Goal: Task Accomplishment & Management: Complete application form

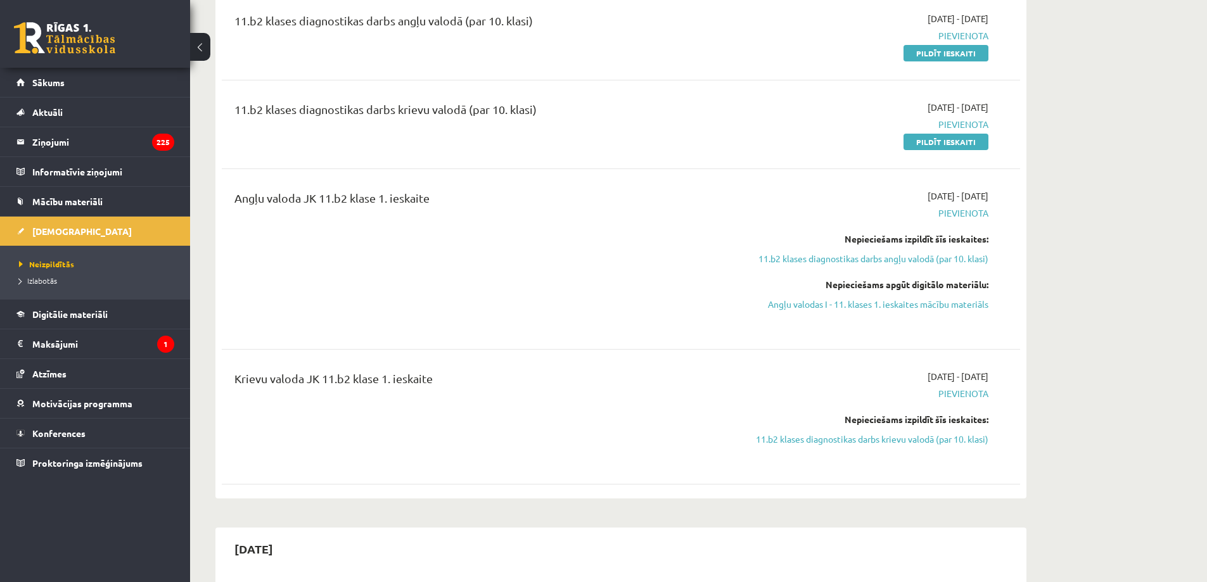
scroll to position [84, 0]
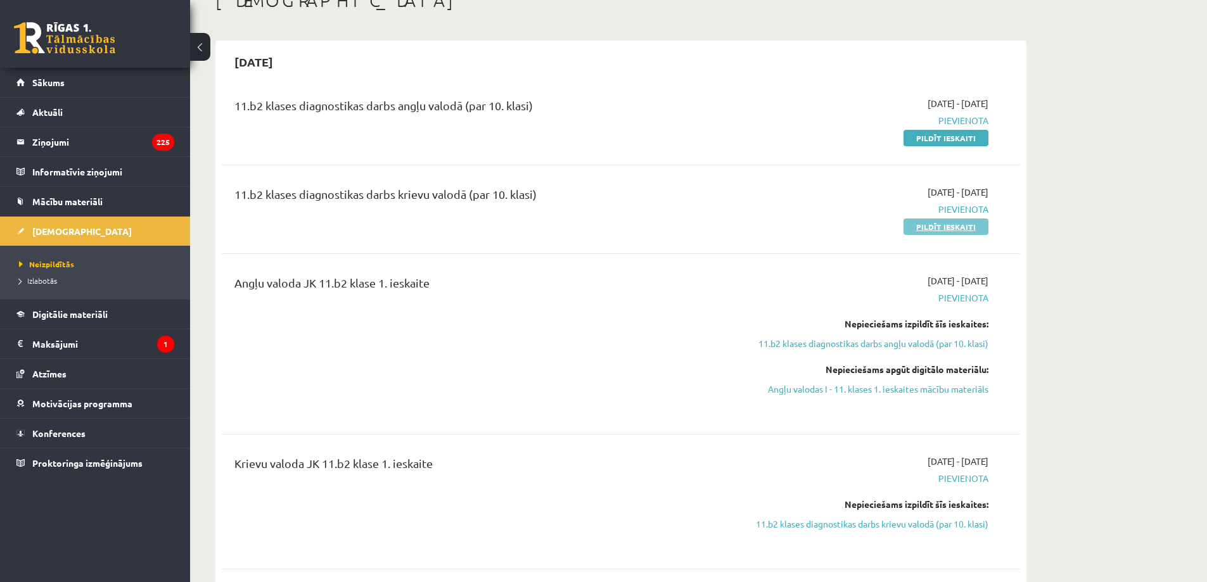
click at [951, 229] on link "Pildīt ieskaiti" at bounding box center [945, 227] width 85 height 16
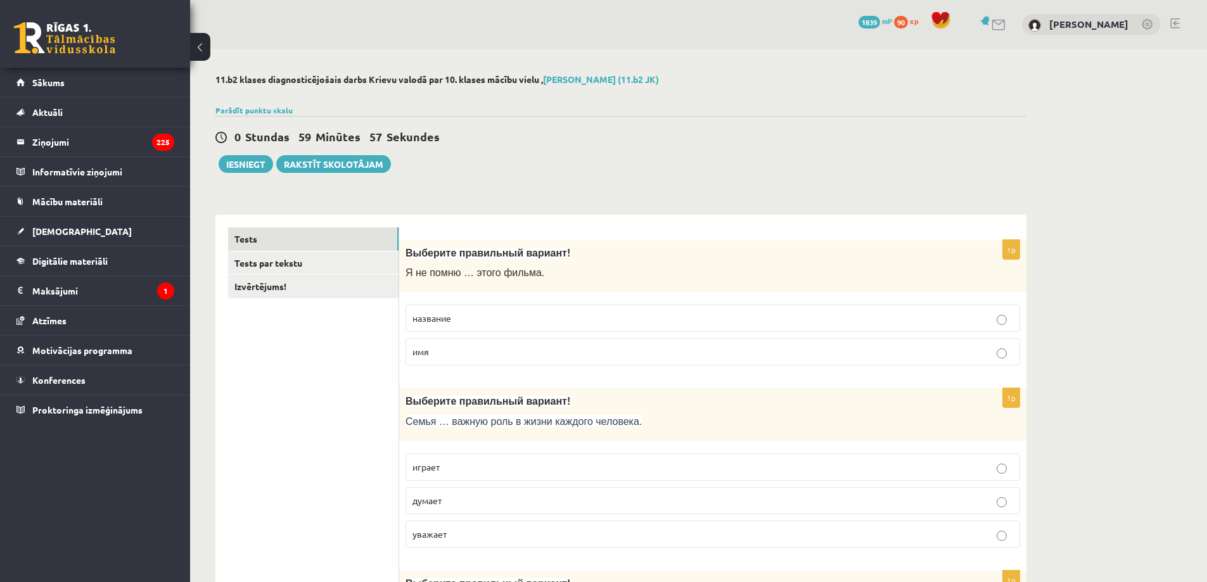
click at [465, 322] on p "название" at bounding box center [712, 318] width 600 height 13
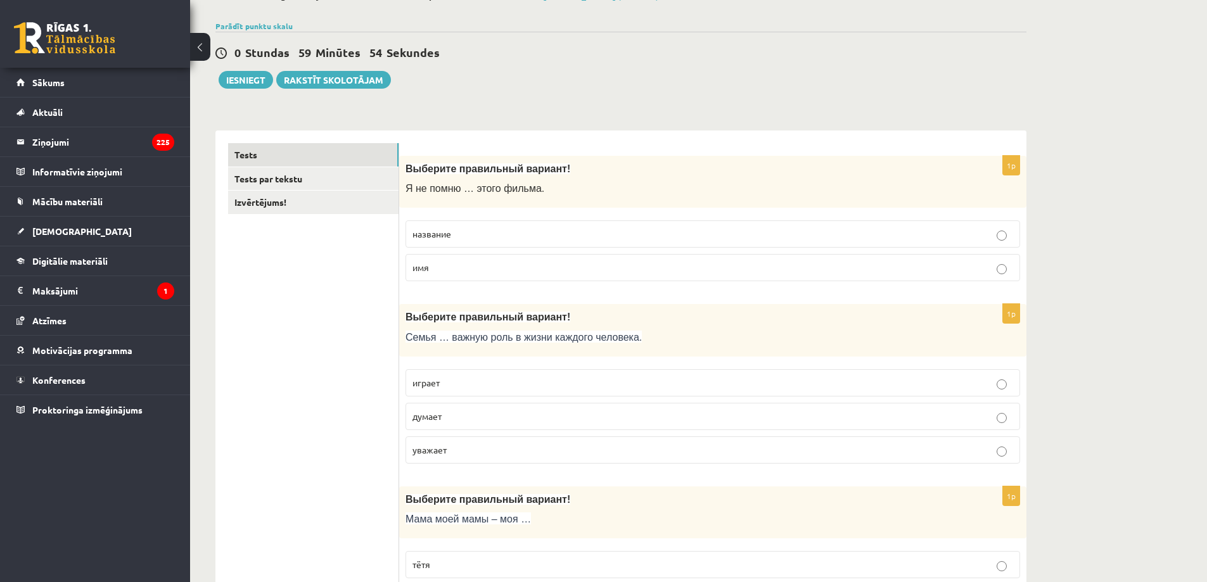
click at [479, 386] on p "играет" at bounding box center [712, 382] width 600 height 13
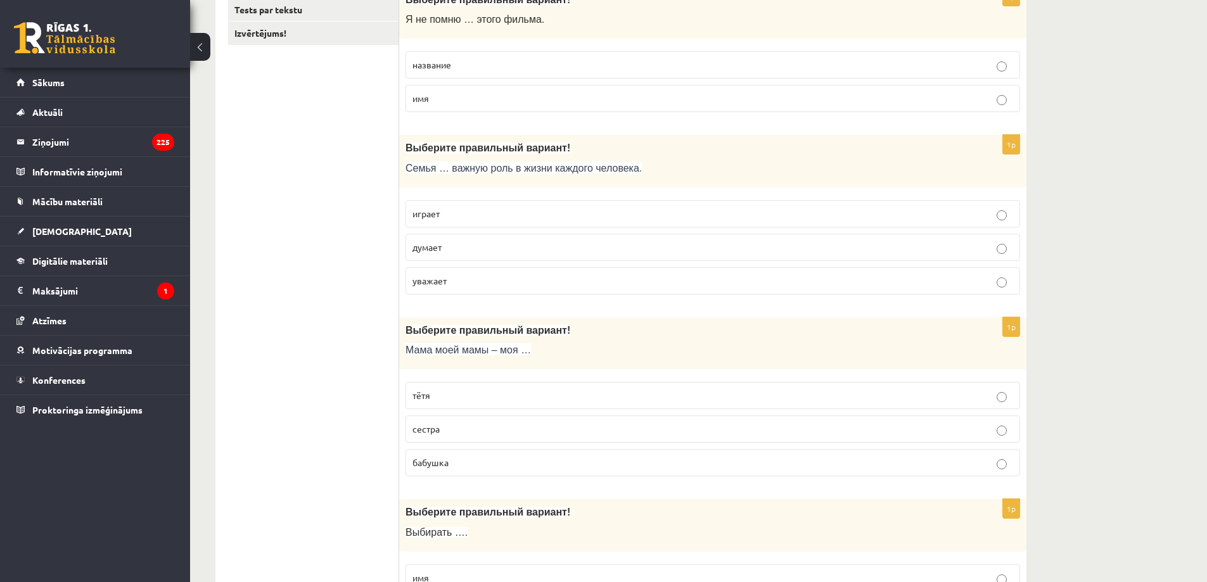
click at [437, 460] on span "бабушка" at bounding box center [430, 462] width 36 height 11
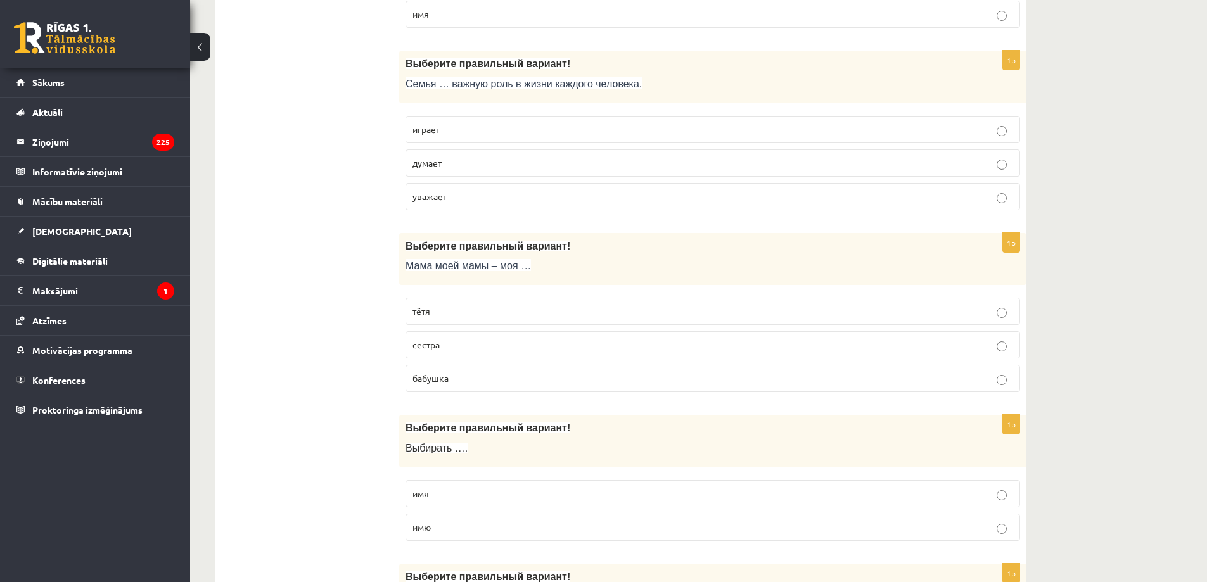
scroll to position [422, 0]
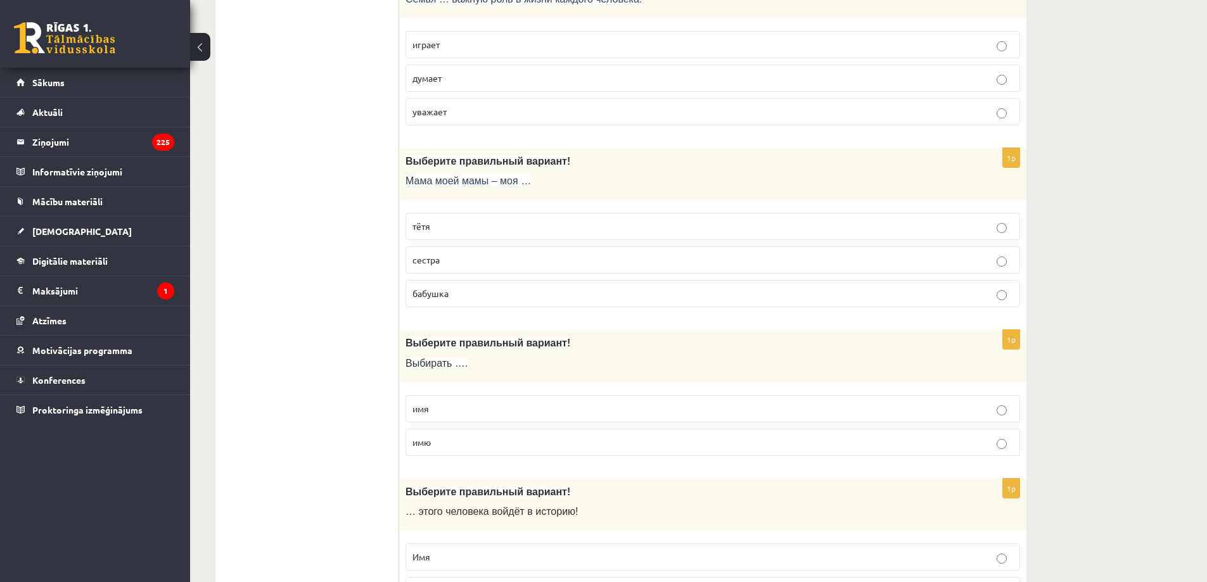
click at [451, 412] on p "имя" at bounding box center [712, 408] width 600 height 13
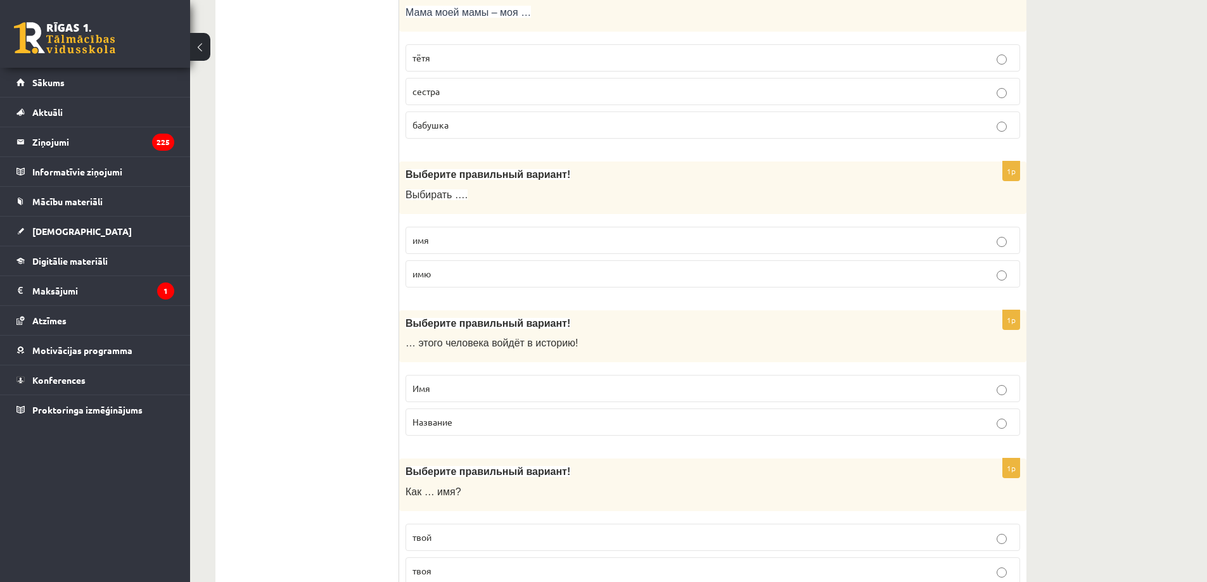
click at [463, 386] on p "Имя" at bounding box center [712, 388] width 600 height 13
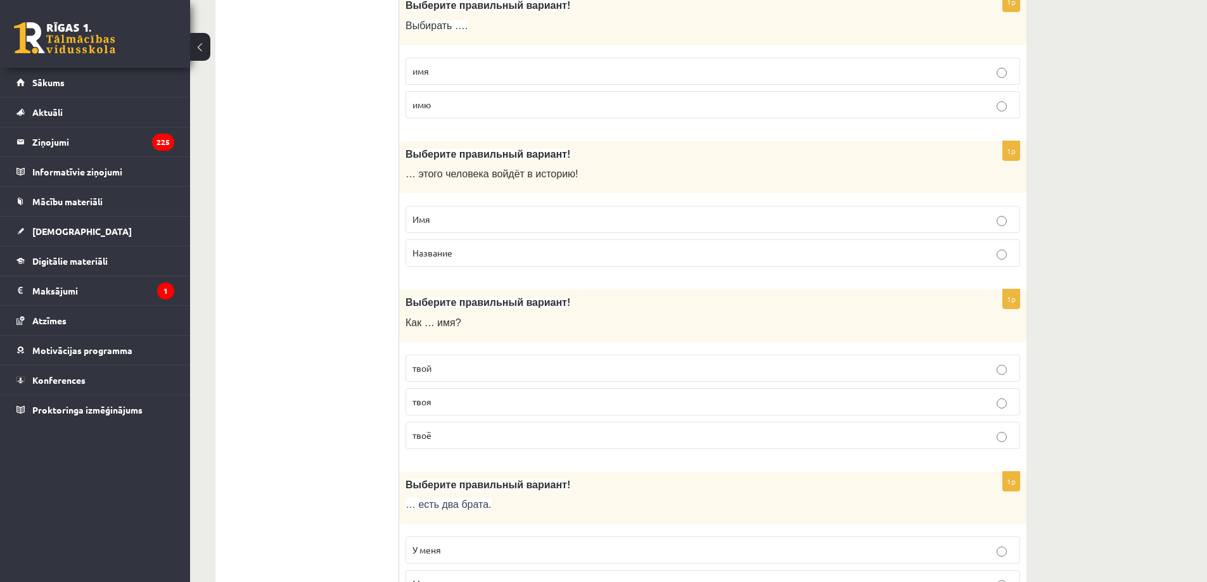
click at [443, 433] on p "твоё" at bounding box center [712, 435] width 600 height 13
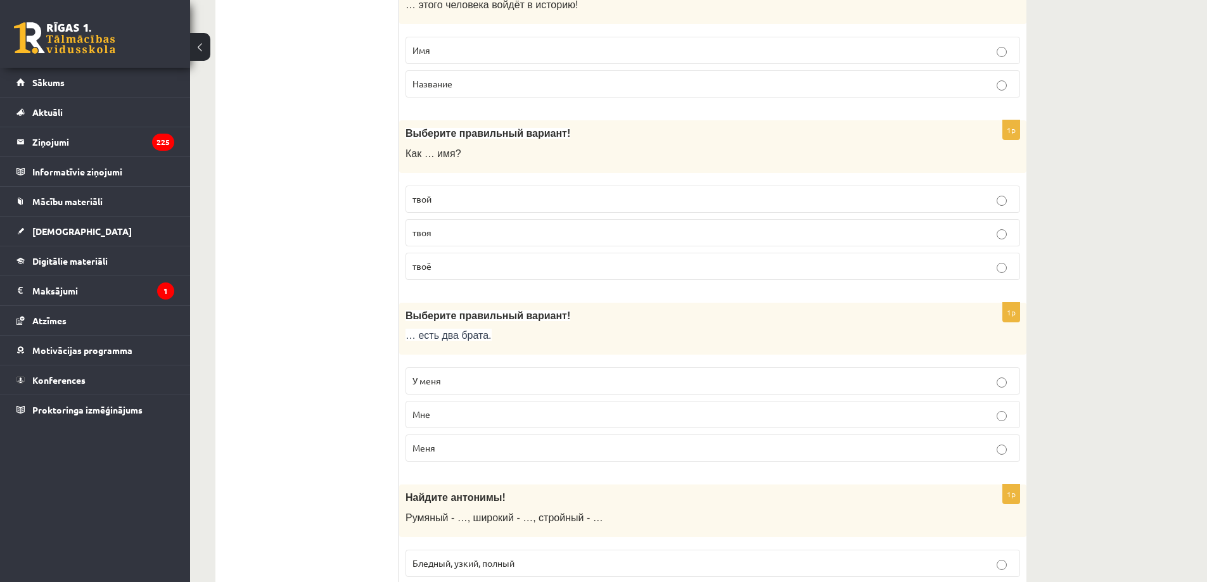
click at [454, 386] on p "У меня" at bounding box center [712, 380] width 600 height 13
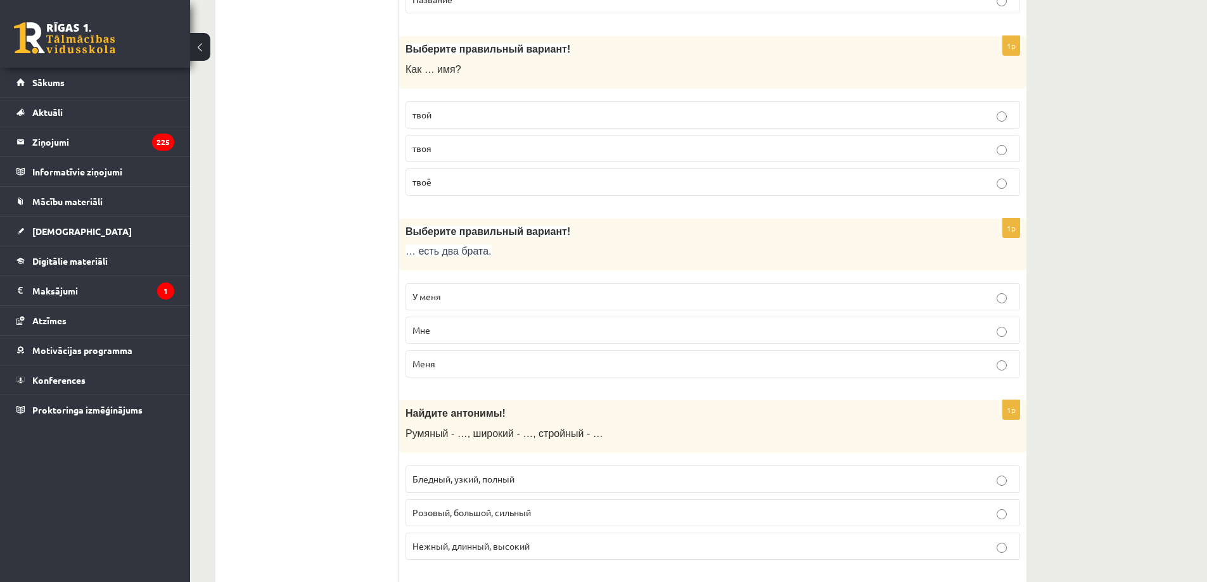
scroll to position [1098, 0]
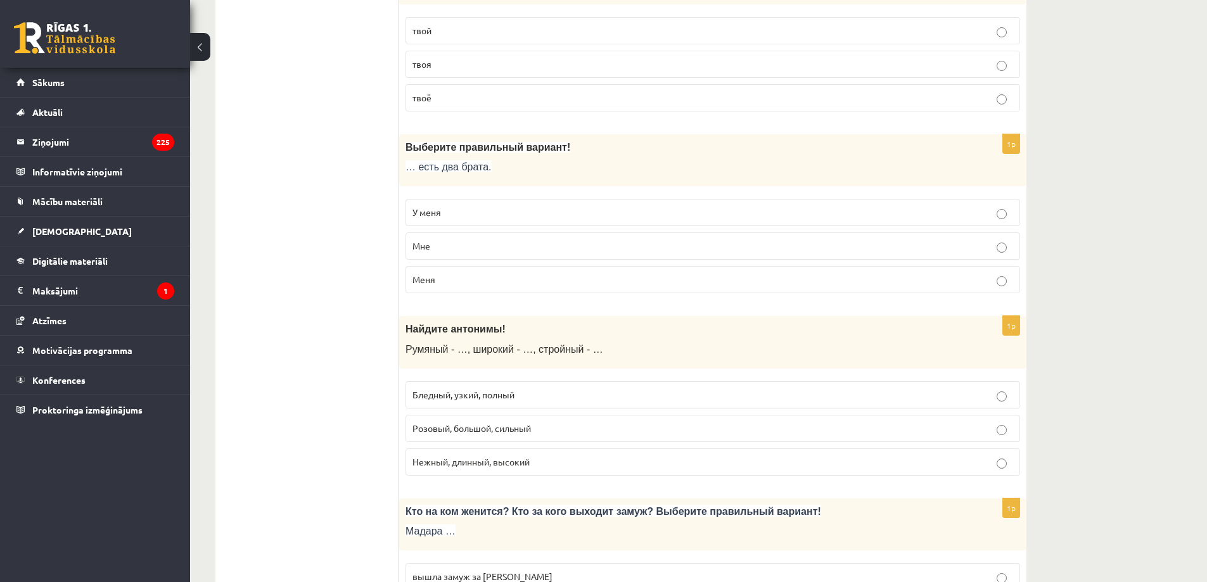
click at [536, 392] on p "Бледный, узкий, полный" at bounding box center [712, 394] width 600 height 13
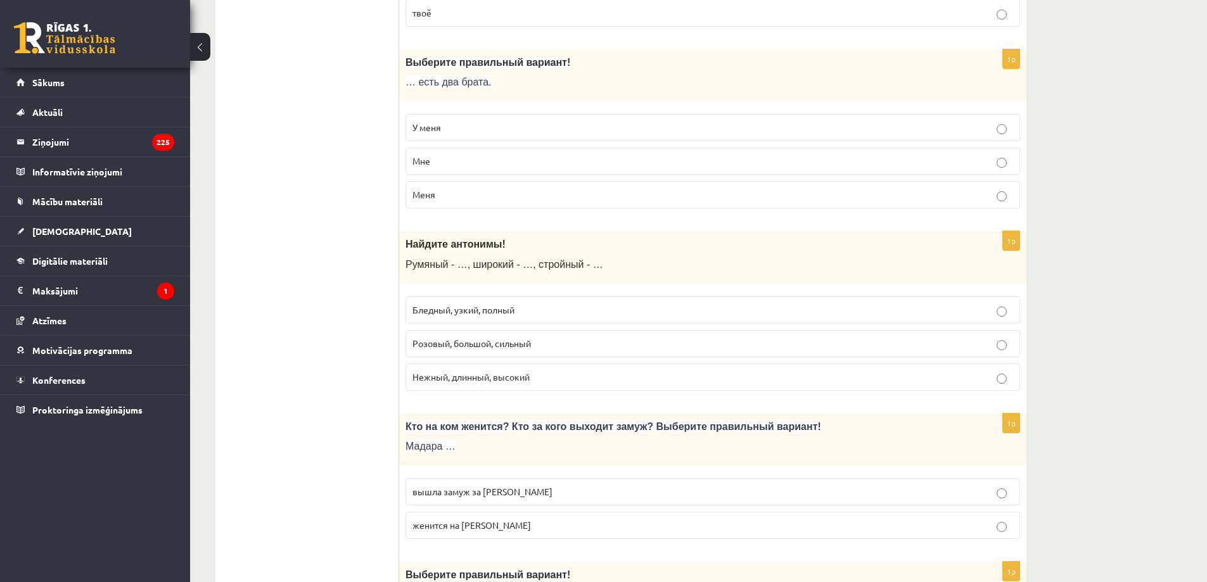
scroll to position [1267, 0]
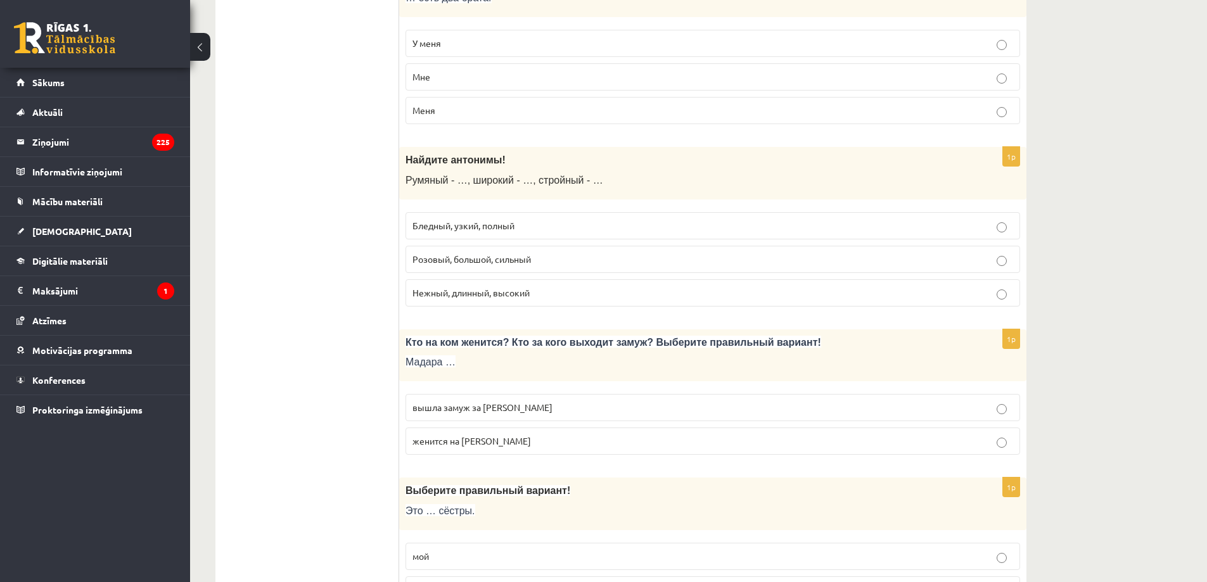
click at [519, 409] on p "вышла замуж за Марка" at bounding box center [712, 407] width 600 height 13
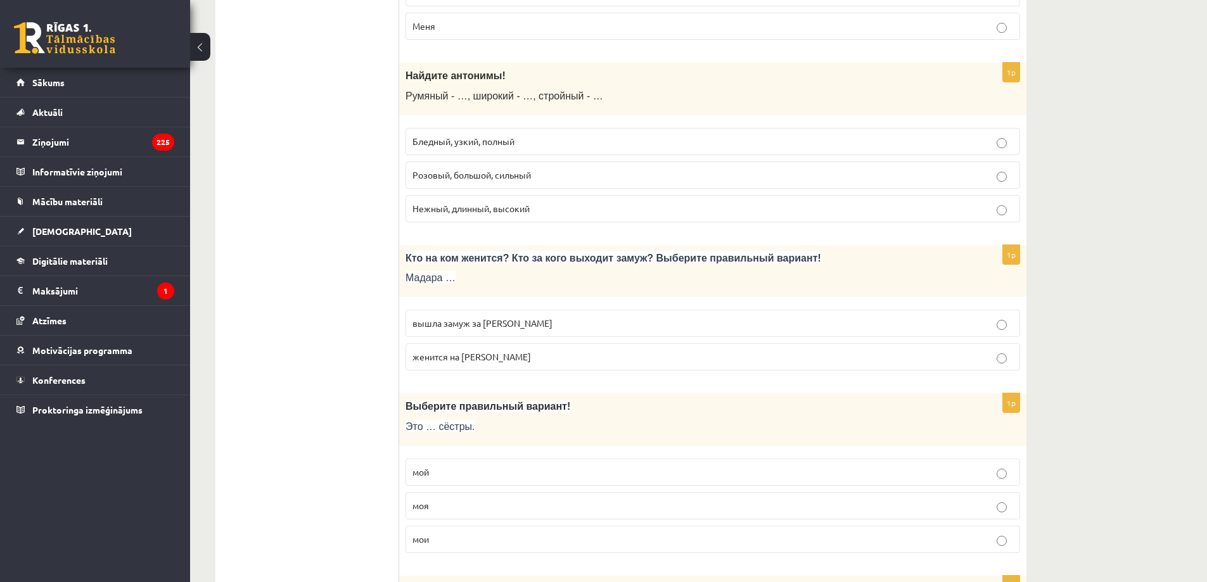
scroll to position [1436, 0]
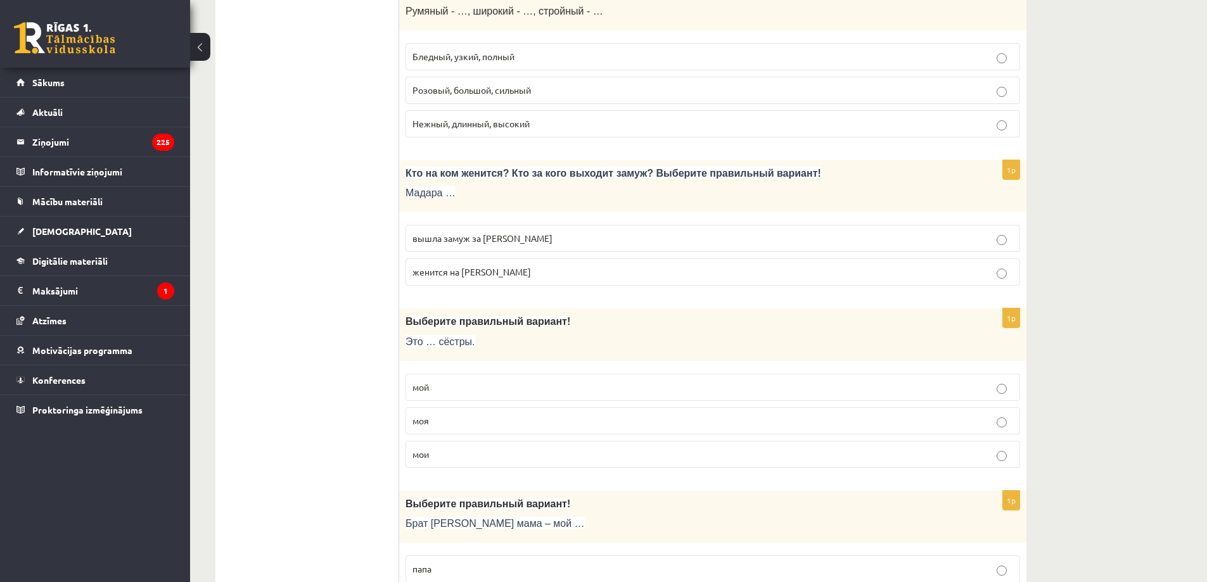
click at [447, 450] on p "мои" at bounding box center [712, 454] width 600 height 13
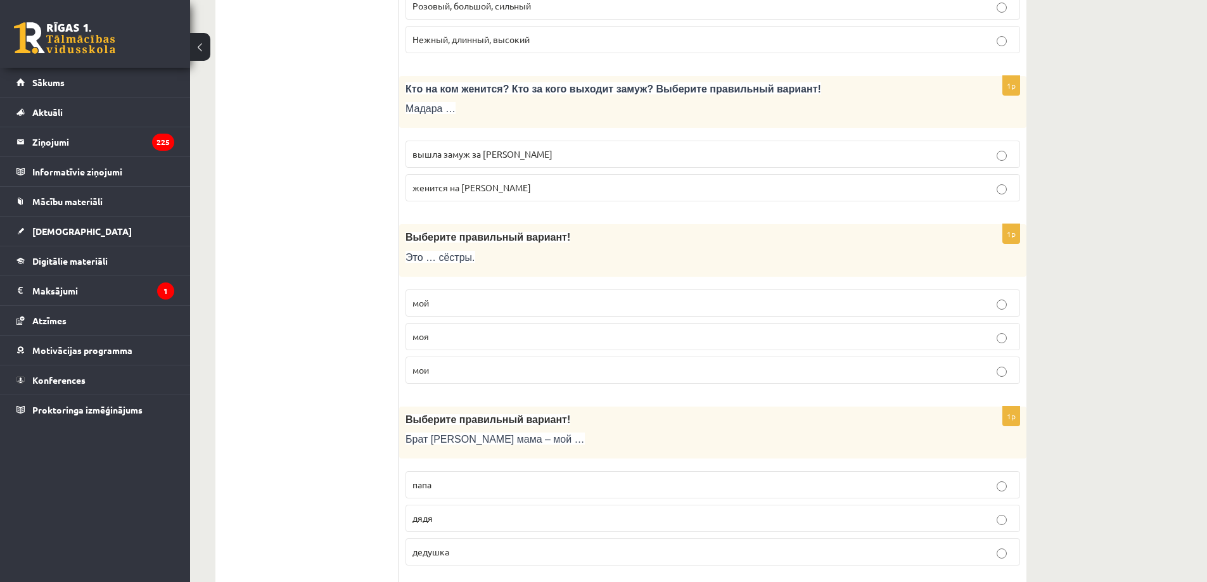
scroll to position [1604, 0]
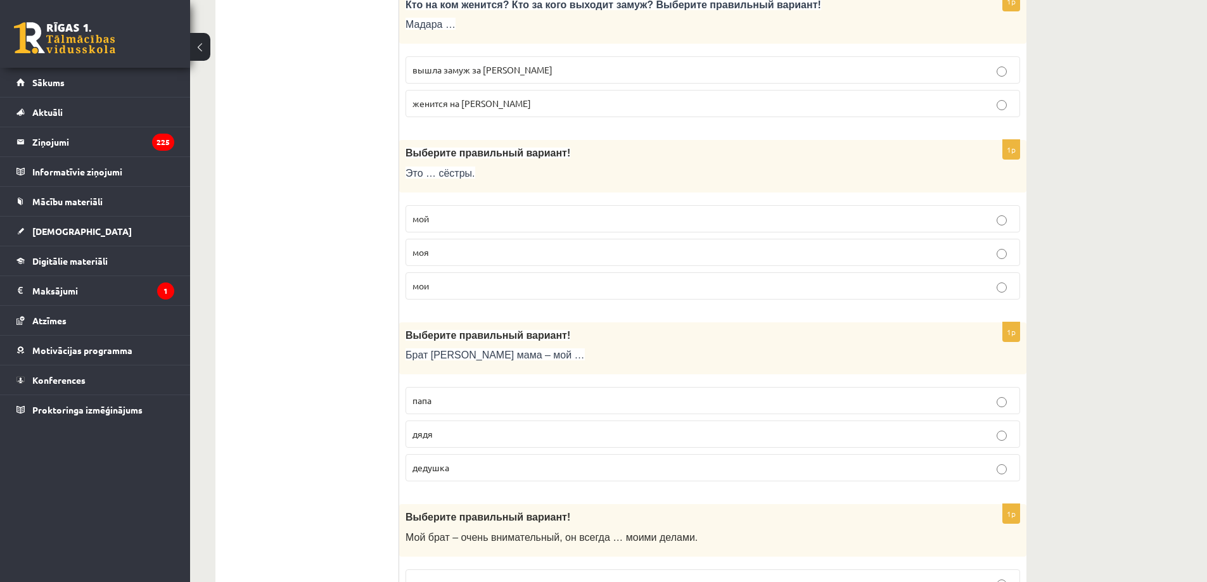
click at [455, 435] on p "дядя" at bounding box center [712, 434] width 600 height 13
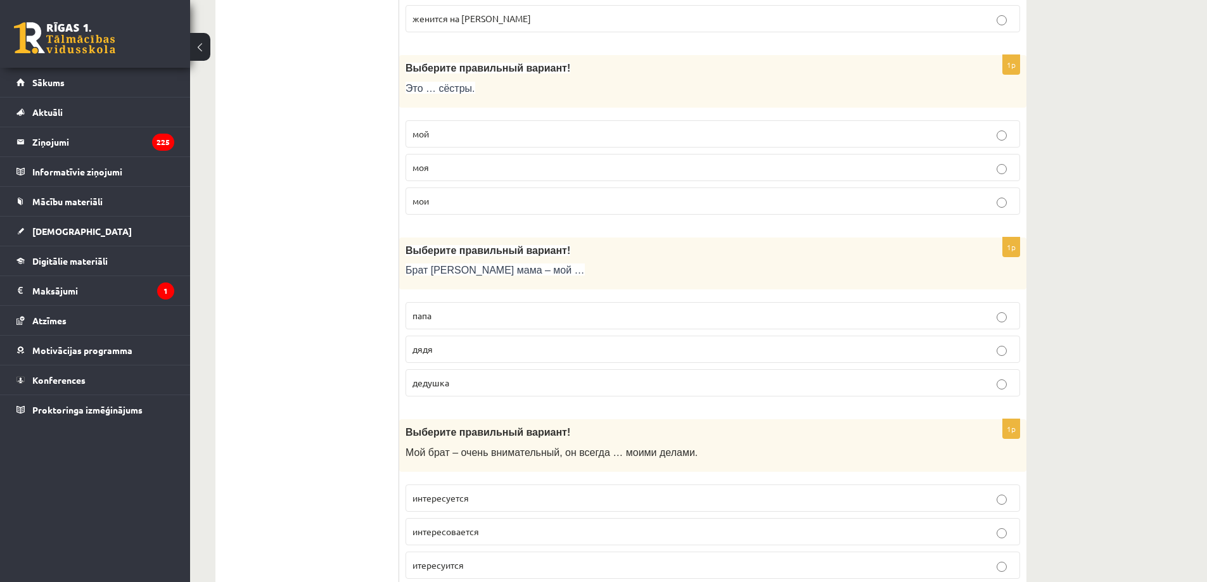
scroll to position [1773, 0]
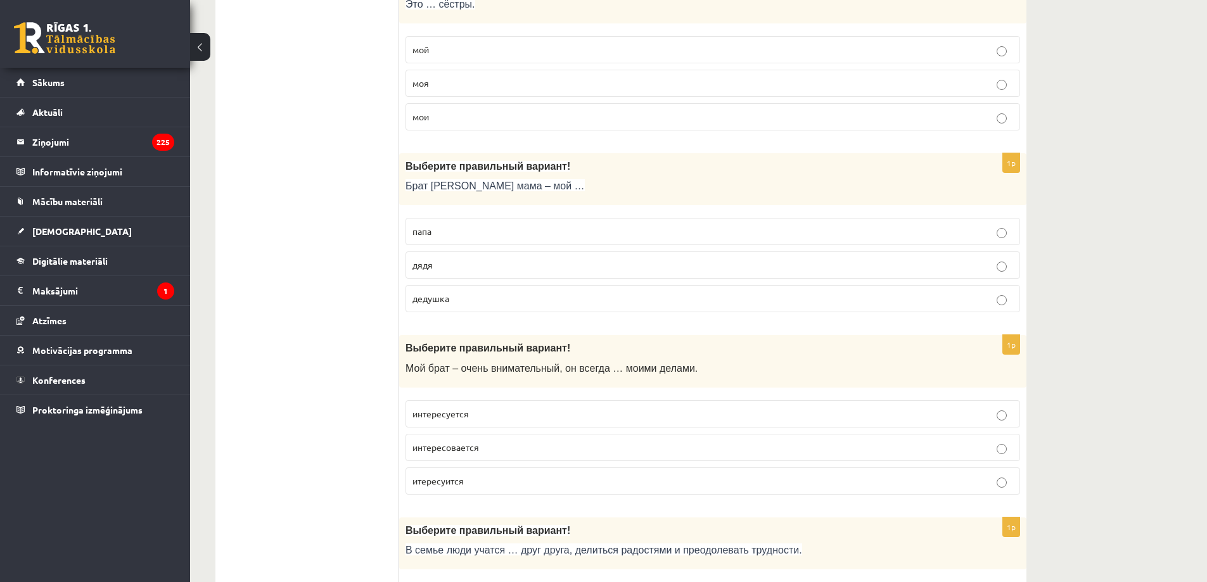
click at [478, 417] on p "интересуется" at bounding box center [712, 413] width 600 height 13
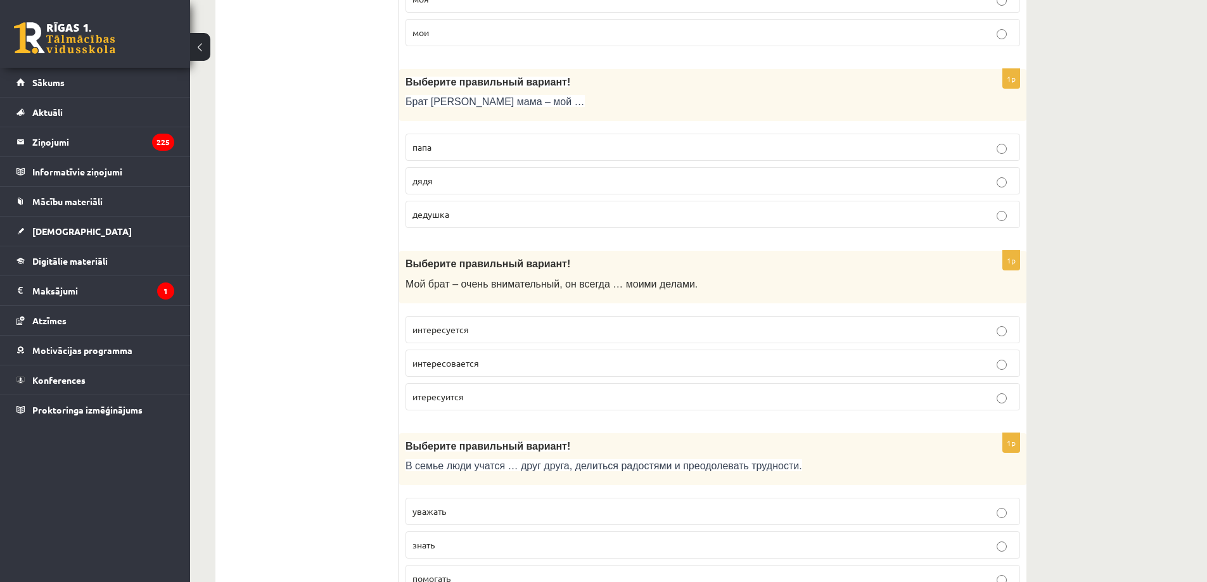
scroll to position [1943, 0]
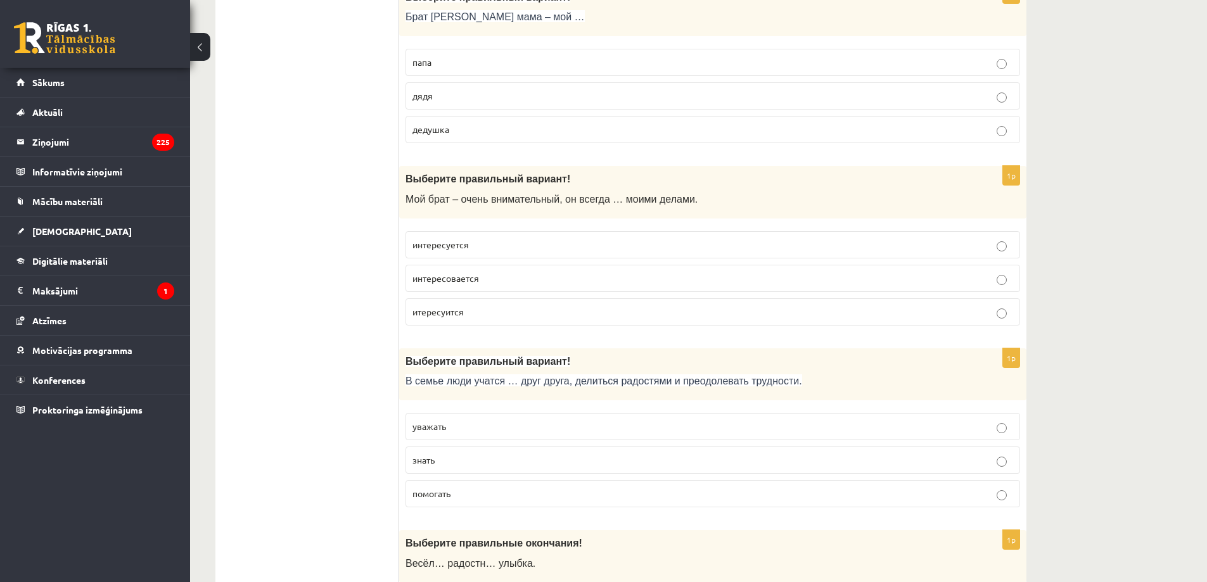
click at [445, 430] on span "уважать" at bounding box center [429, 426] width 34 height 11
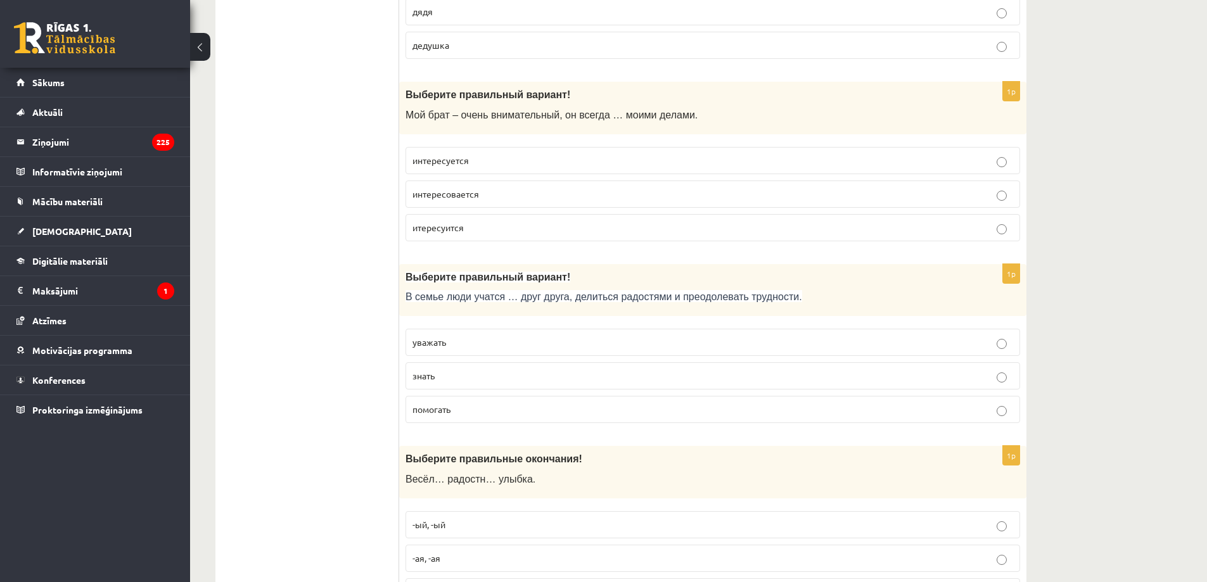
scroll to position [2111, 0]
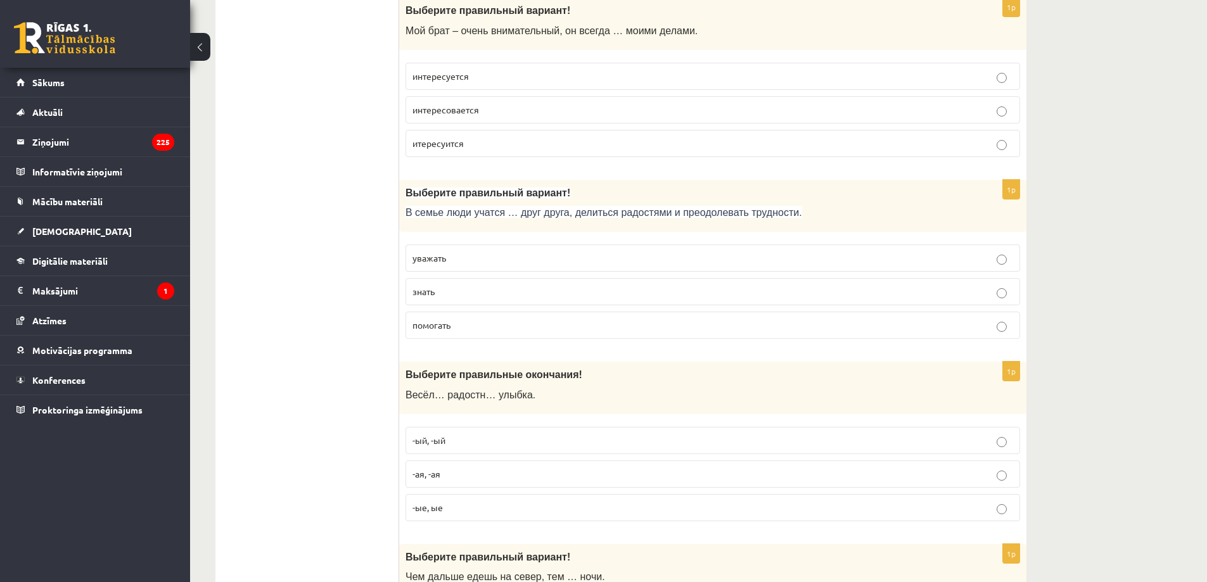
click at [512, 481] on p "-ая, -ая" at bounding box center [712, 473] width 600 height 13
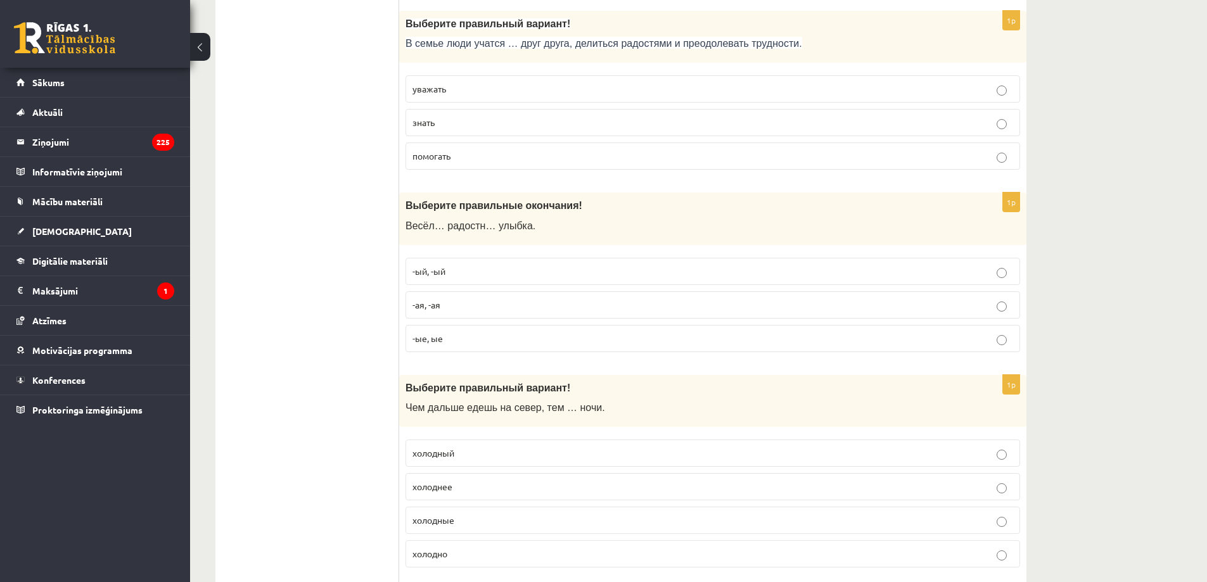
scroll to position [2364, 0]
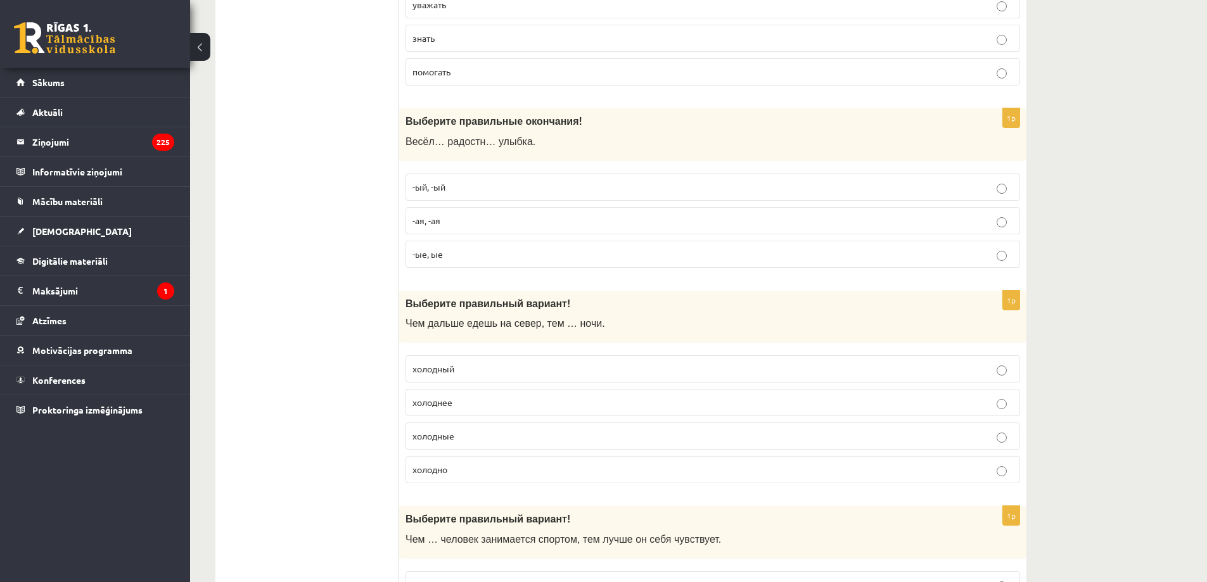
click at [462, 409] on p "холоднее" at bounding box center [712, 402] width 600 height 13
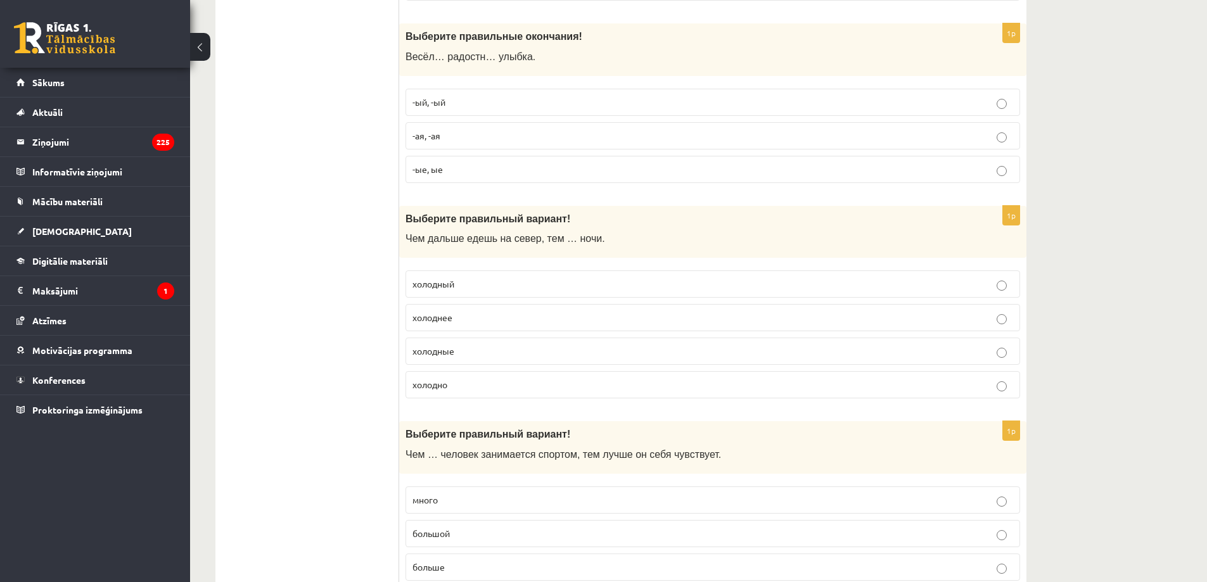
scroll to position [2534, 0]
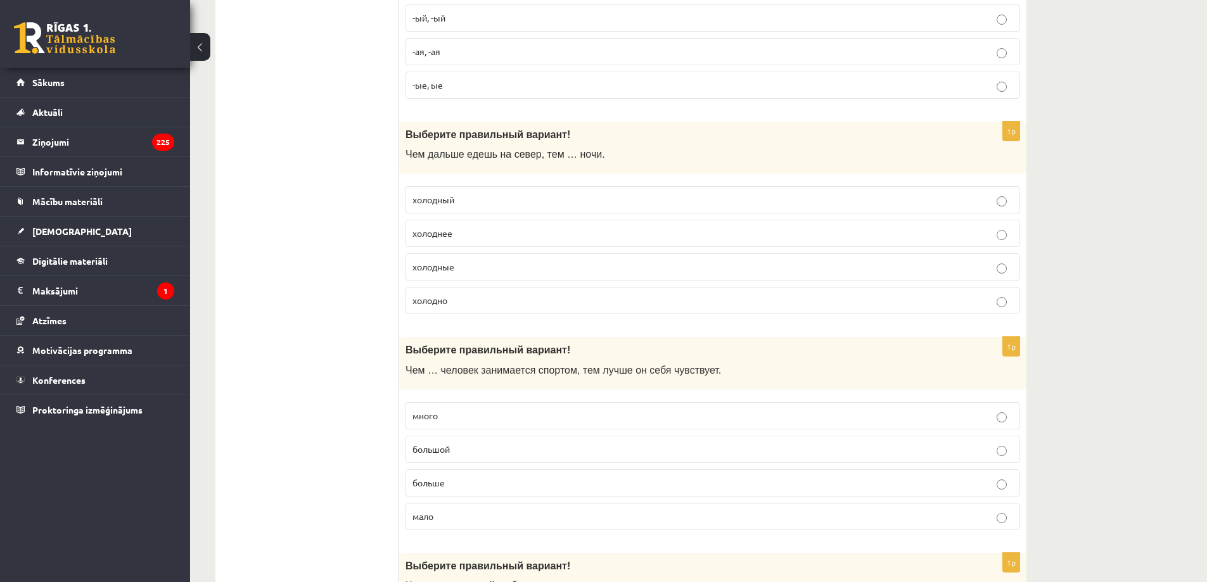
click at [454, 479] on p "больше" at bounding box center [712, 482] width 600 height 13
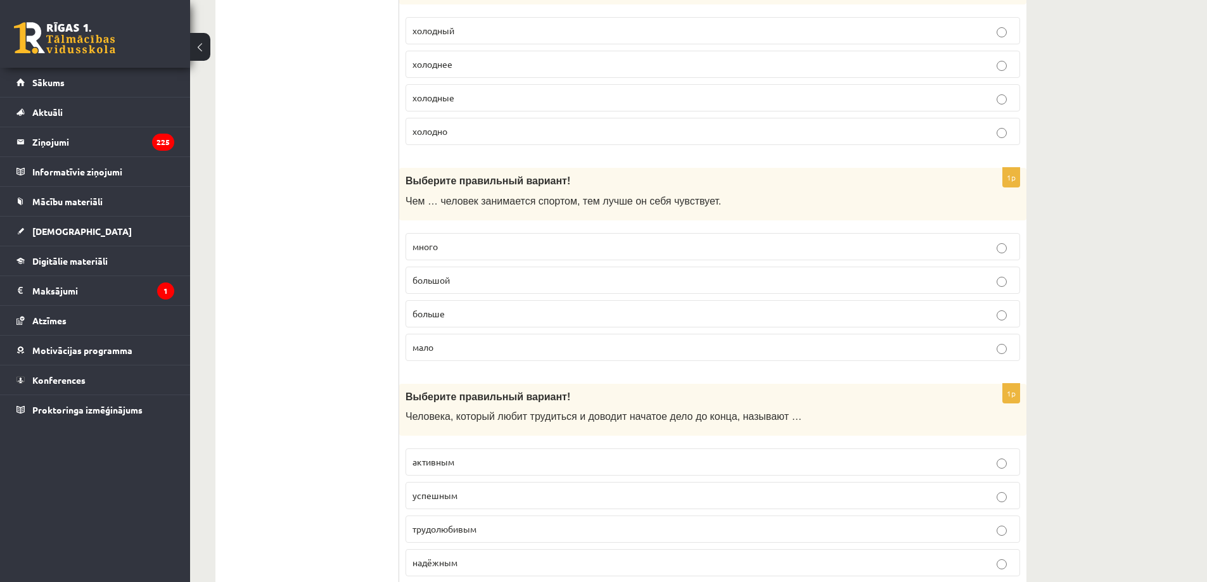
scroll to position [2787, 0]
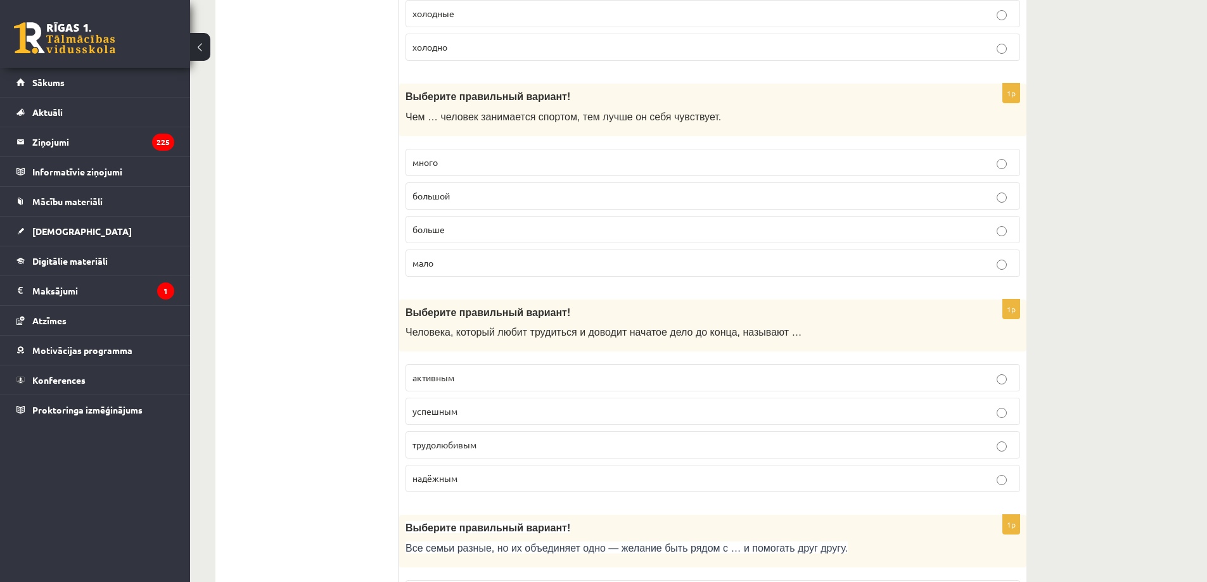
click at [462, 441] on span "трудолюбивым" at bounding box center [444, 444] width 64 height 11
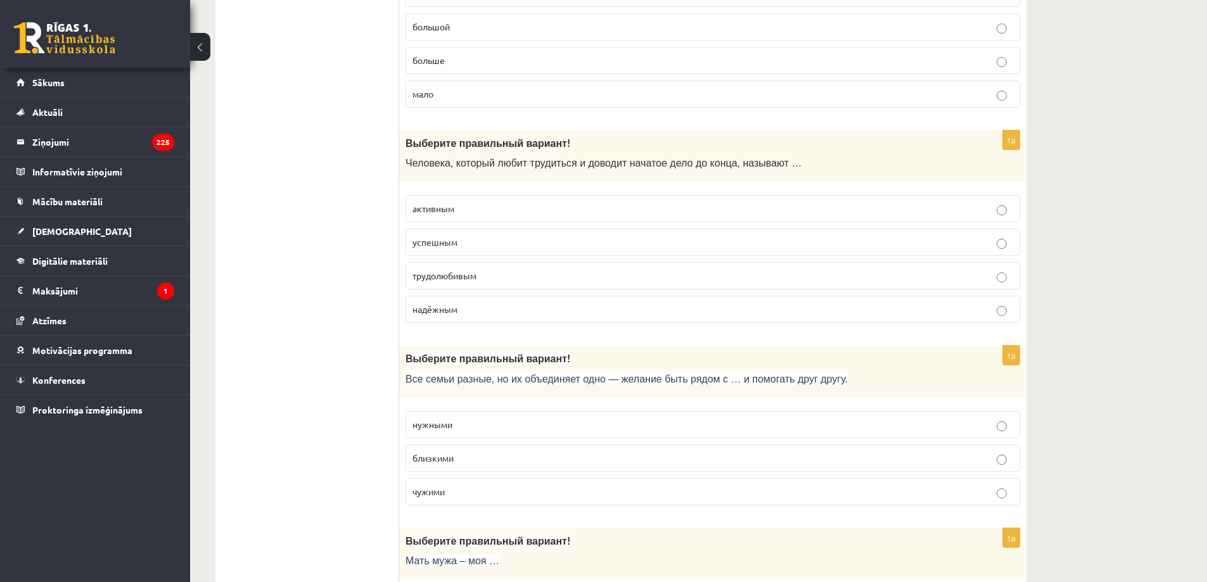
click at [462, 465] on p "близкими" at bounding box center [712, 458] width 600 height 13
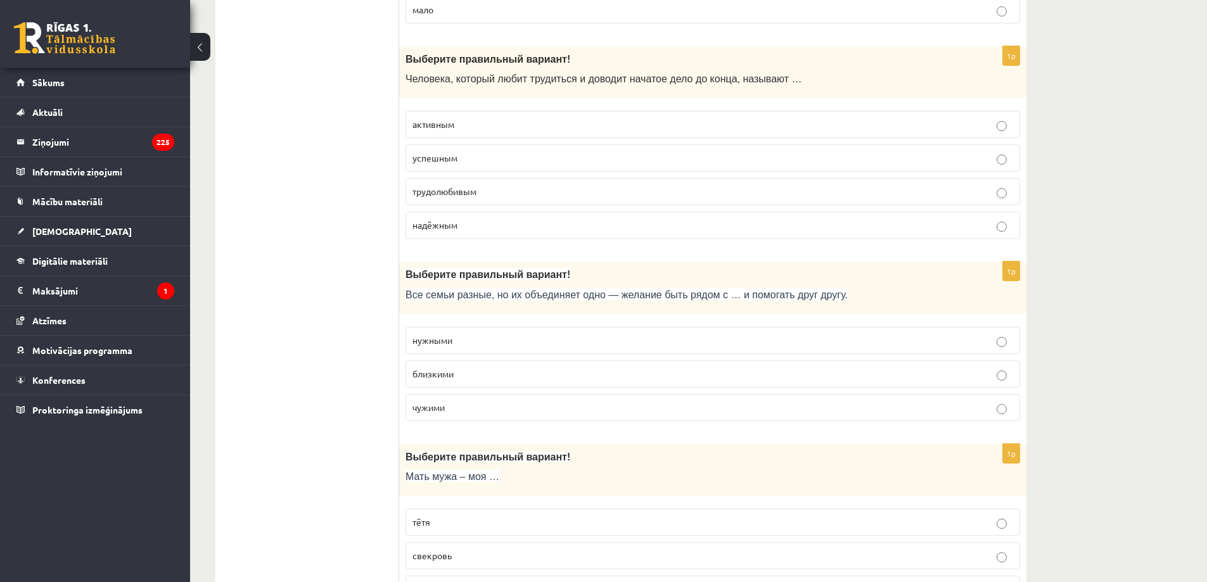
scroll to position [3124, 0]
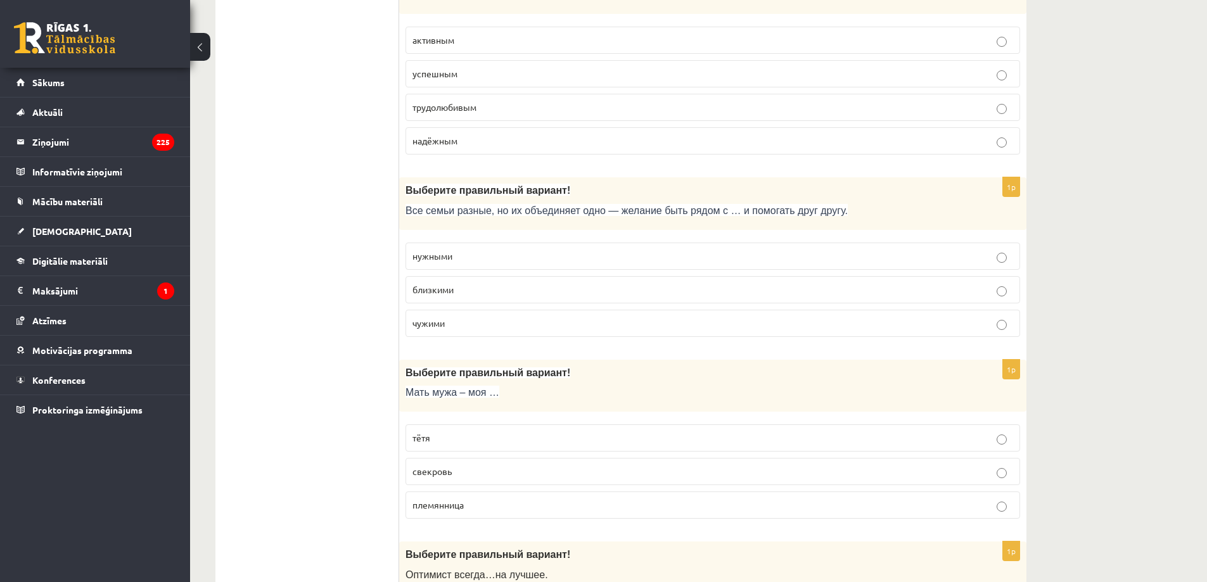
click at [452, 471] on p "свекровь" at bounding box center [712, 471] width 600 height 13
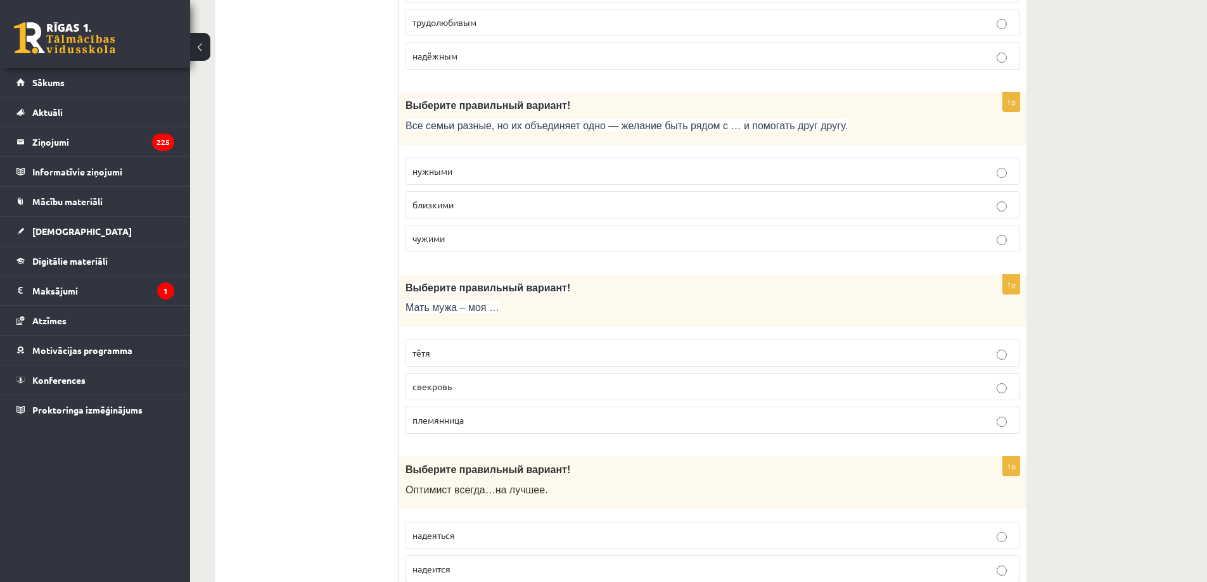
scroll to position [3294, 0]
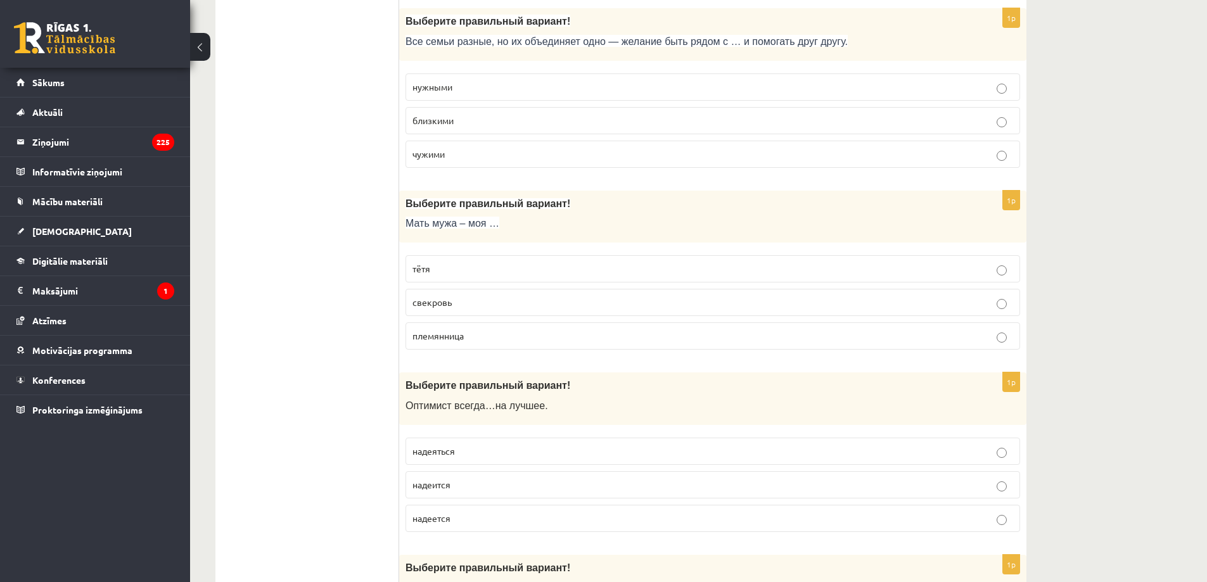
click at [448, 519] on span "надеется" at bounding box center [431, 517] width 38 height 11
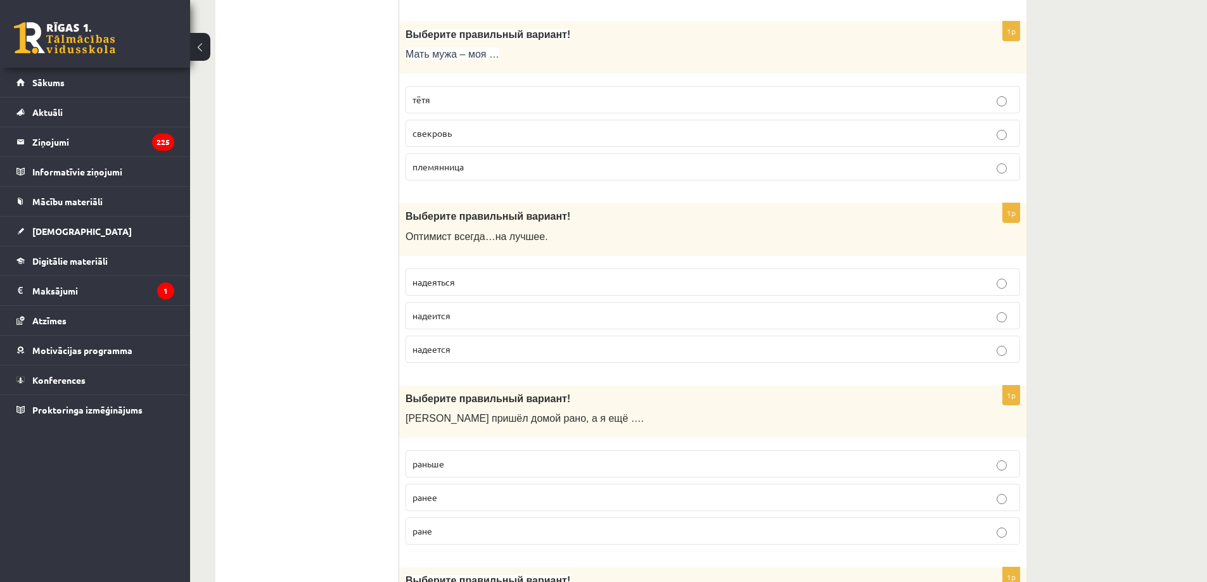
click at [450, 468] on p "раньше" at bounding box center [712, 463] width 600 height 13
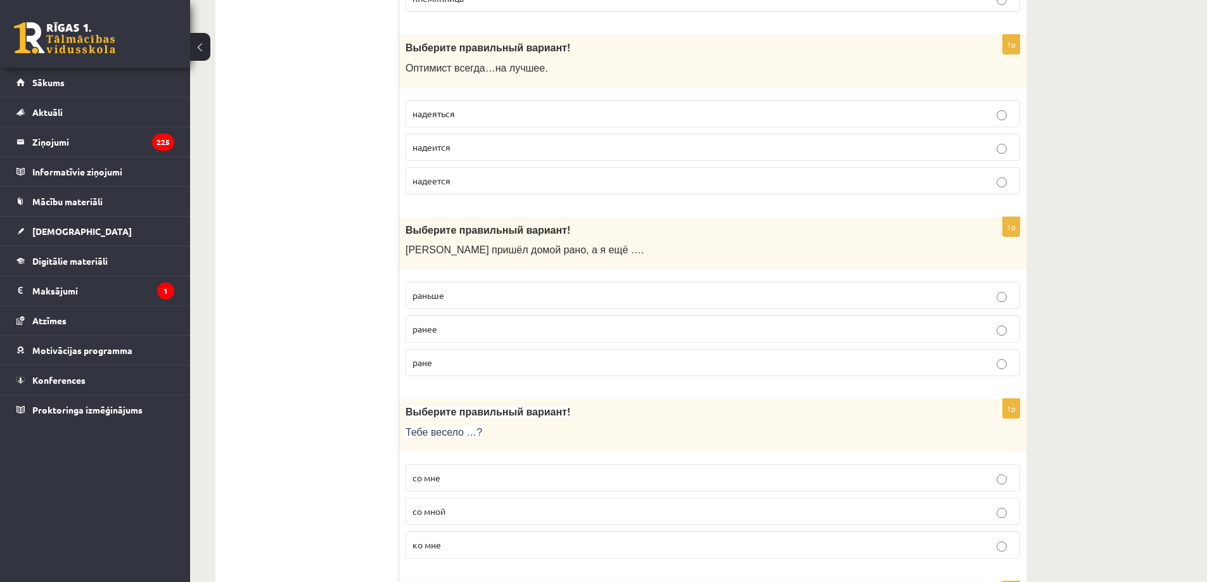
scroll to position [3716, 0]
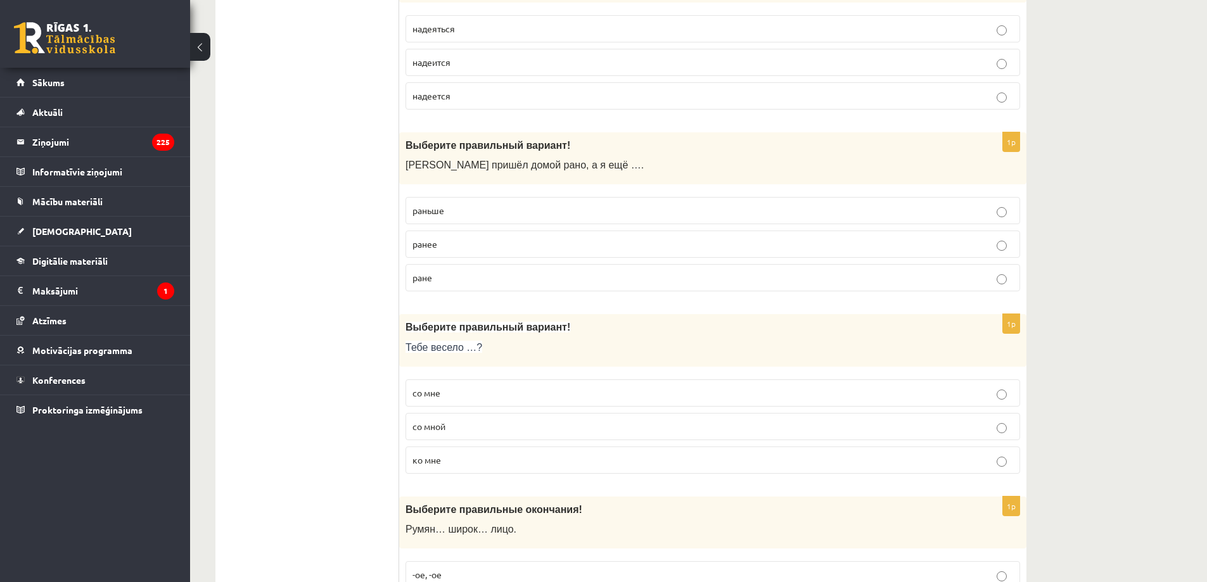
click at [466, 434] on label "со мной" at bounding box center [712, 426] width 614 height 27
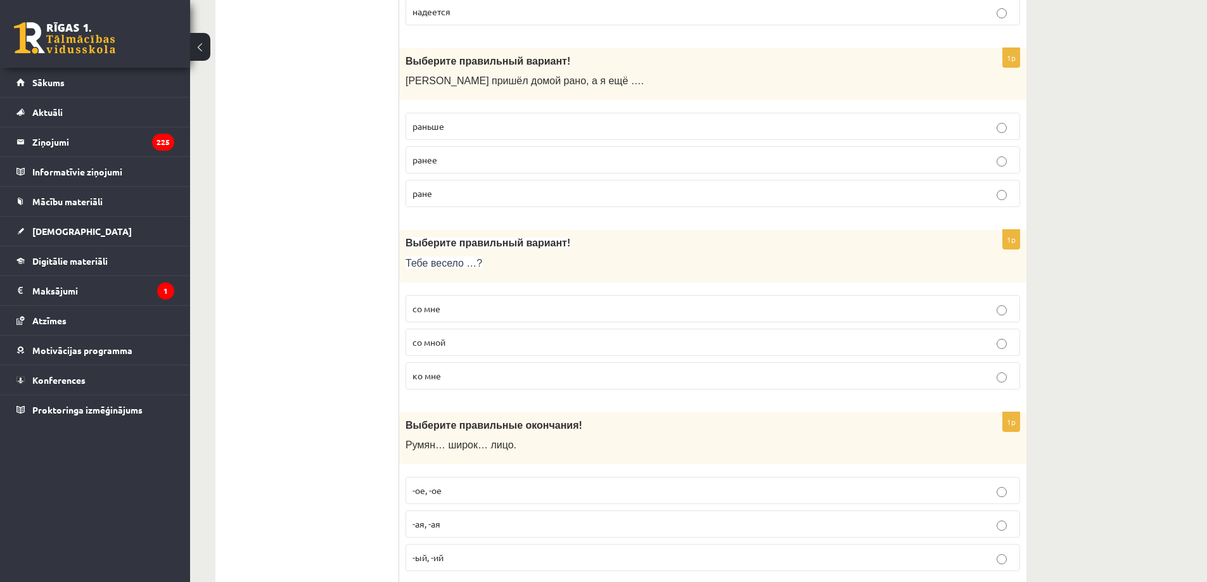
scroll to position [3885, 0]
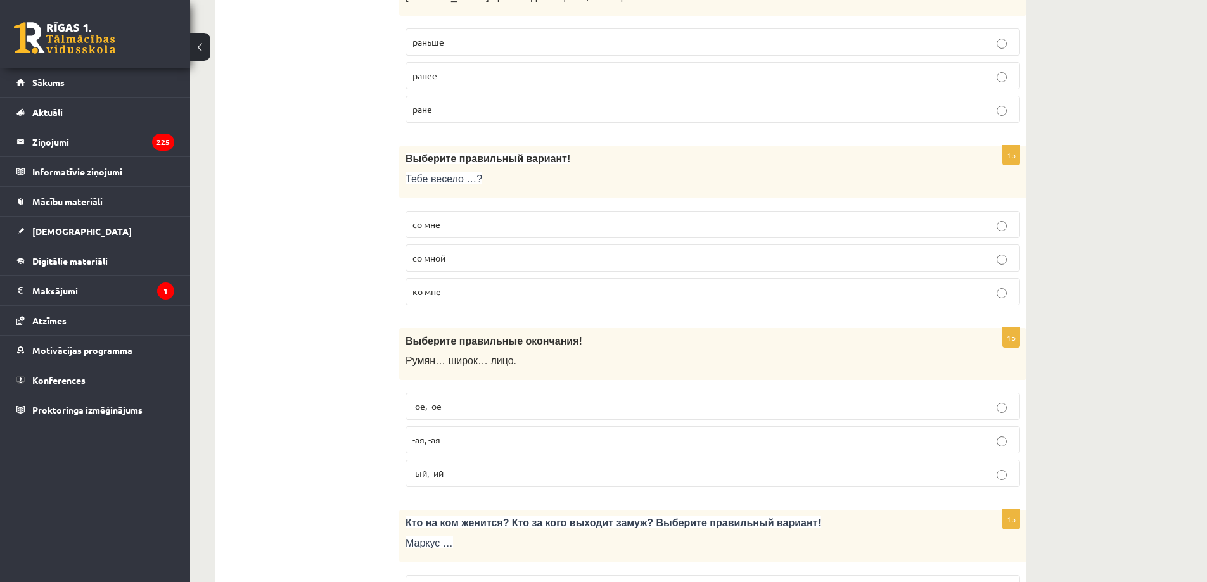
click at [471, 411] on p "-ое, -ое" at bounding box center [712, 406] width 600 height 13
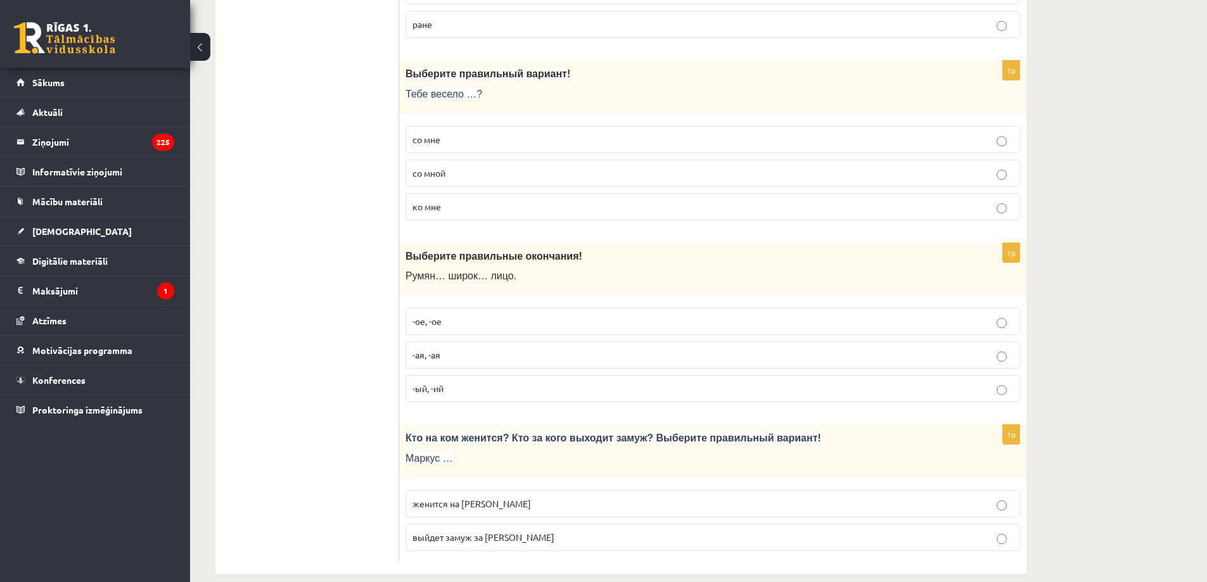
scroll to position [3987, 0]
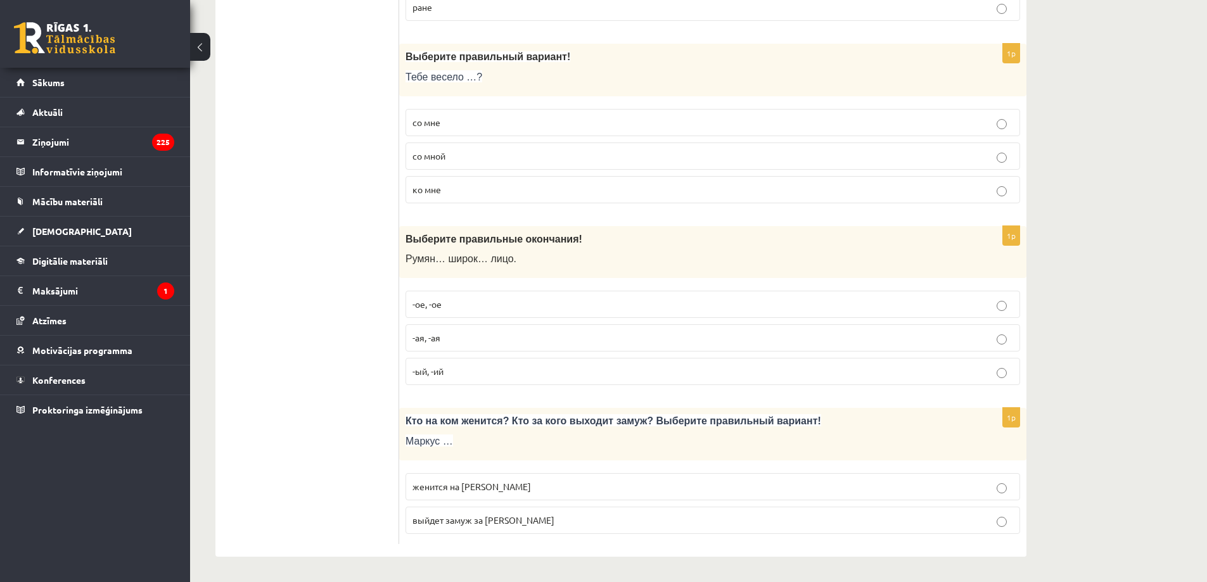
click at [499, 484] on p "женится на Агнии" at bounding box center [712, 486] width 600 height 13
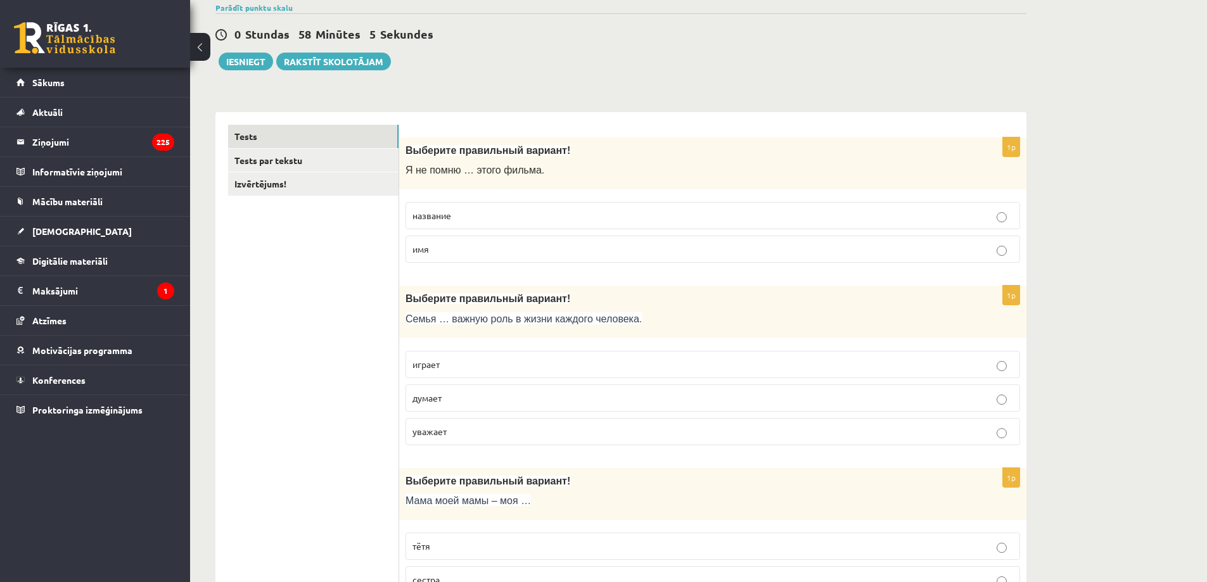
scroll to position [0, 0]
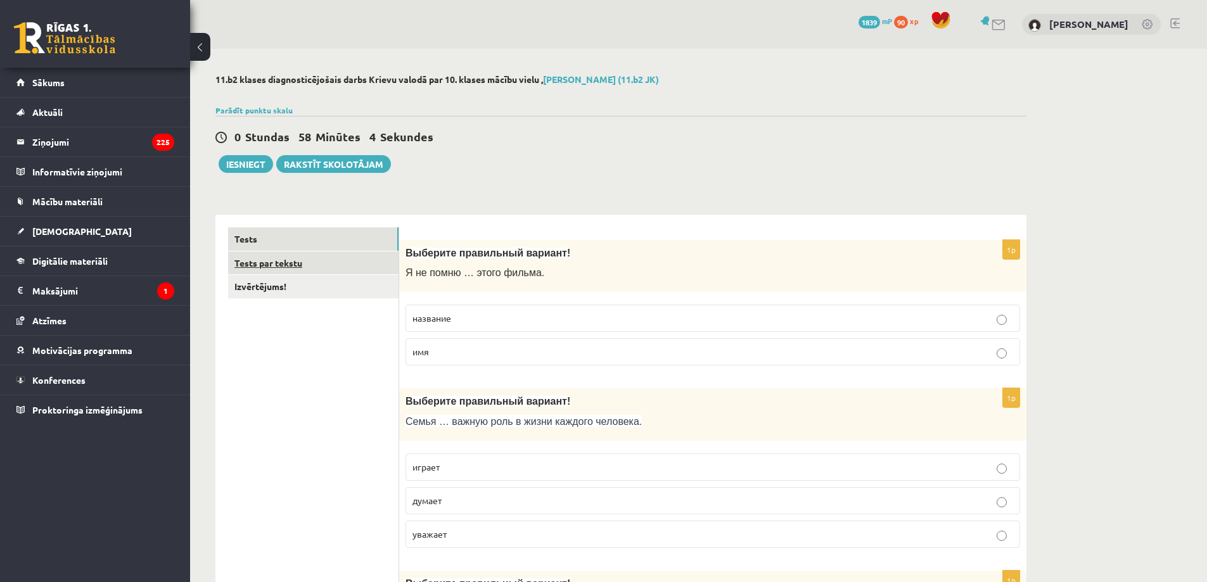
click at [293, 265] on link "Tests par tekstu" at bounding box center [313, 262] width 170 height 23
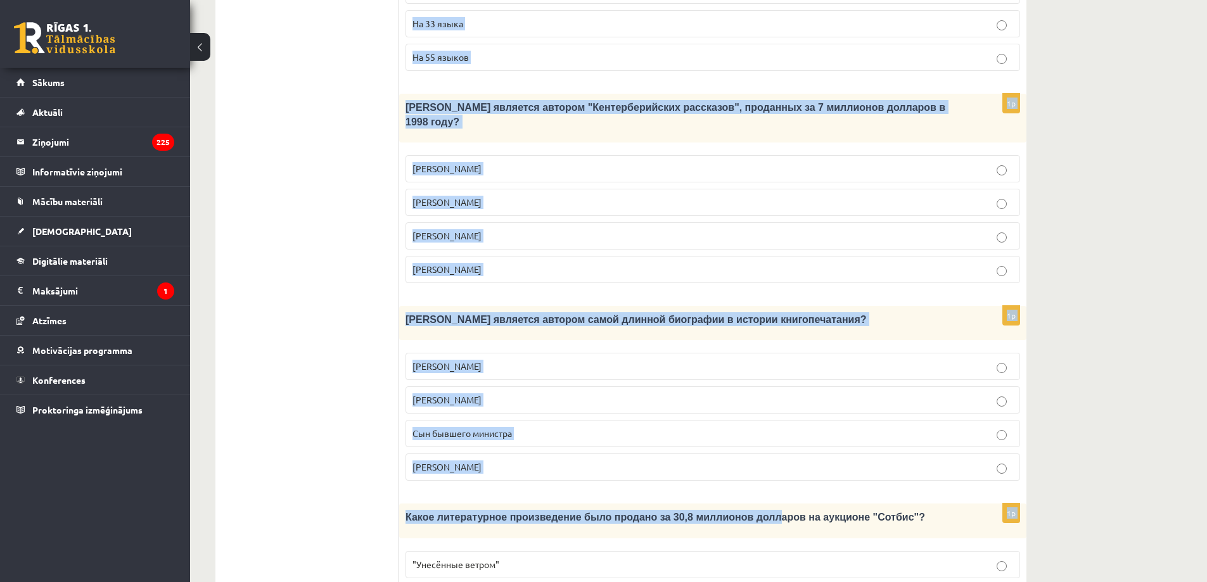
scroll to position [1107, 0]
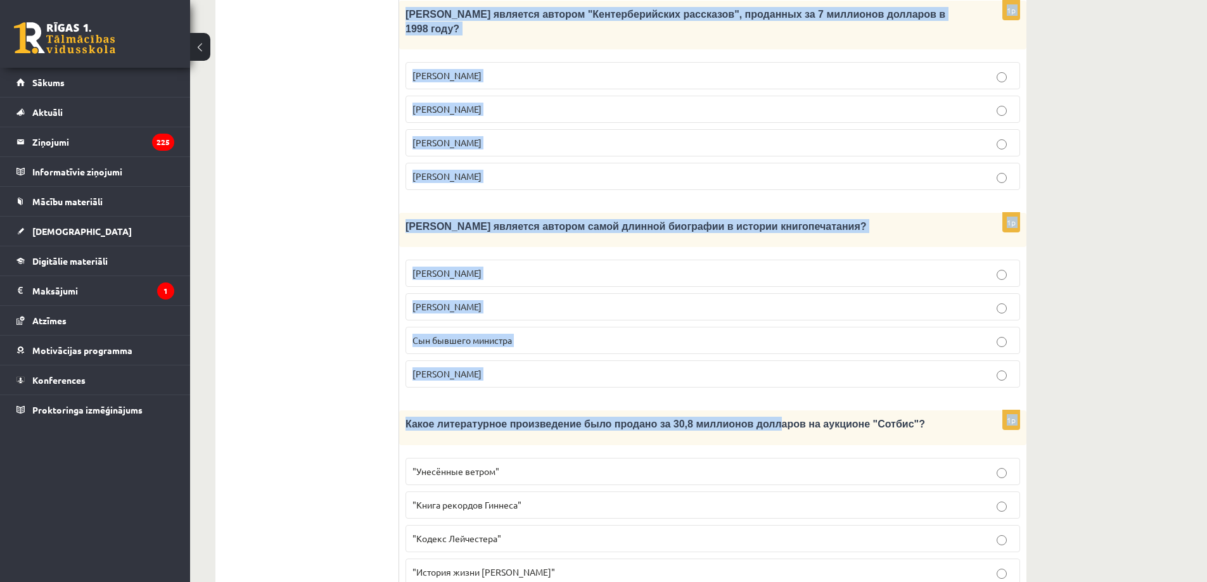
drag, startPoint x: 441, startPoint y: 286, endPoint x: 730, endPoint y: 504, distance: 362.2
copy form "Книгопечатание изобретено сравнительно недавно. Считается, что первым печатным …"
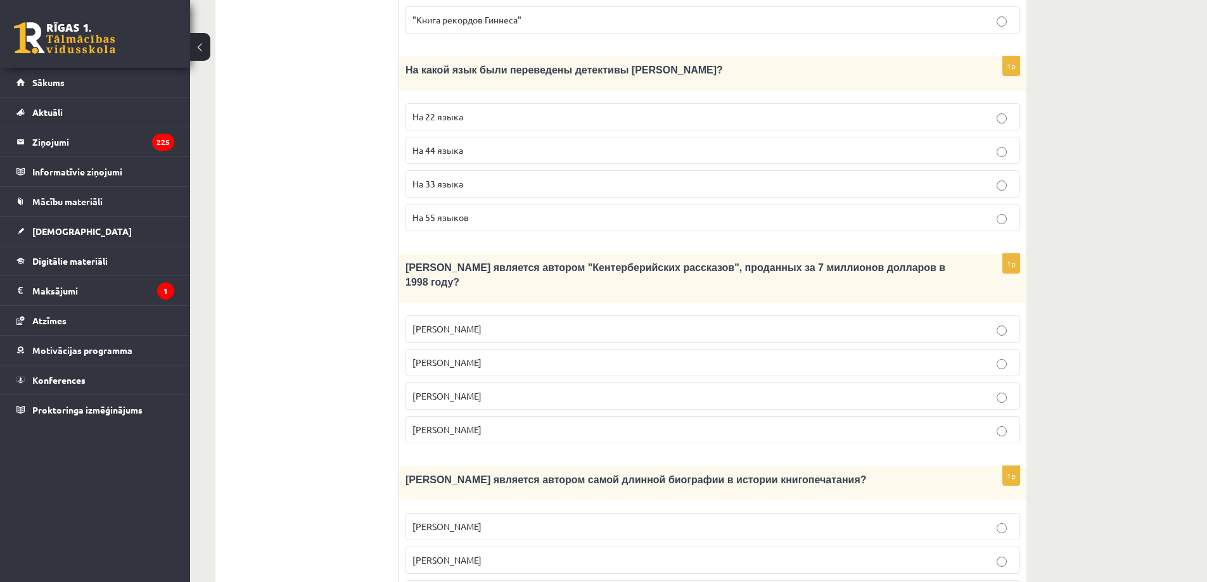
scroll to position [431, 0]
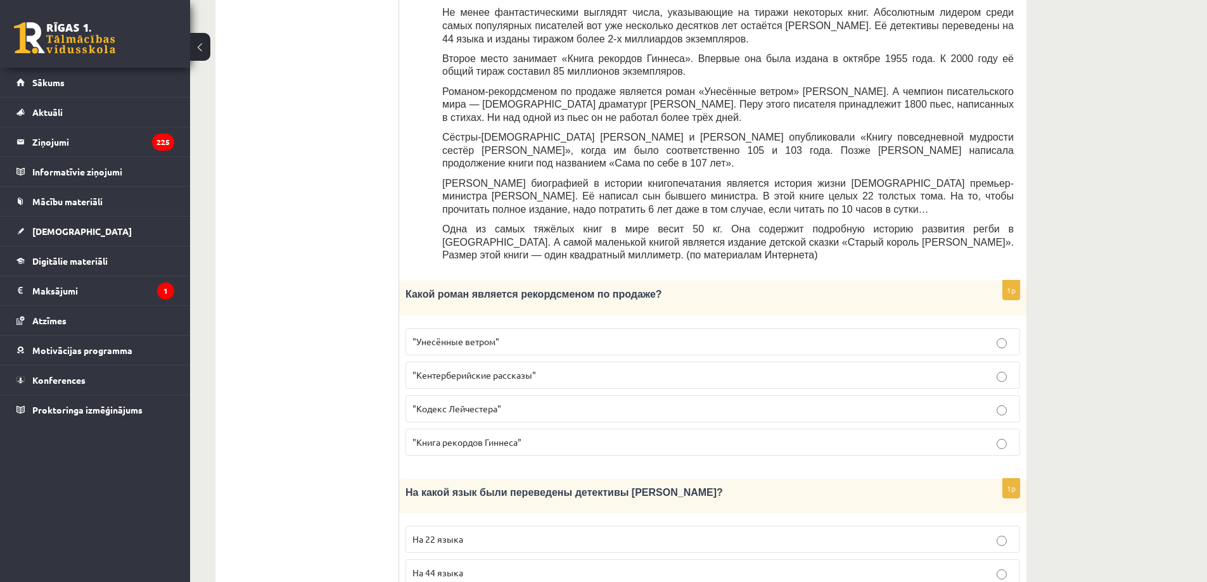
drag, startPoint x: 483, startPoint y: 305, endPoint x: 464, endPoint y: 312, distance: 20.8
click at [484, 336] on span ""Унесённые ветром"" at bounding box center [455, 341] width 87 height 11
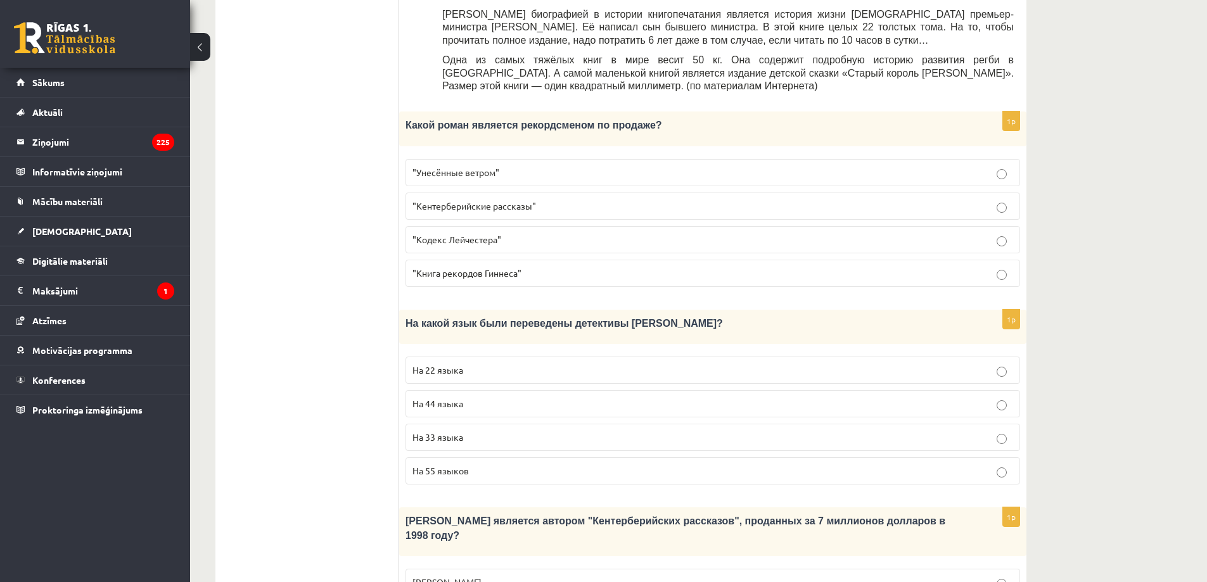
scroll to position [684, 0]
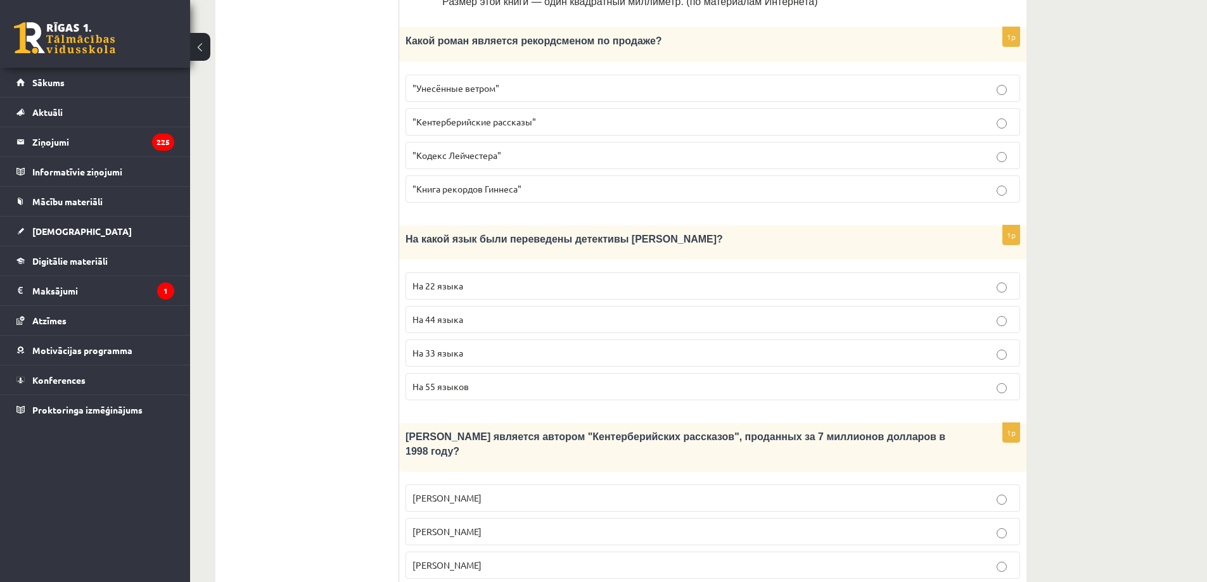
click at [458, 314] on span "На 44 языка" at bounding box center [437, 319] width 51 height 11
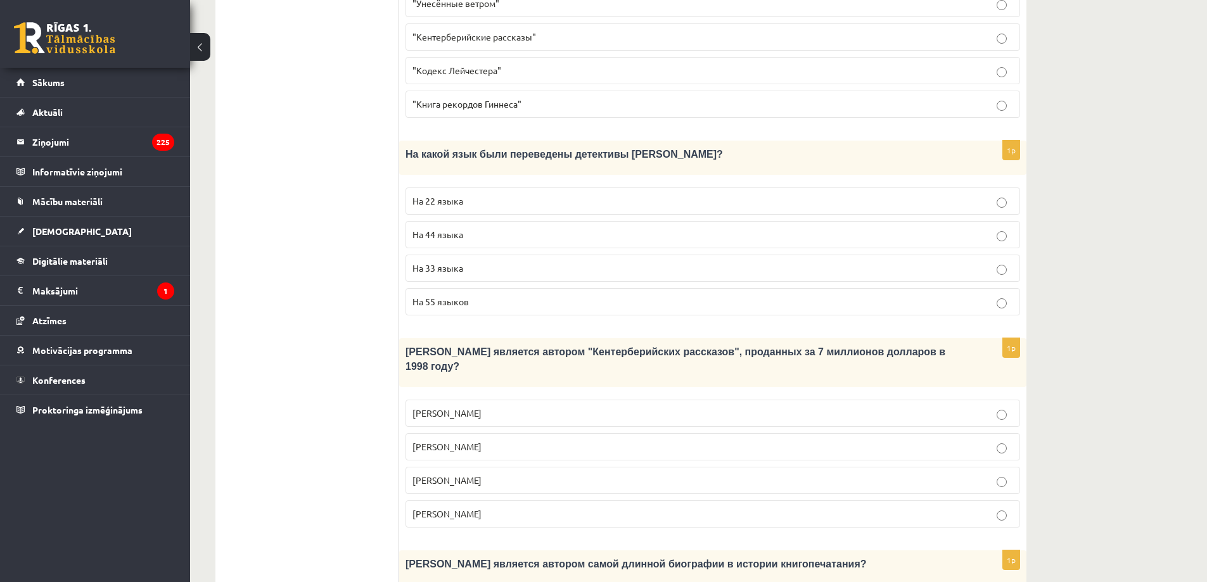
click at [466, 474] on p "Джефри Чосер" at bounding box center [712, 480] width 600 height 13
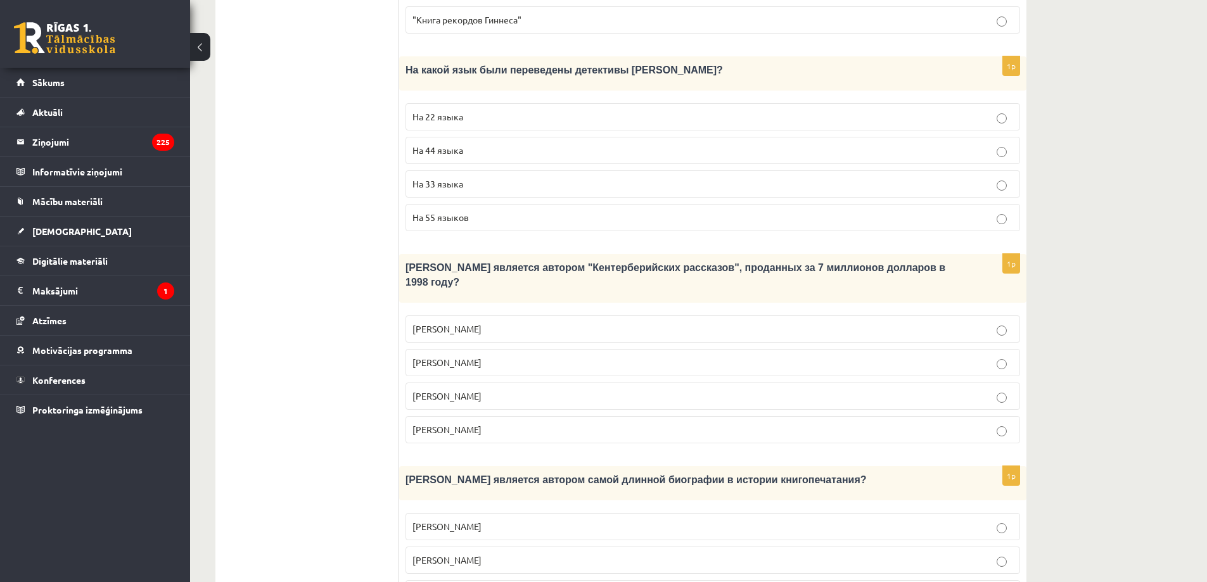
scroll to position [937, 0]
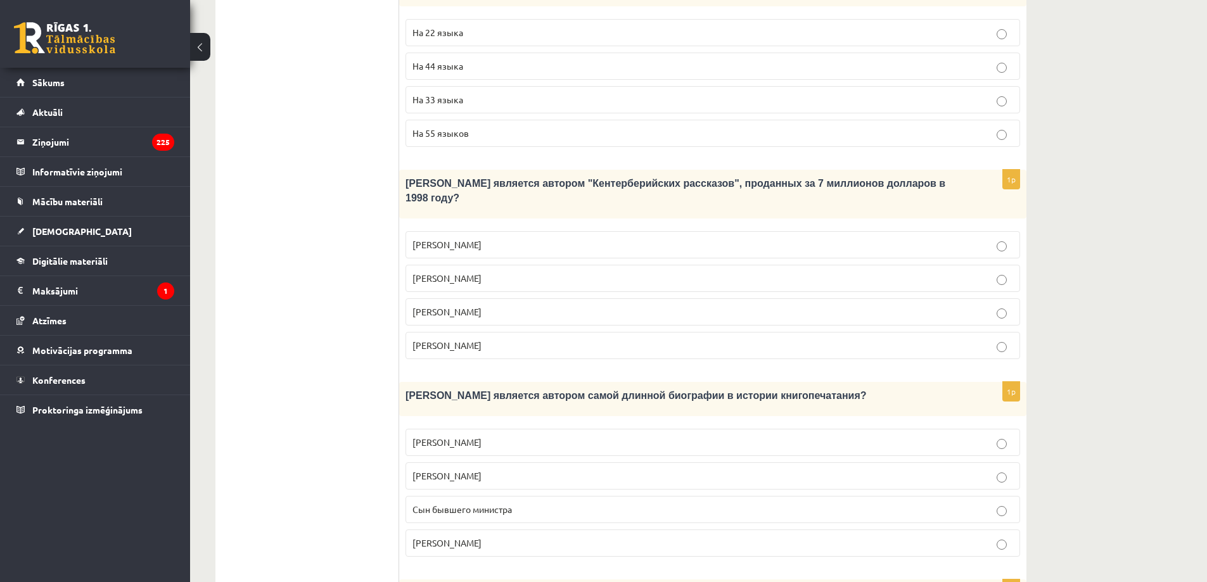
click at [480, 504] on span "Сын бывшего министра" at bounding box center [461, 509] width 99 height 11
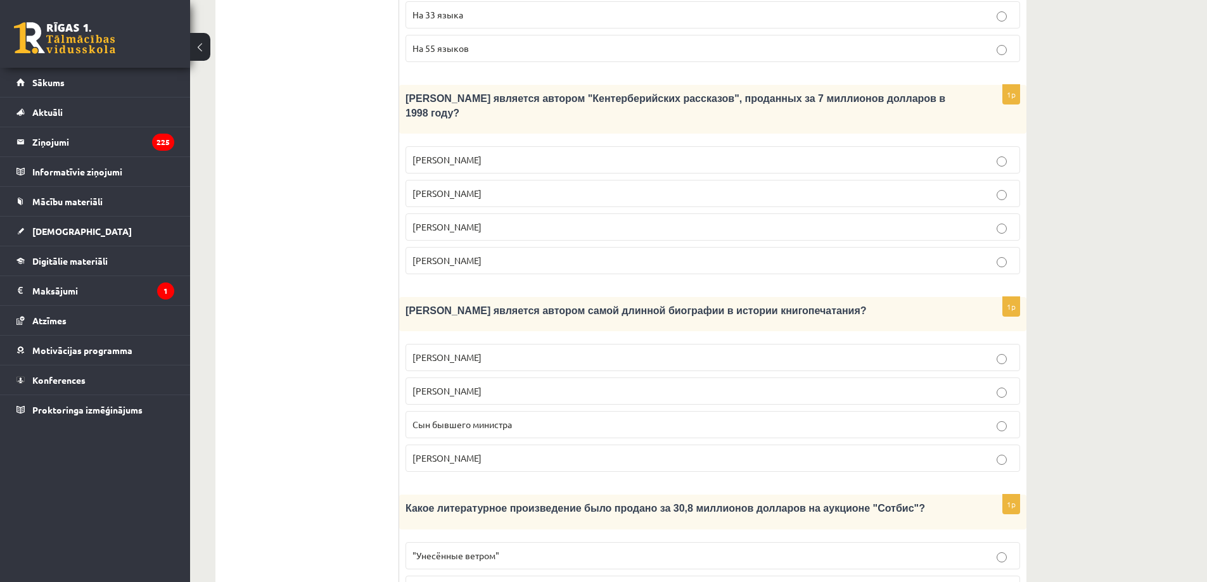
scroll to position [1107, 0]
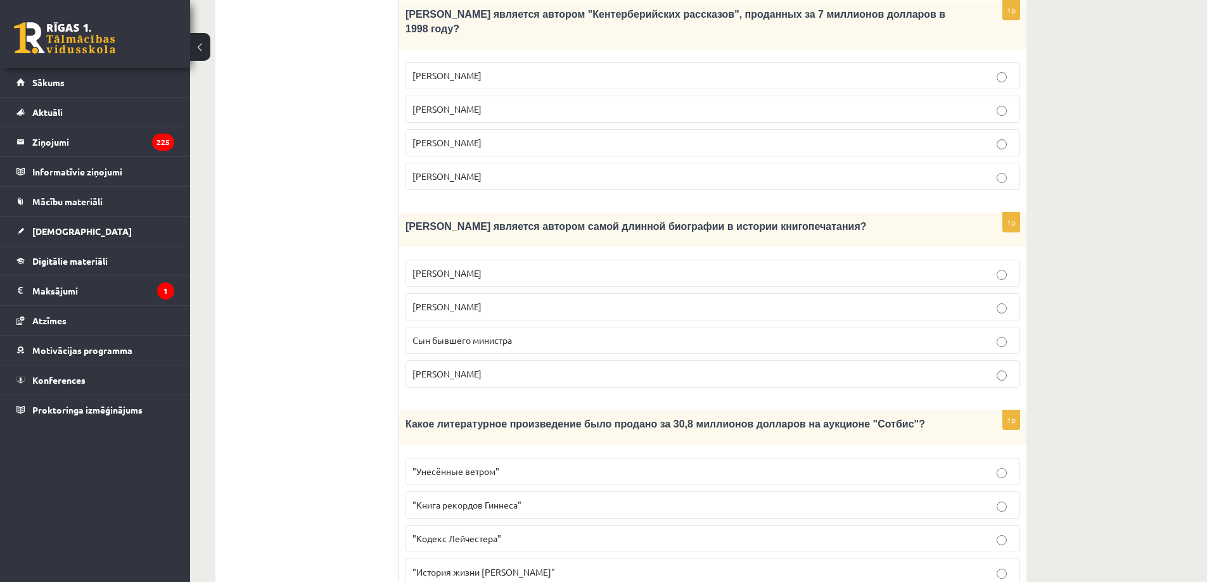
click at [482, 533] on span ""Кодекс Лейчестера"" at bounding box center [456, 538] width 89 height 11
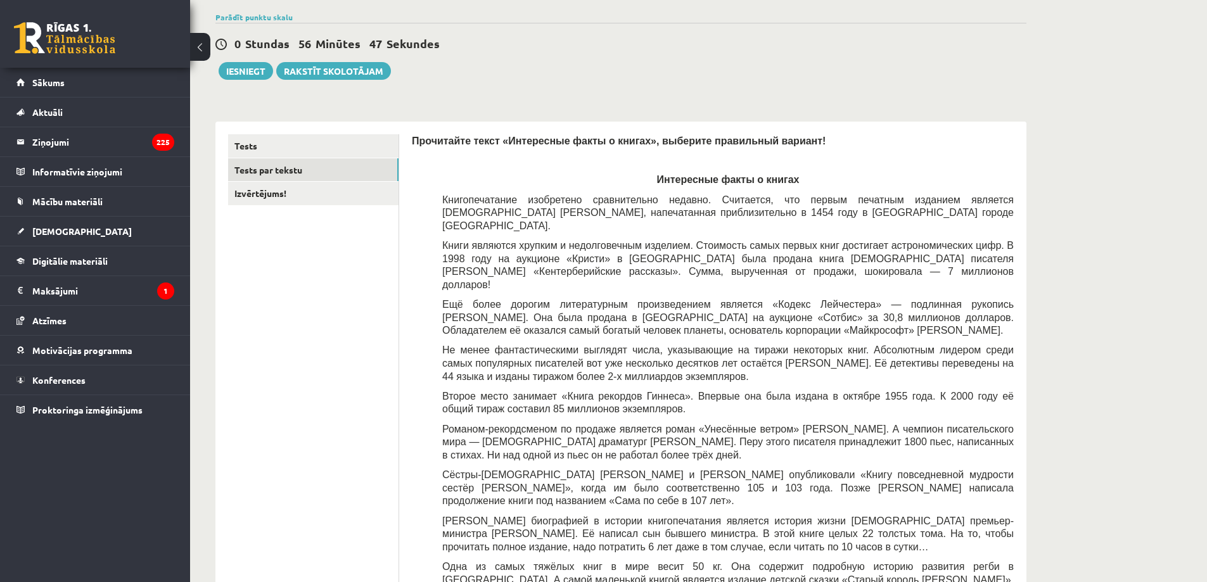
scroll to position [9, 0]
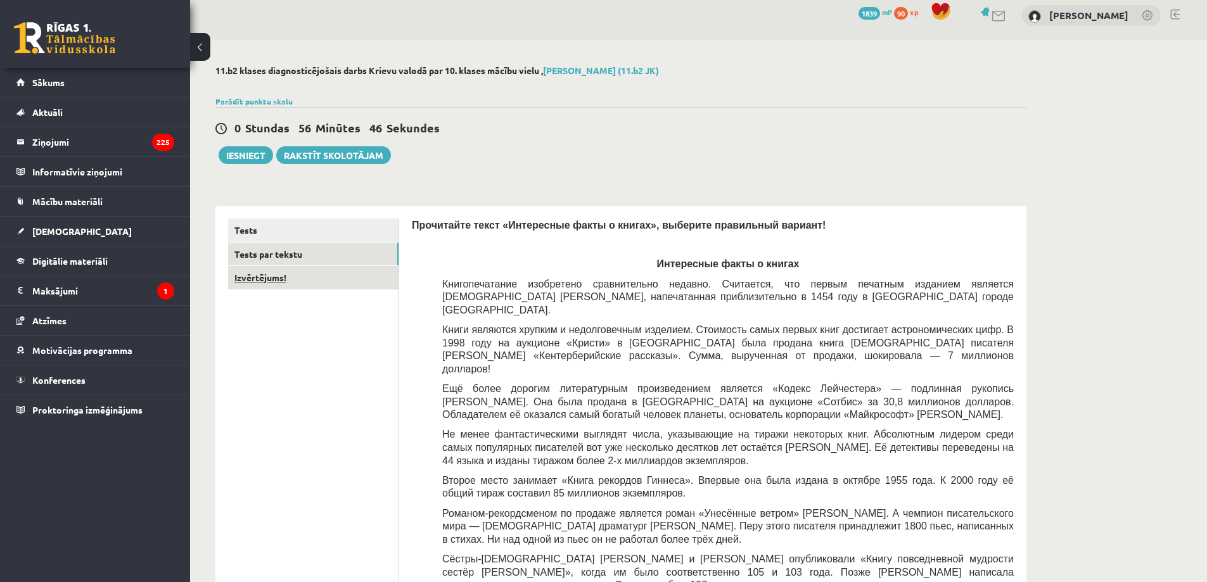
click at [265, 286] on link "Izvērtējums!" at bounding box center [313, 277] width 170 height 23
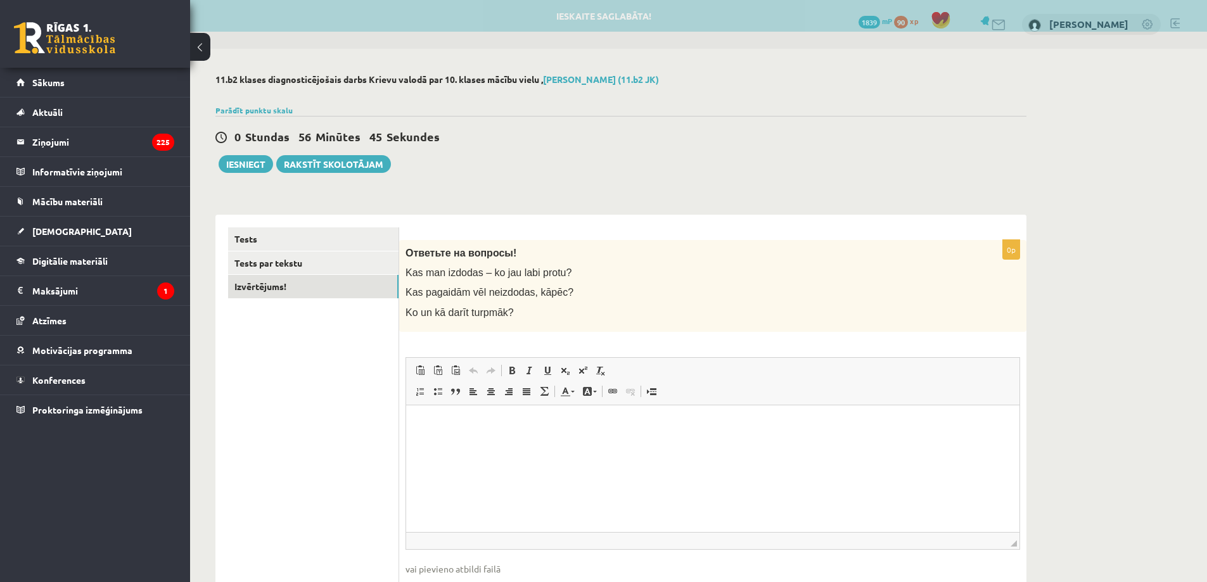
scroll to position [0, 0]
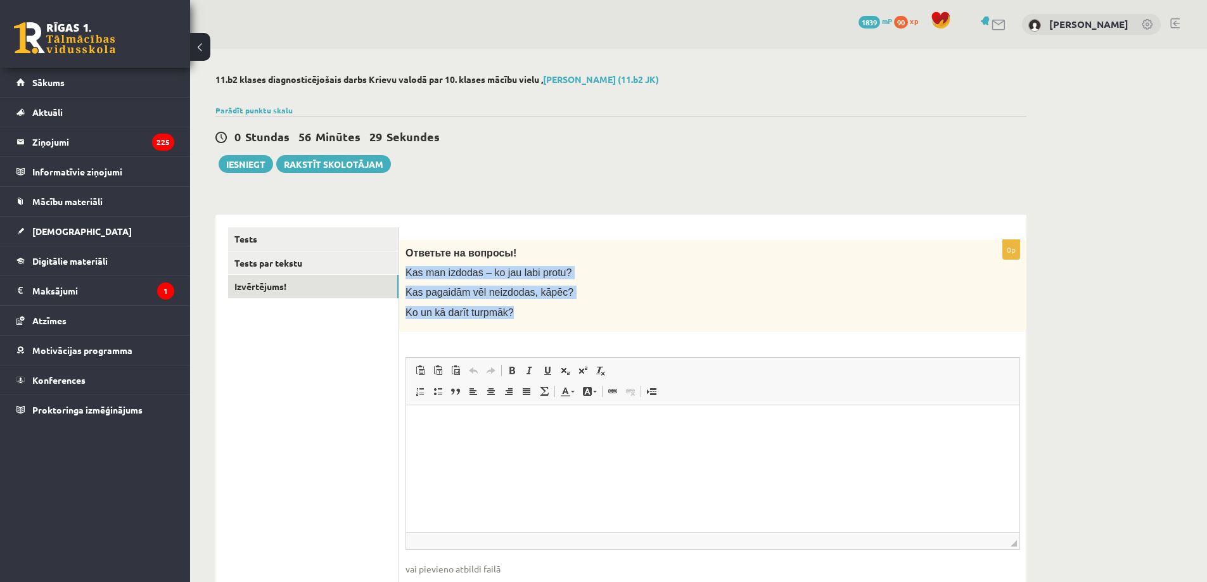
drag, startPoint x: 405, startPoint y: 275, endPoint x: 578, endPoint y: 329, distance: 181.3
click at [578, 329] on div "Ответьте на вопросы! Kas man izdodas – ko jau labi protu? Kas pagaidām vēl neiz…" at bounding box center [712, 286] width 627 height 92
copy div "Kas man izdodas – ko jau labi protu? Kas pagaidām vēl neizdodas, kāpēc? Ko un k…"
click at [690, 277] on p "Kas man izdodas – ko jau labi protu?" at bounding box center [680, 272] width 551 height 13
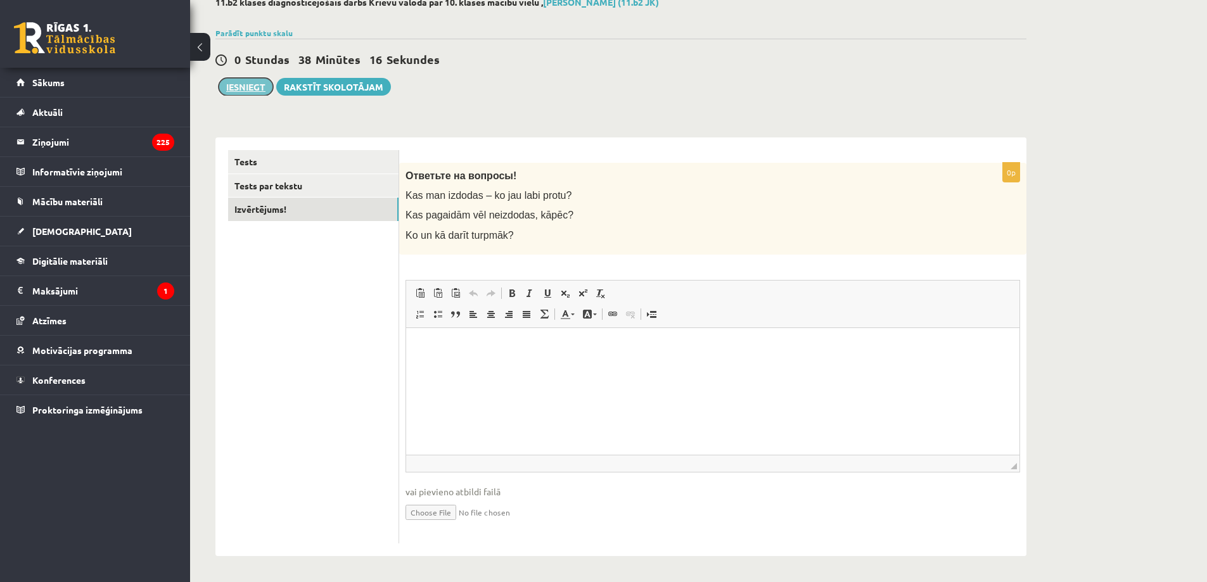
click at [251, 90] on button "Iesniegt" at bounding box center [246, 87] width 54 height 18
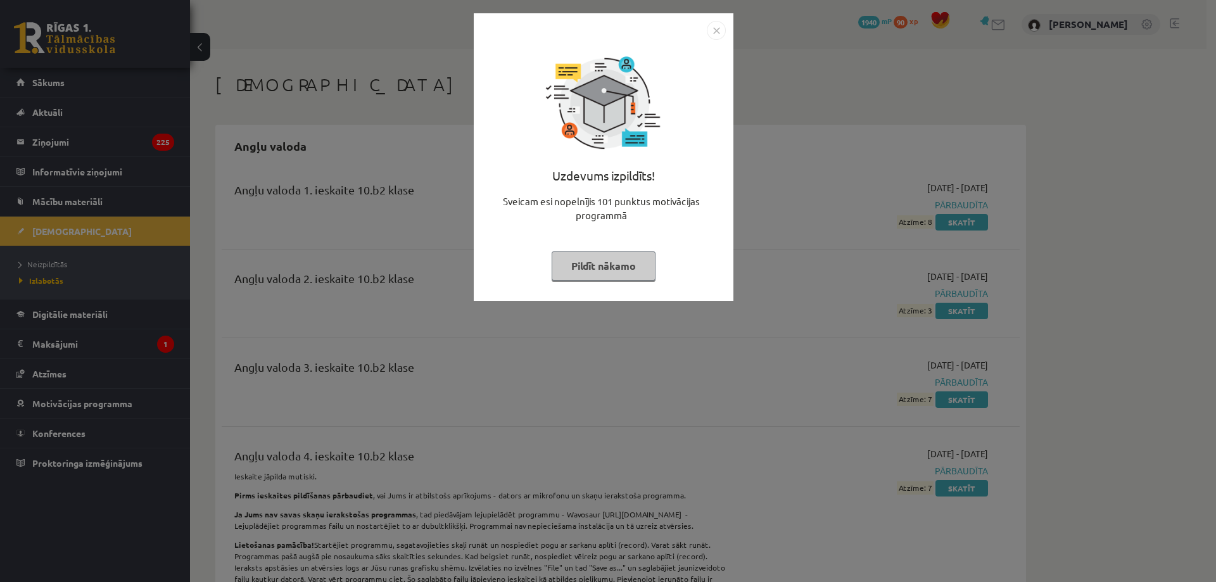
click at [716, 32] on img "Close" at bounding box center [716, 30] width 19 height 19
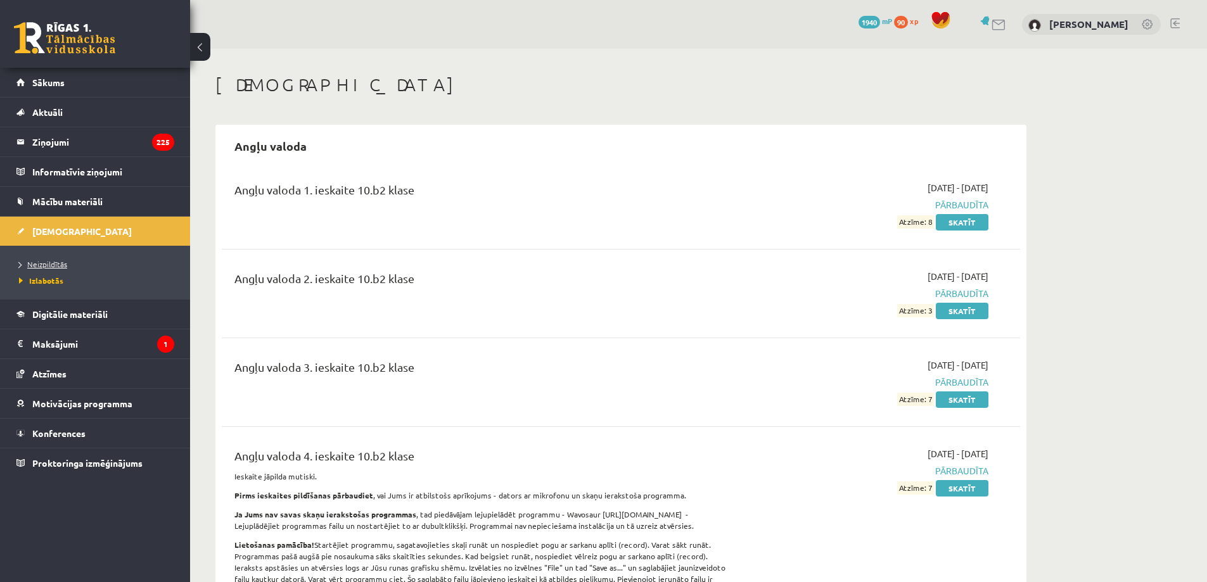
click at [69, 263] on link "Neizpildītās" at bounding box center [98, 263] width 158 height 11
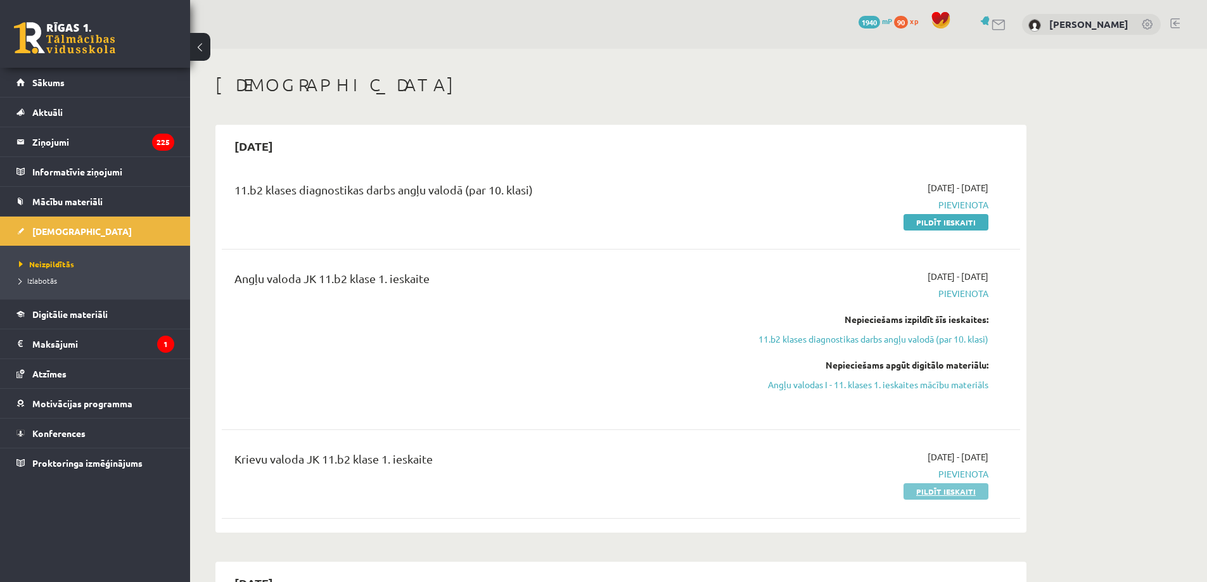
click at [942, 490] on link "Pildīt ieskaiti" at bounding box center [945, 491] width 85 height 16
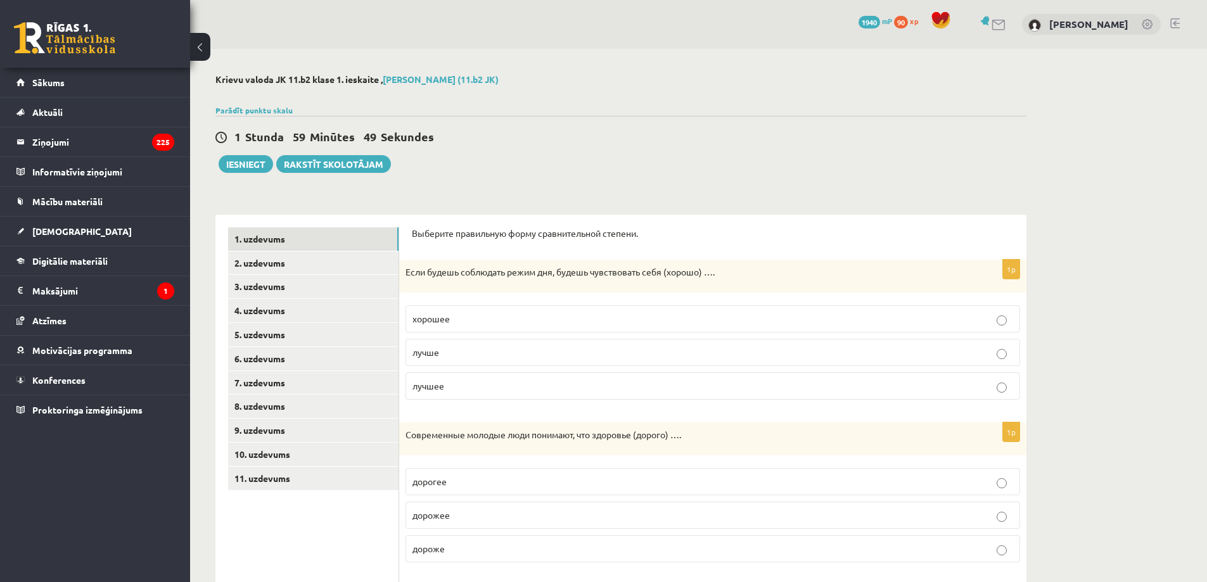
click at [469, 353] on p "лучше" at bounding box center [712, 352] width 600 height 13
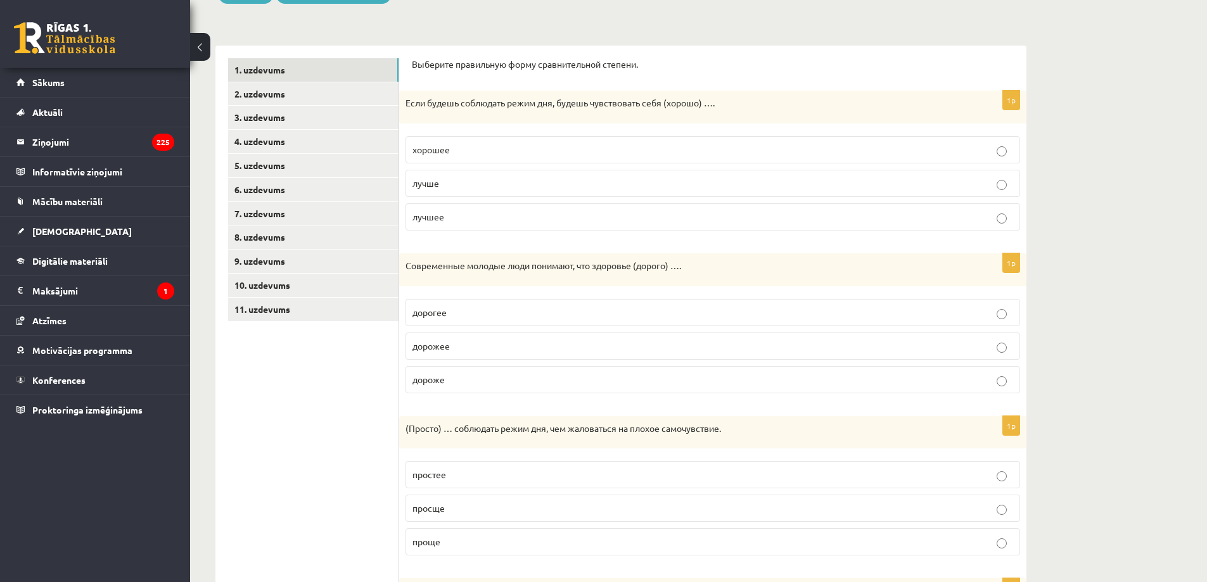
click at [481, 313] on p "дорогее" at bounding box center [712, 312] width 600 height 13
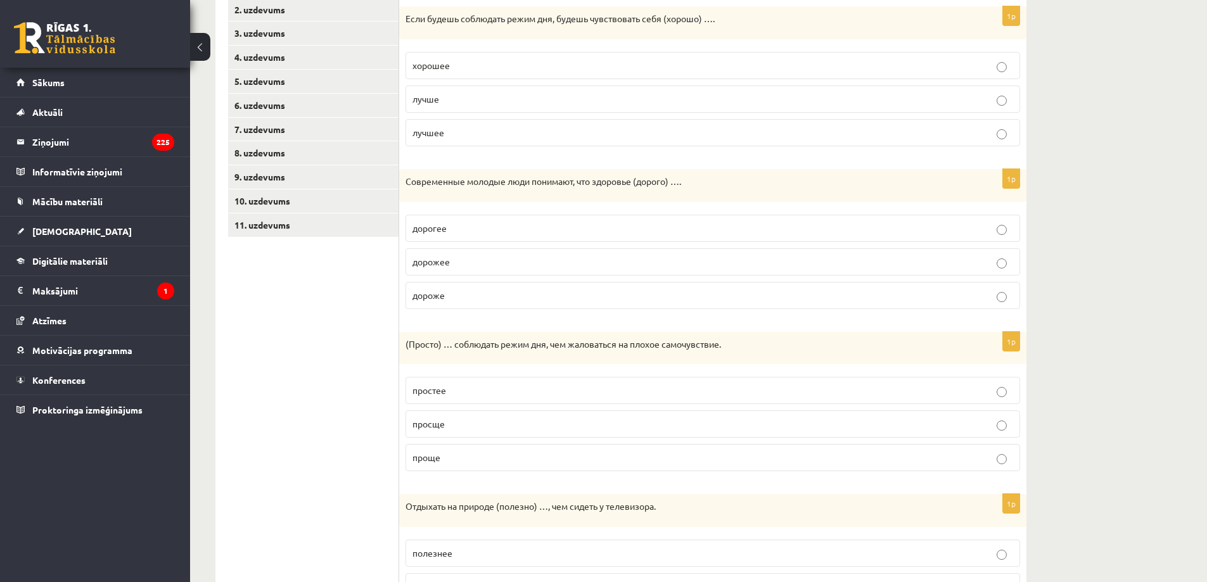
click at [449, 453] on p "проще" at bounding box center [712, 457] width 600 height 13
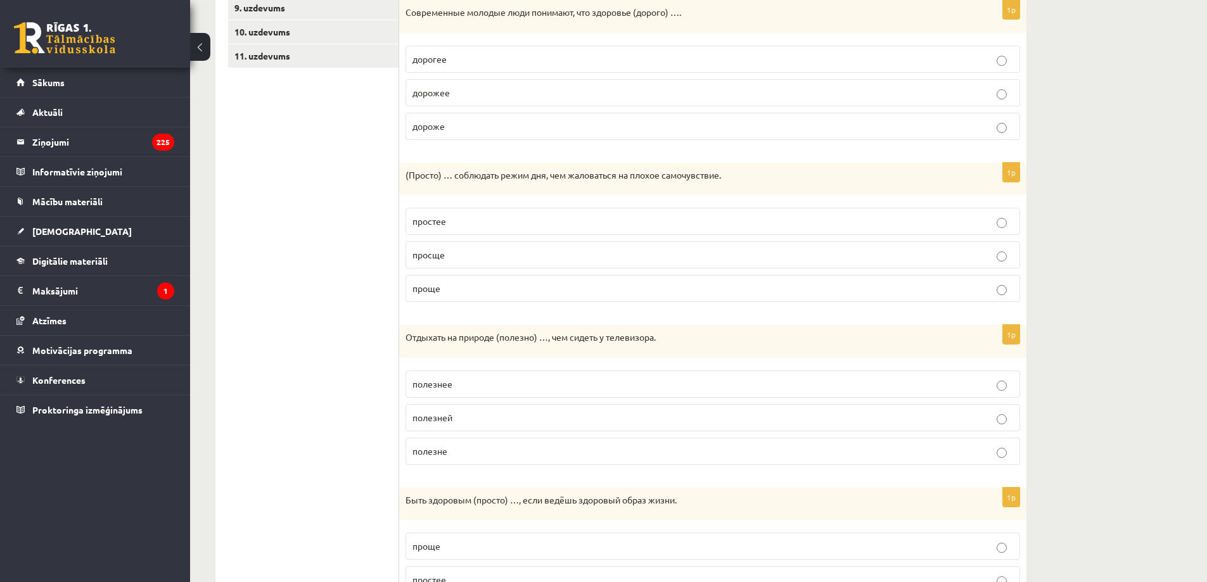
click at [464, 384] on p "полезнее" at bounding box center [712, 383] width 600 height 13
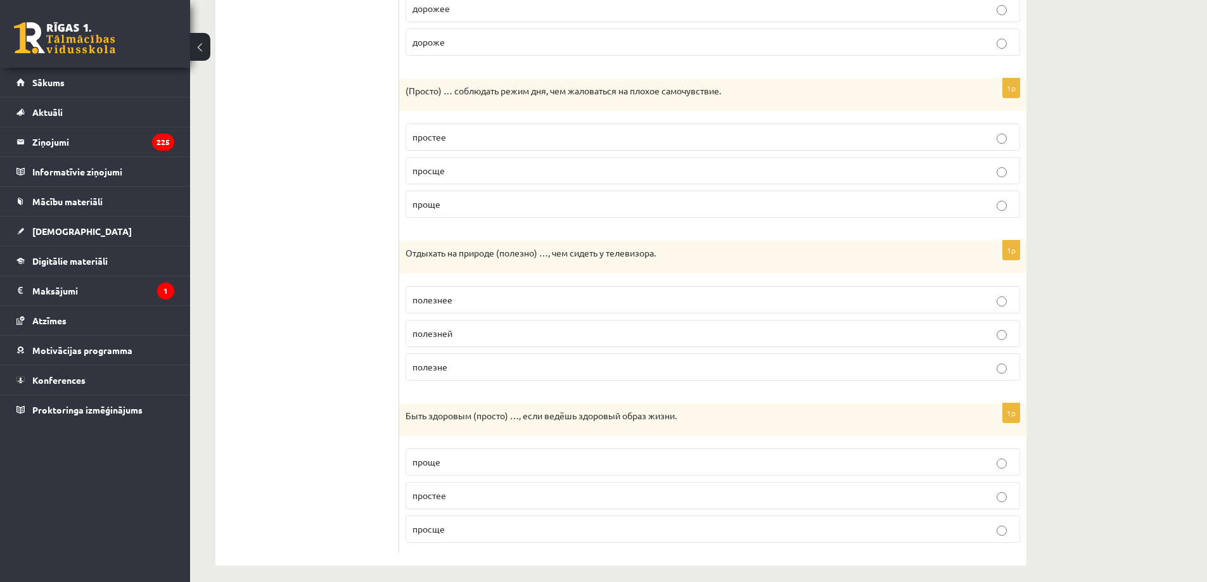
scroll to position [516, 0]
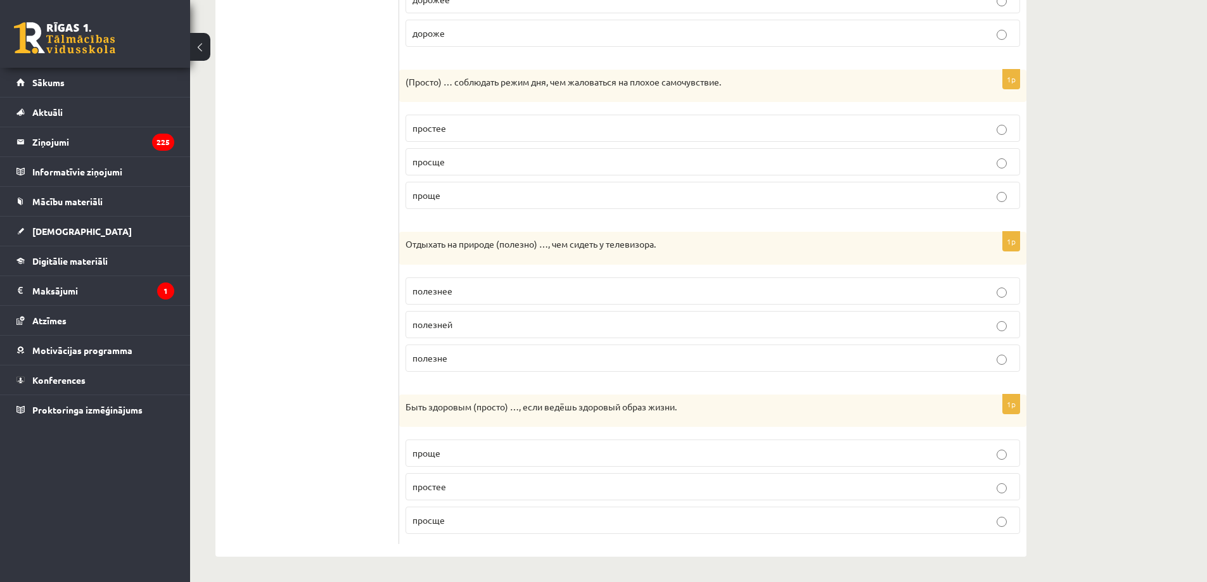
click at [462, 457] on p "проще" at bounding box center [712, 453] width 600 height 13
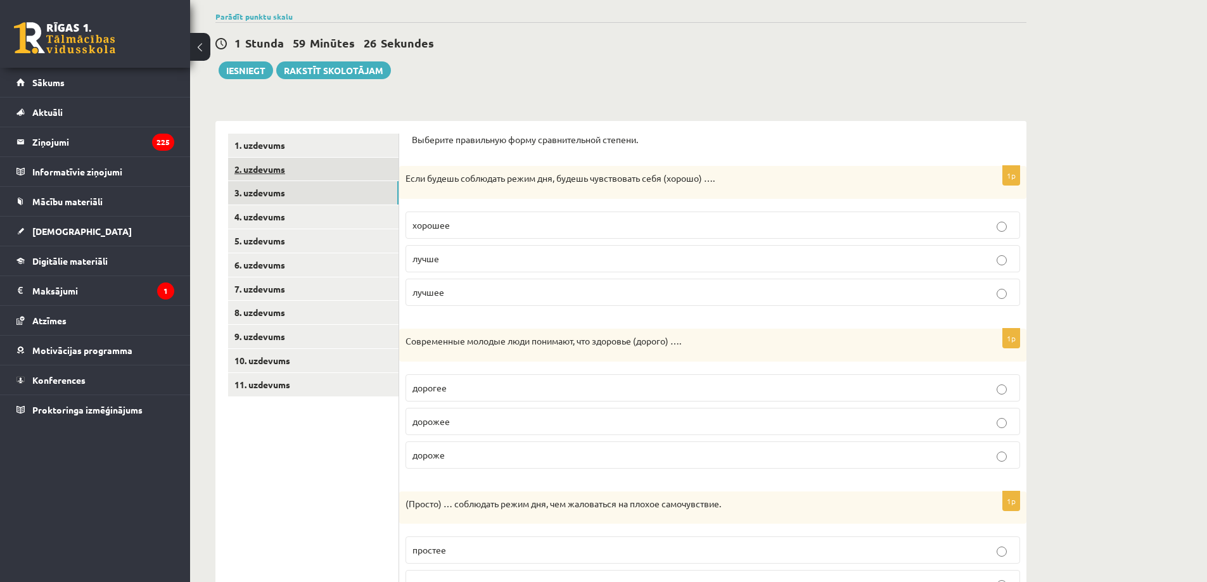
click at [272, 170] on link "2. uzdevums" at bounding box center [313, 169] width 170 height 23
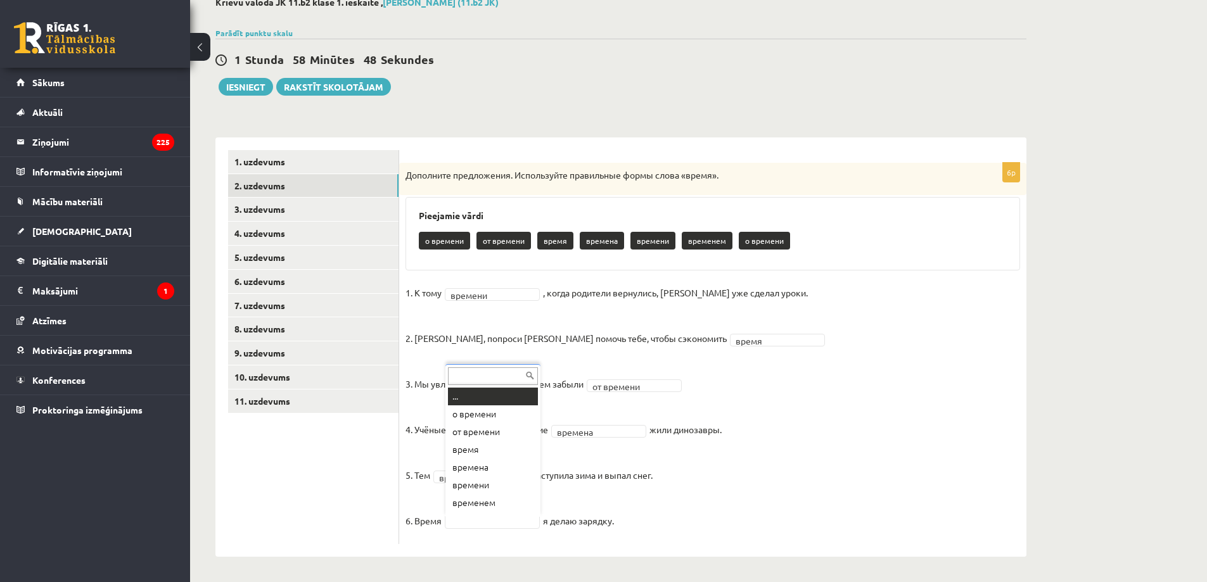
scroll to position [15, 0]
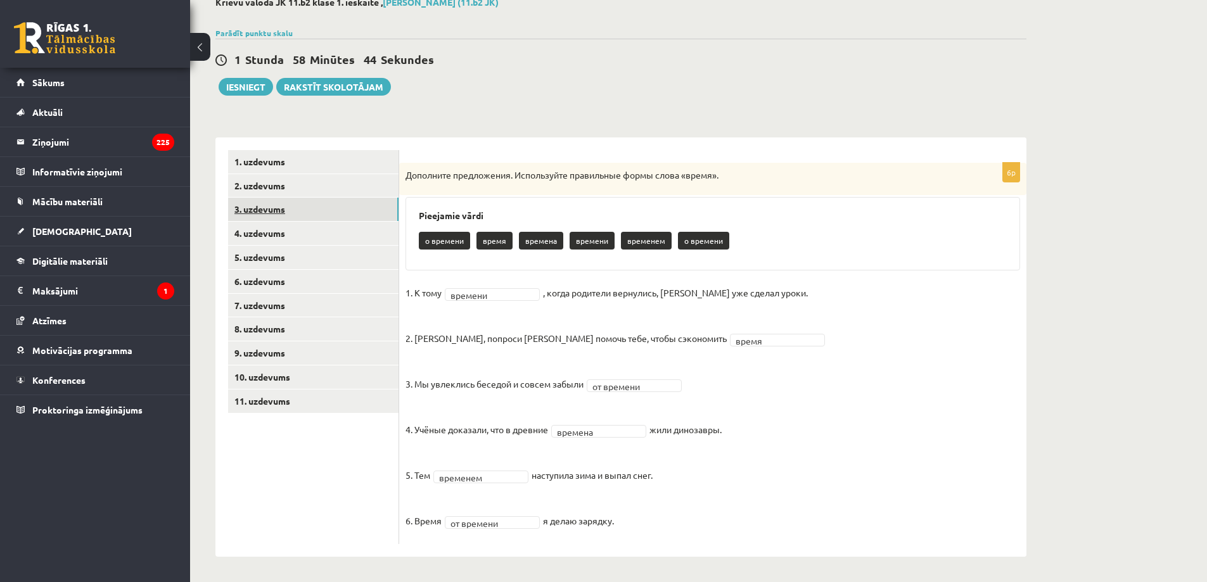
click at [302, 201] on link "3. uzdevums" at bounding box center [313, 209] width 170 height 23
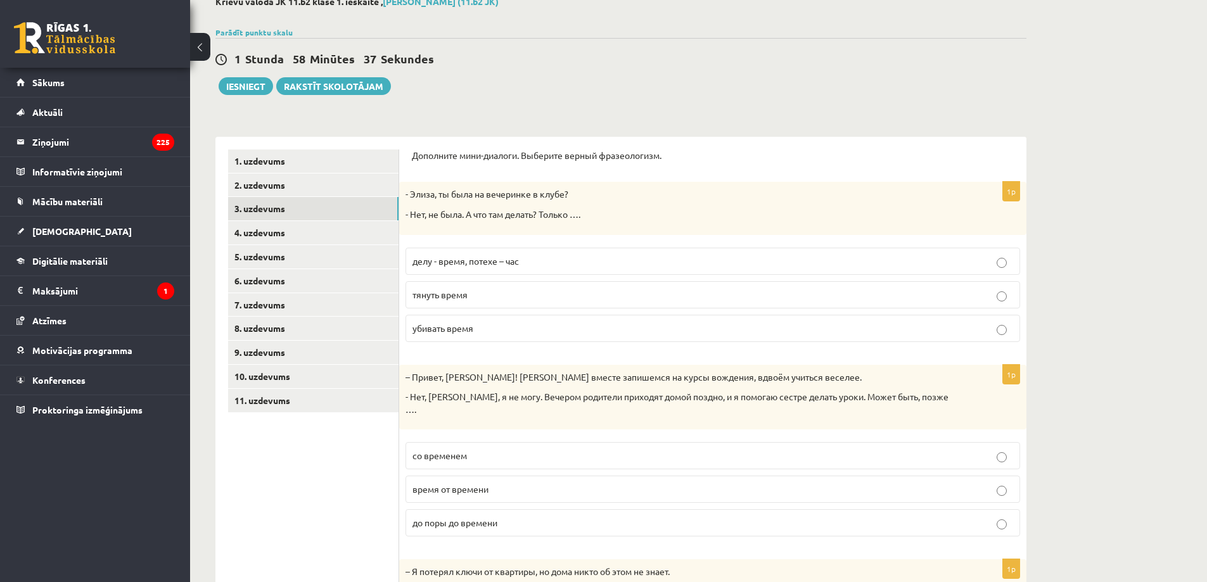
click at [483, 334] on p "убивать время" at bounding box center [712, 328] width 600 height 13
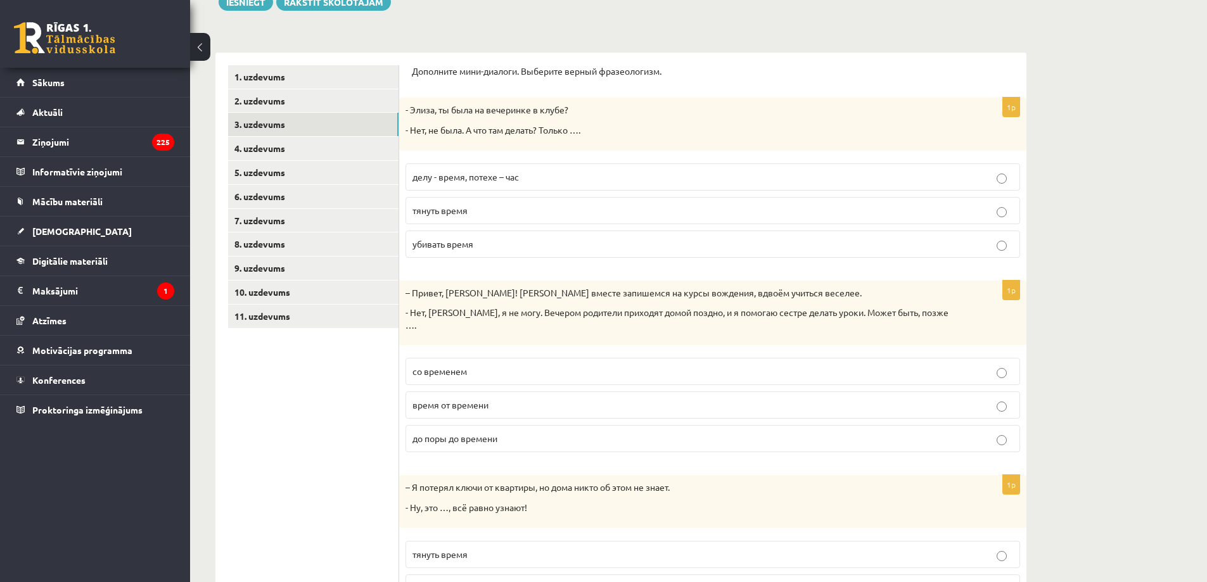
click at [491, 365] on p "со временем" at bounding box center [712, 371] width 600 height 13
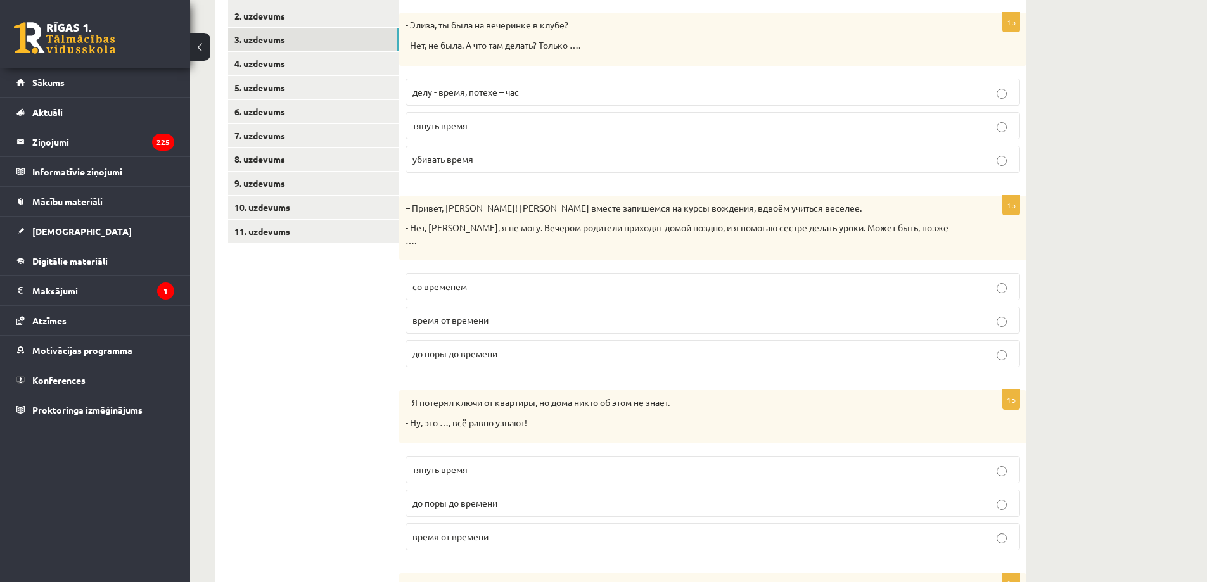
scroll to position [331, 0]
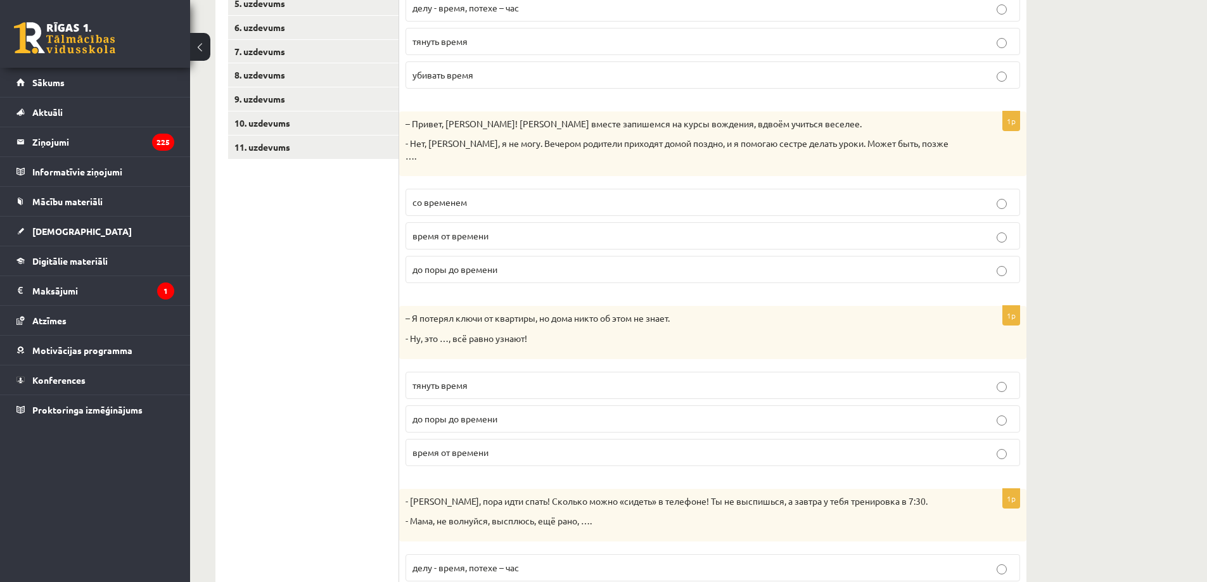
click at [485, 413] on span "до поры до времени" at bounding box center [454, 418] width 85 height 11
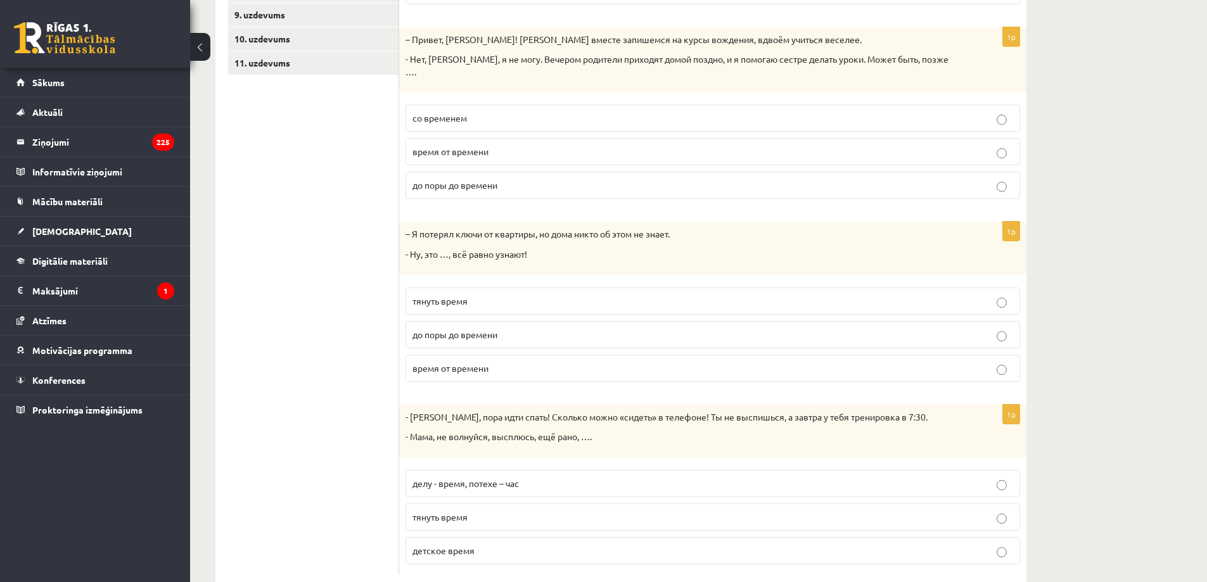
scroll to position [434, 0]
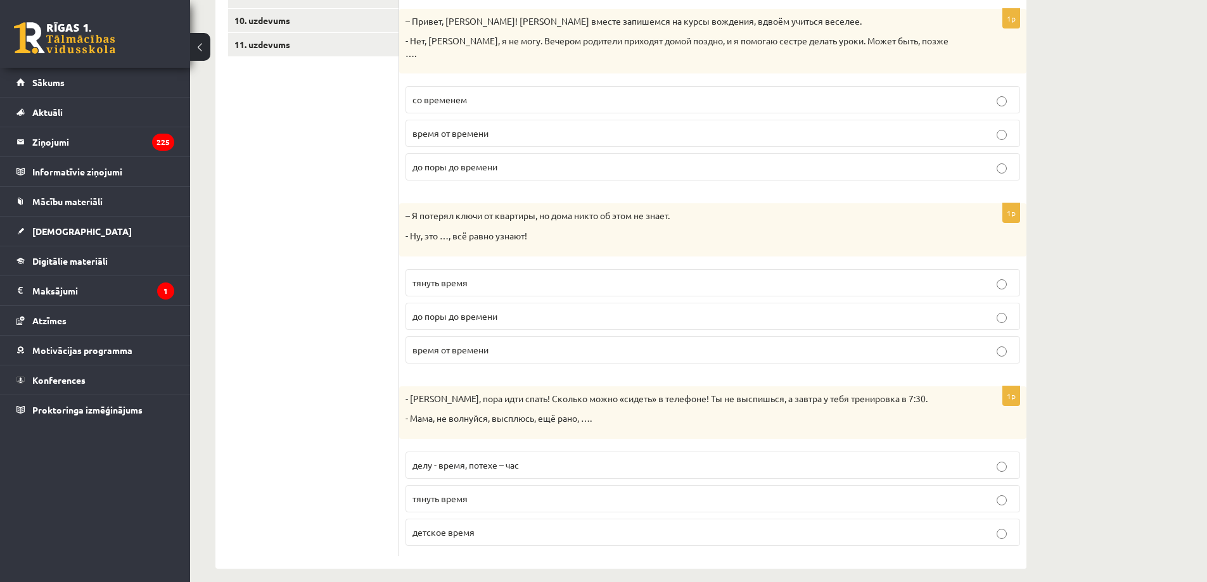
click at [481, 452] on label "делу - время, потехе – час" at bounding box center [712, 465] width 614 height 27
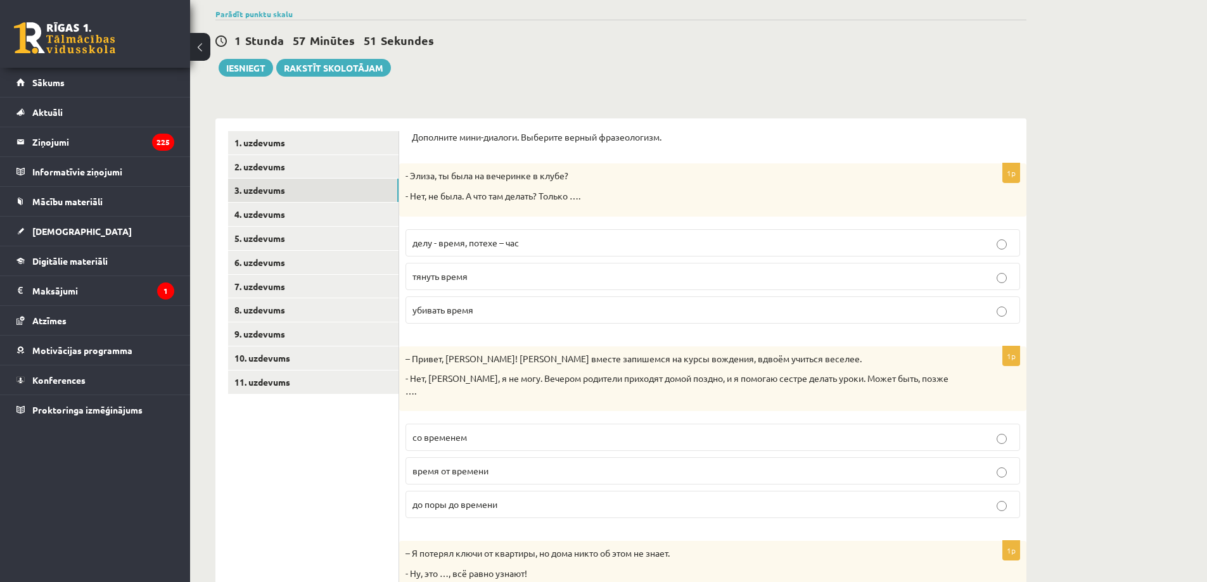
scroll to position [11, 0]
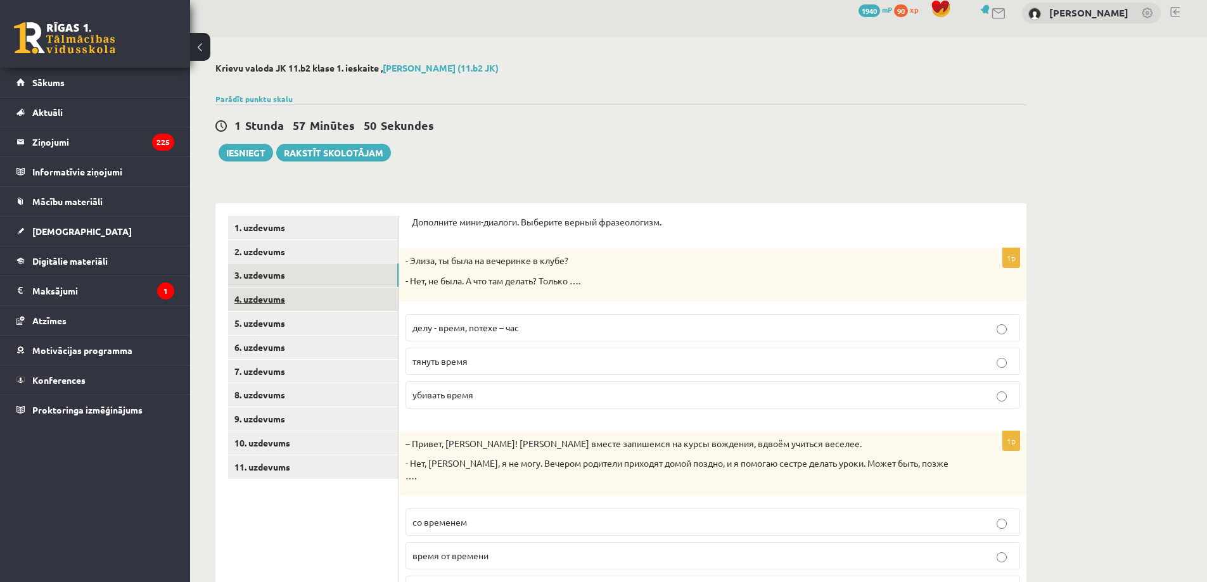
click at [290, 304] on link "4. uzdevums" at bounding box center [313, 299] width 170 height 23
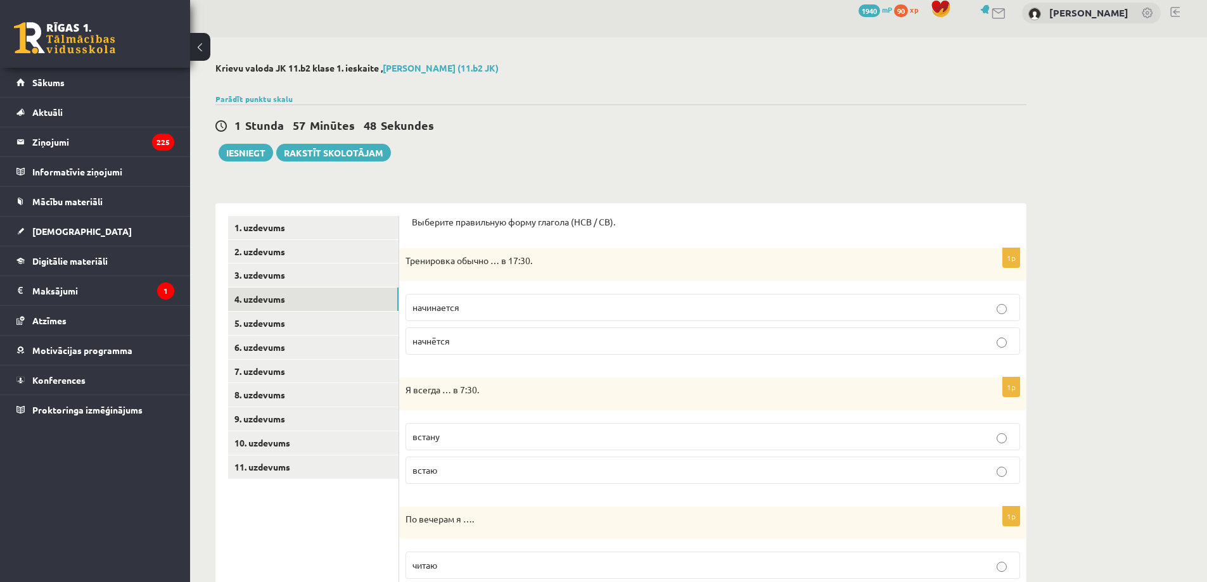
click at [454, 317] on label "начинается" at bounding box center [712, 307] width 614 height 27
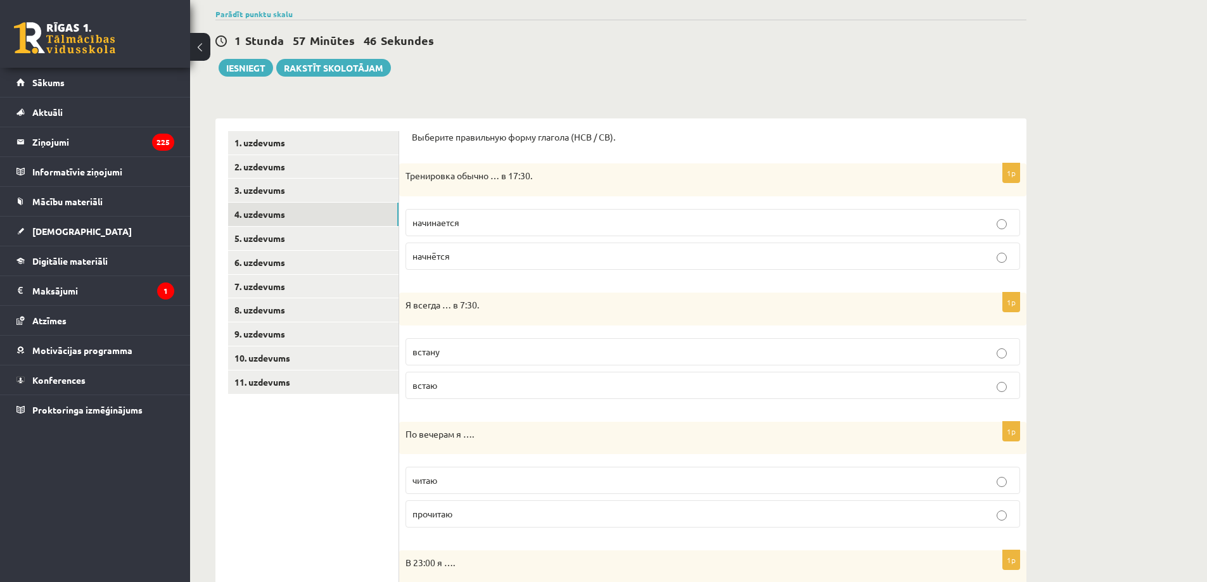
click at [460, 386] on p "встаю" at bounding box center [712, 385] width 600 height 13
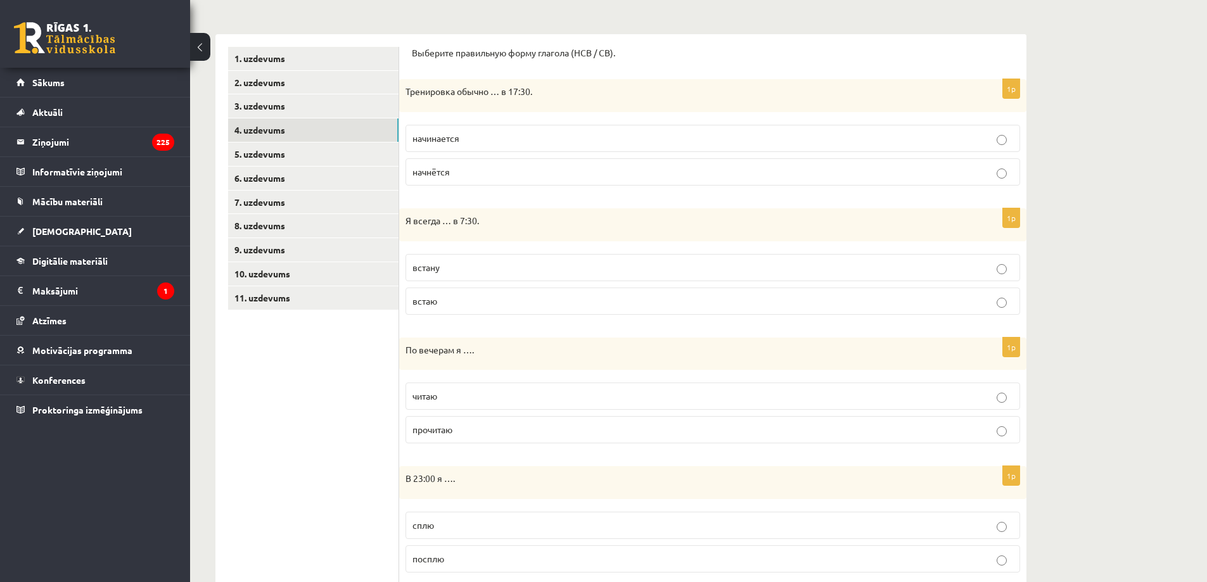
click at [461, 400] on p "читаю" at bounding box center [712, 396] width 600 height 13
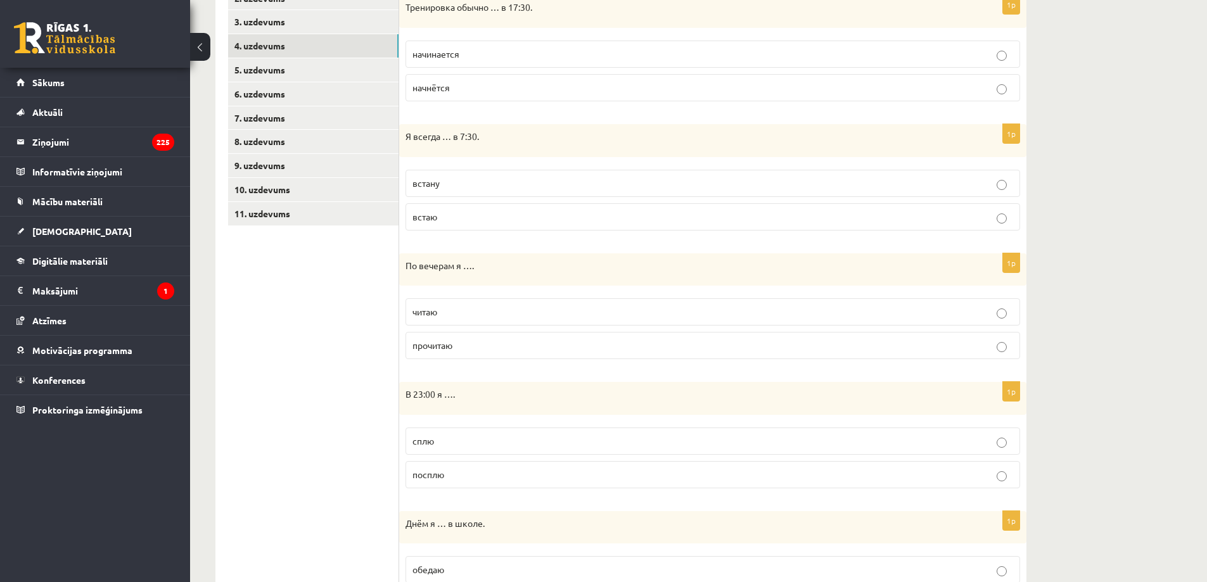
click at [460, 444] on p "сплю" at bounding box center [712, 441] width 600 height 13
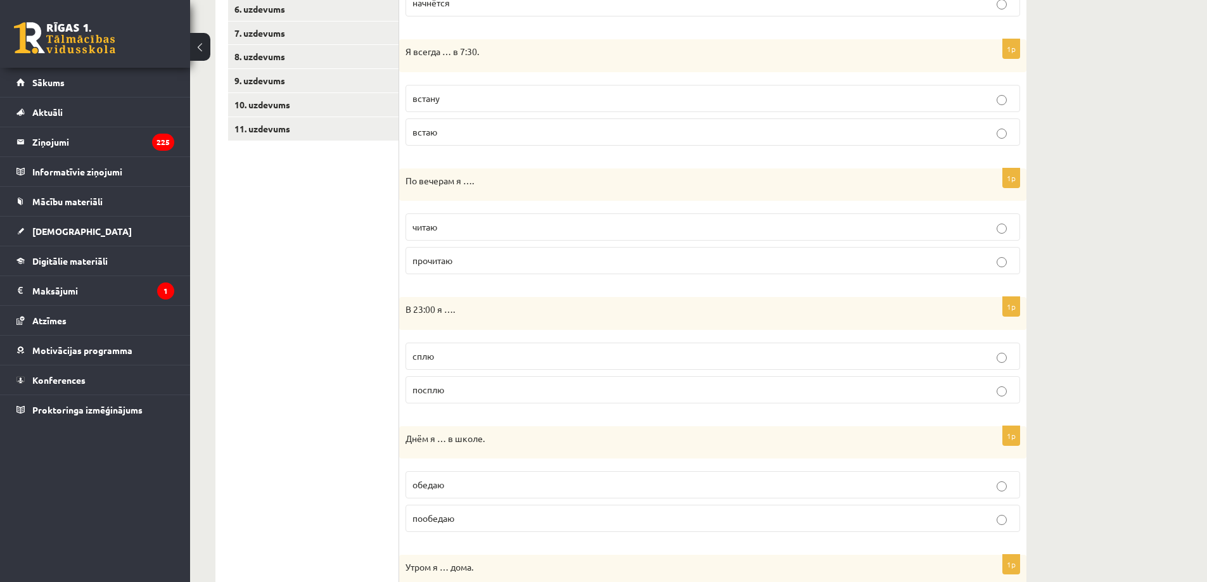
click at [1126, 433] on div "Krievu valoda JK 11.b2 klase 1. ieskaite , Daņila Ņikitins (11.b2 JK) Parādīt p…" at bounding box center [698, 333] width 1017 height 1268
click at [472, 489] on p "обедаю" at bounding box center [712, 484] width 600 height 13
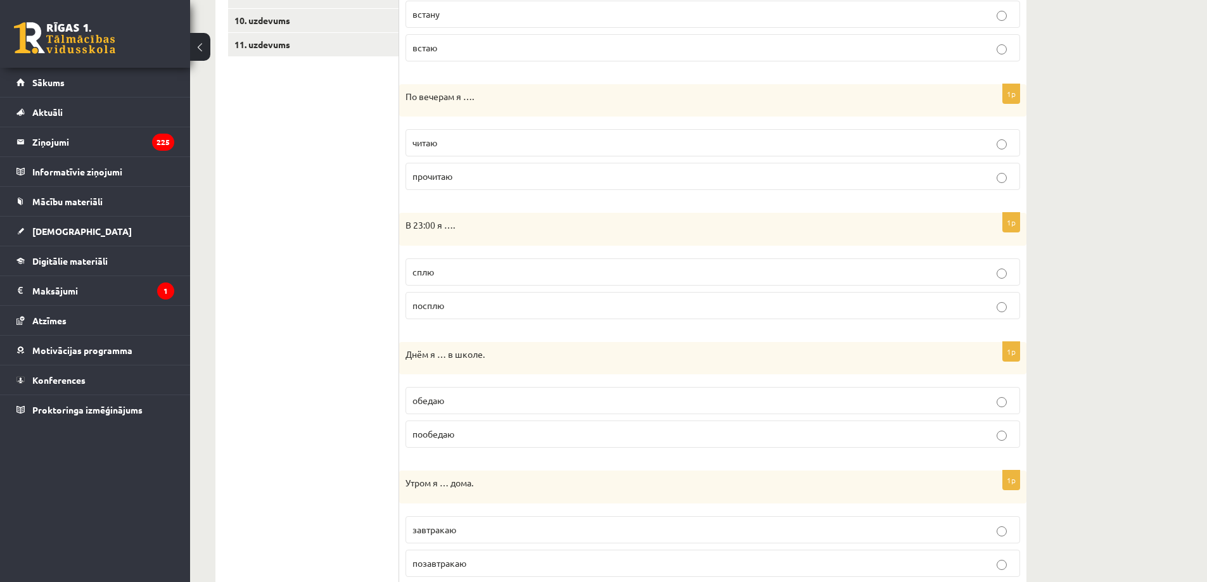
scroll to position [518, 0]
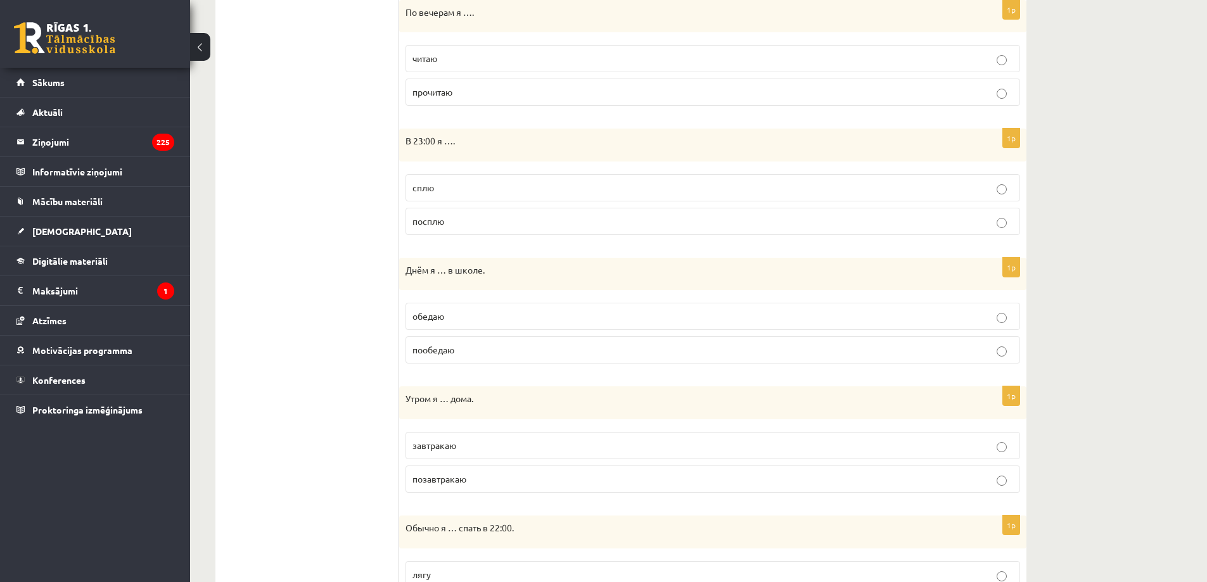
click at [493, 452] on p "завтракаю" at bounding box center [712, 445] width 600 height 13
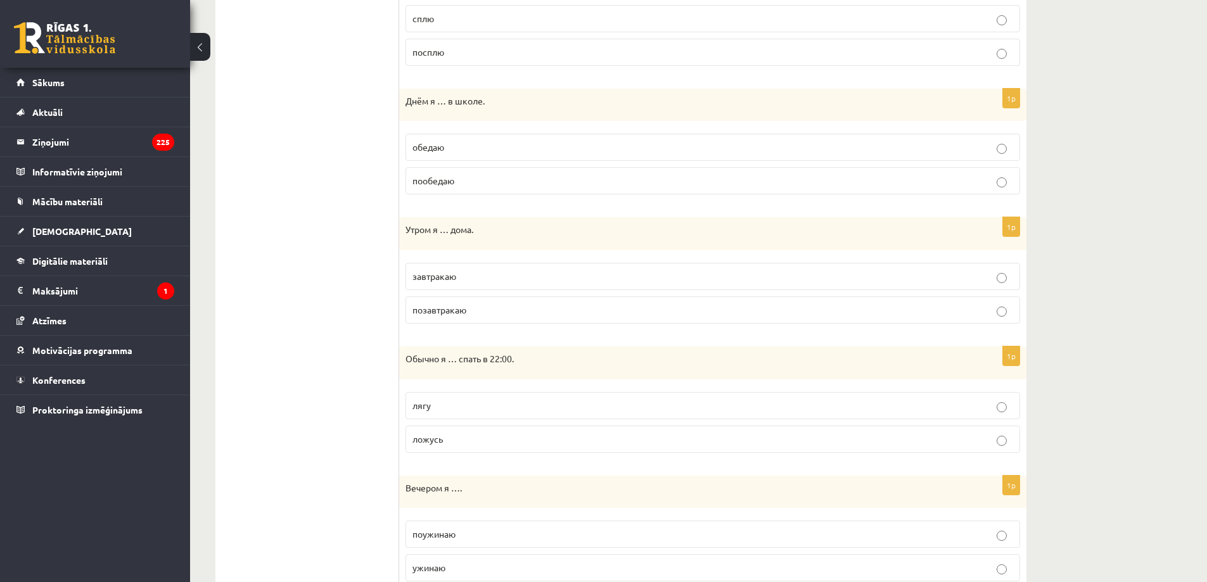
click at [461, 448] on label "ложусь" at bounding box center [712, 439] width 614 height 27
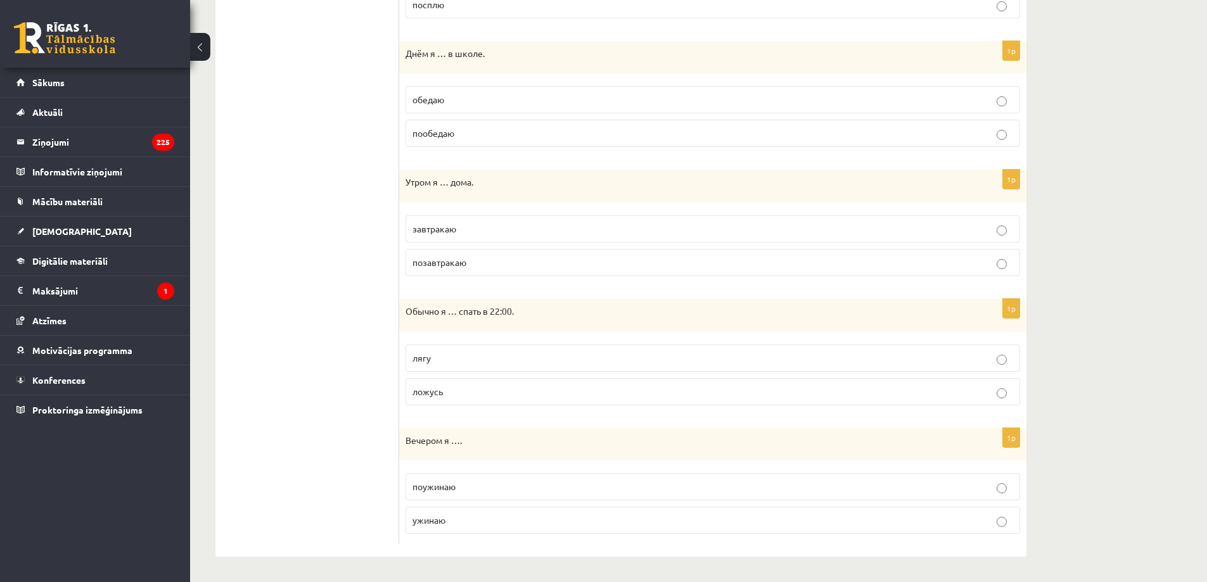
click at [458, 490] on p "поужинаю" at bounding box center [712, 486] width 600 height 13
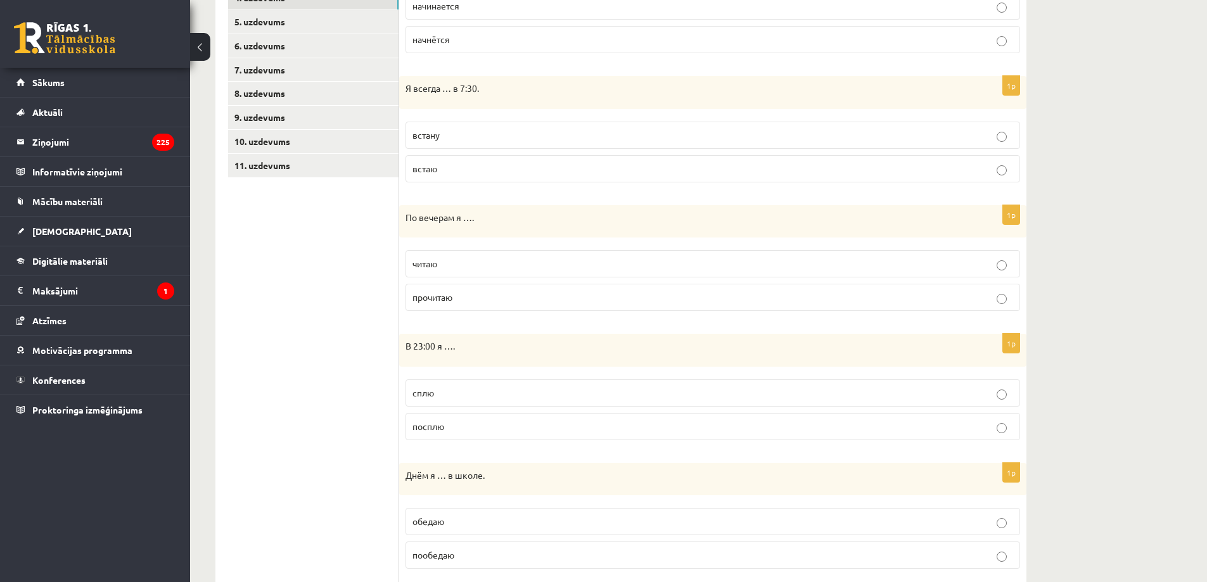
scroll to position [60, 0]
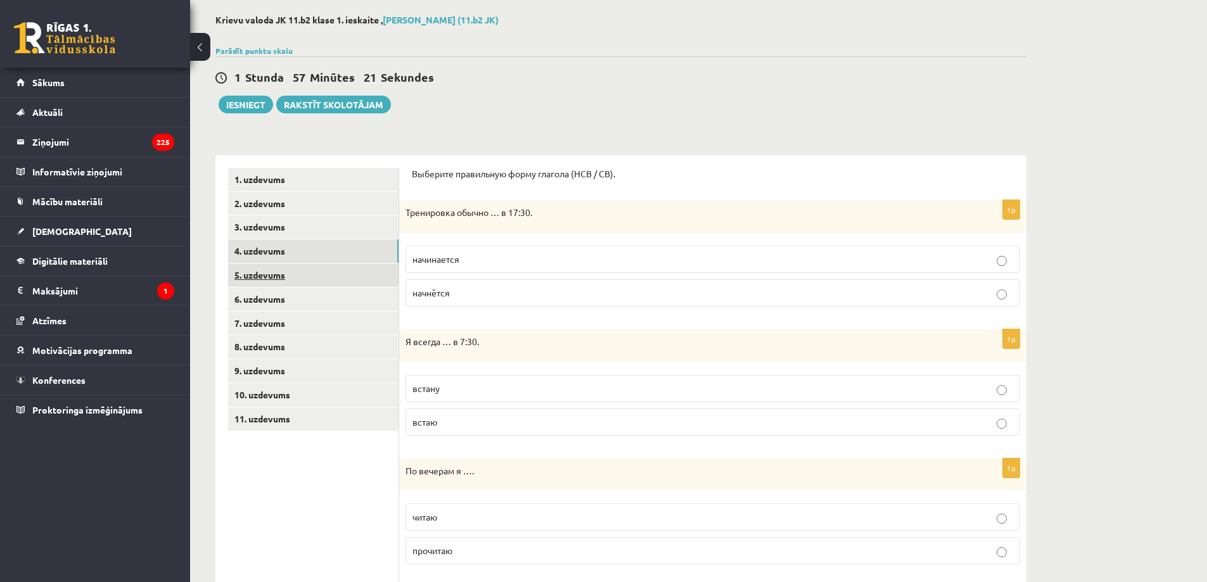
click at [281, 274] on link "5. uzdevums" at bounding box center [313, 274] width 170 height 23
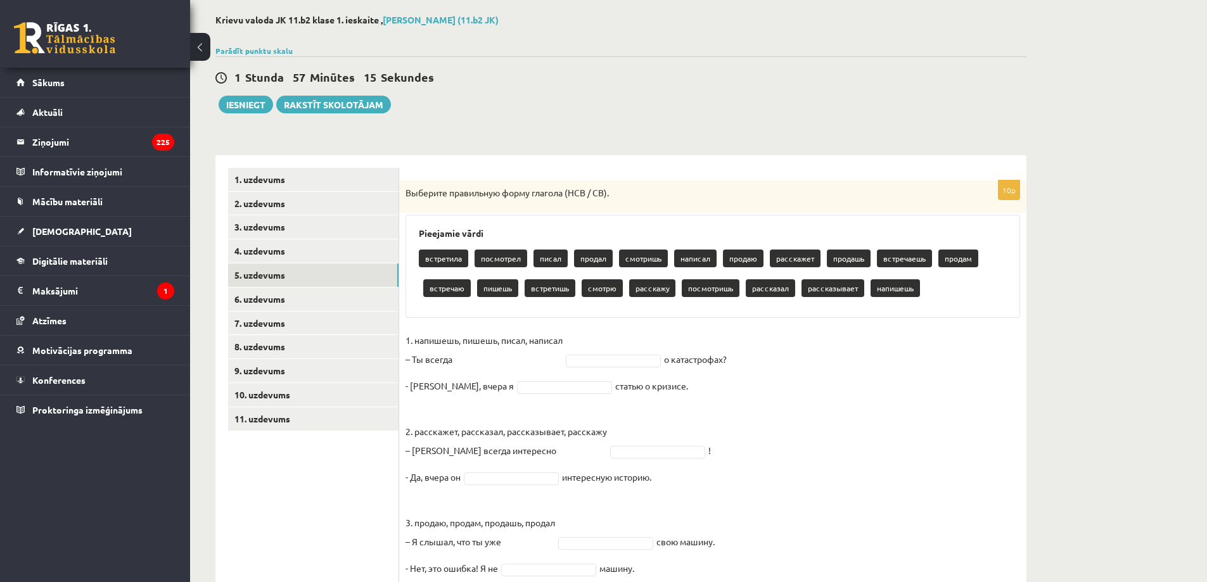
click at [491, 362] on p "1. напишешь, пишешь, писал, написал – Ты всегда" at bounding box center [483, 350] width 157 height 38
click at [606, 368] on fieldset "1. напишешь, пишешь, писал, написал – Ты всегда о катастрофах? - Нет, вчера я с…" at bounding box center [712, 549] width 614 height 437
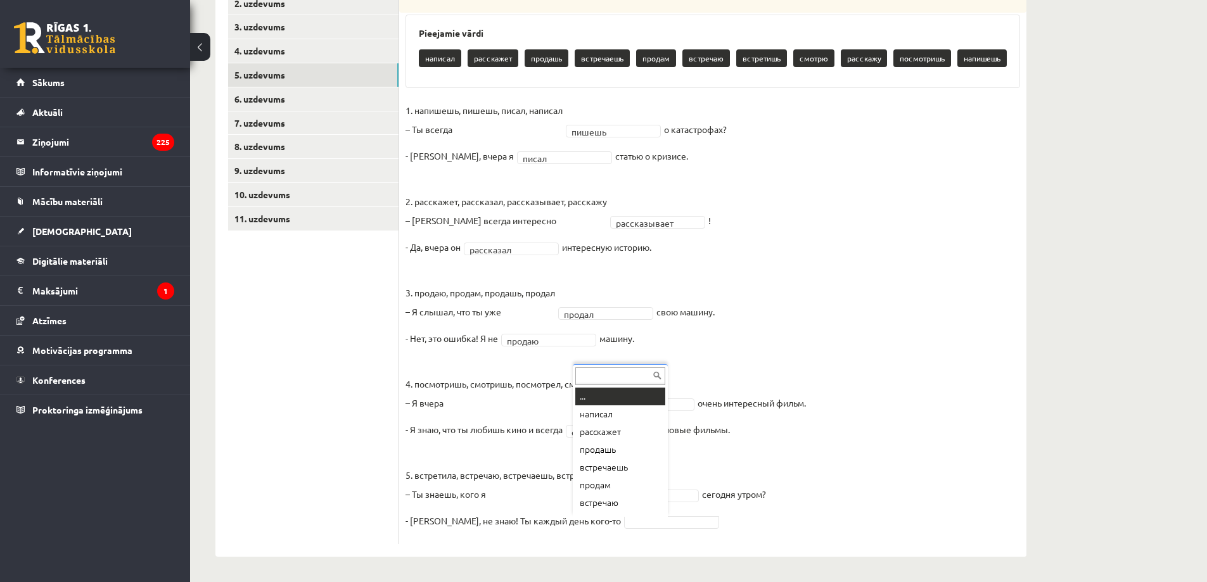
scroll to position [15, 0]
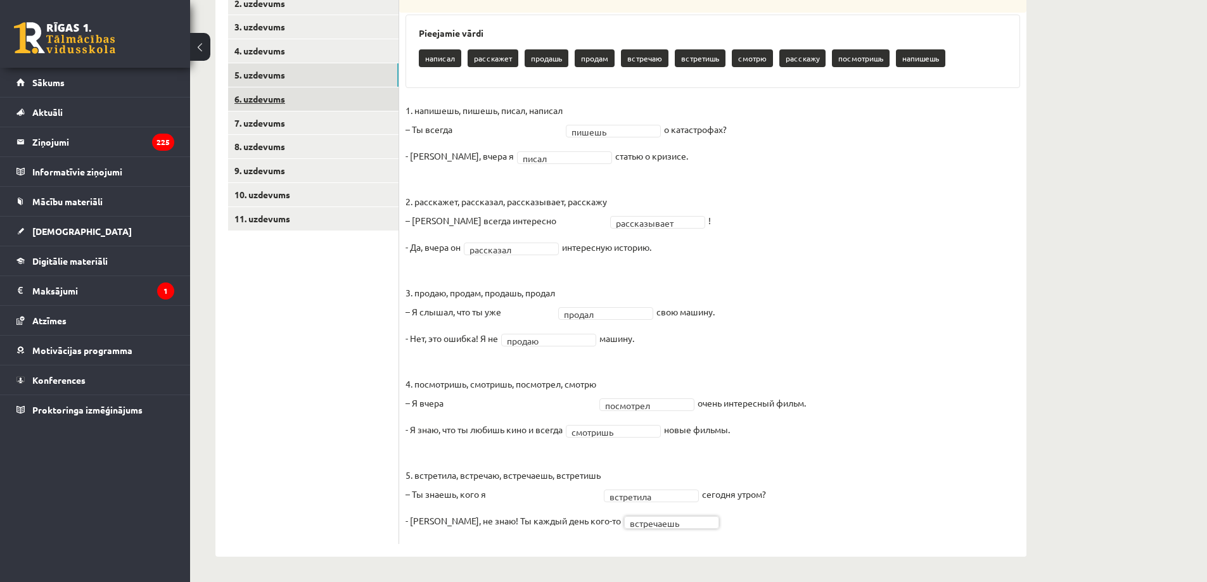
click at [248, 94] on link "6. uzdevums" at bounding box center [313, 98] width 170 height 23
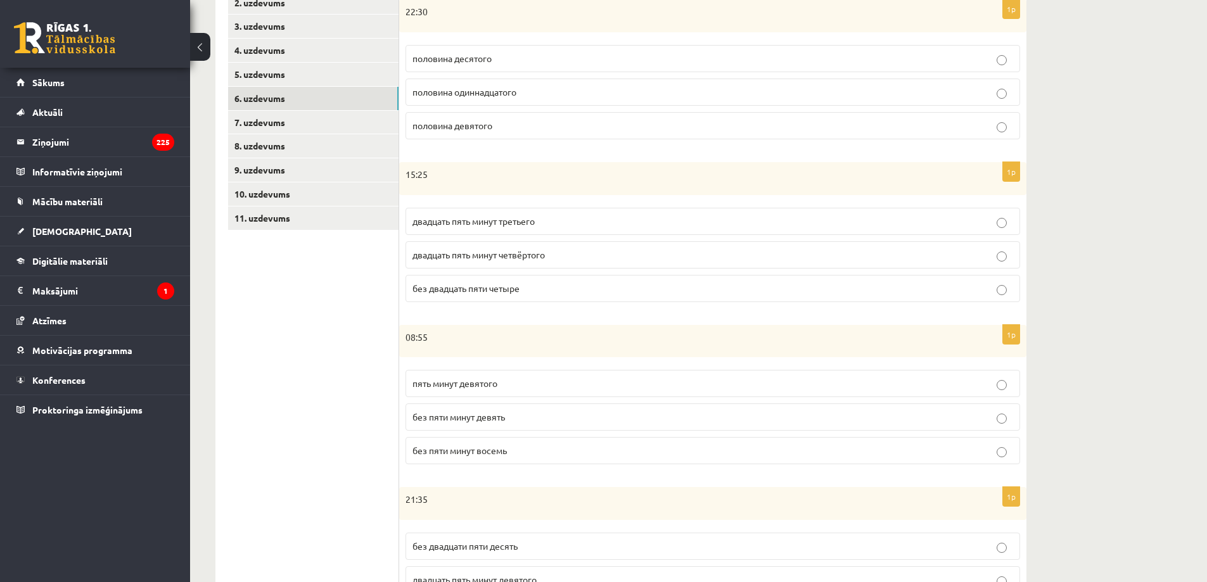
scroll to position [7, 0]
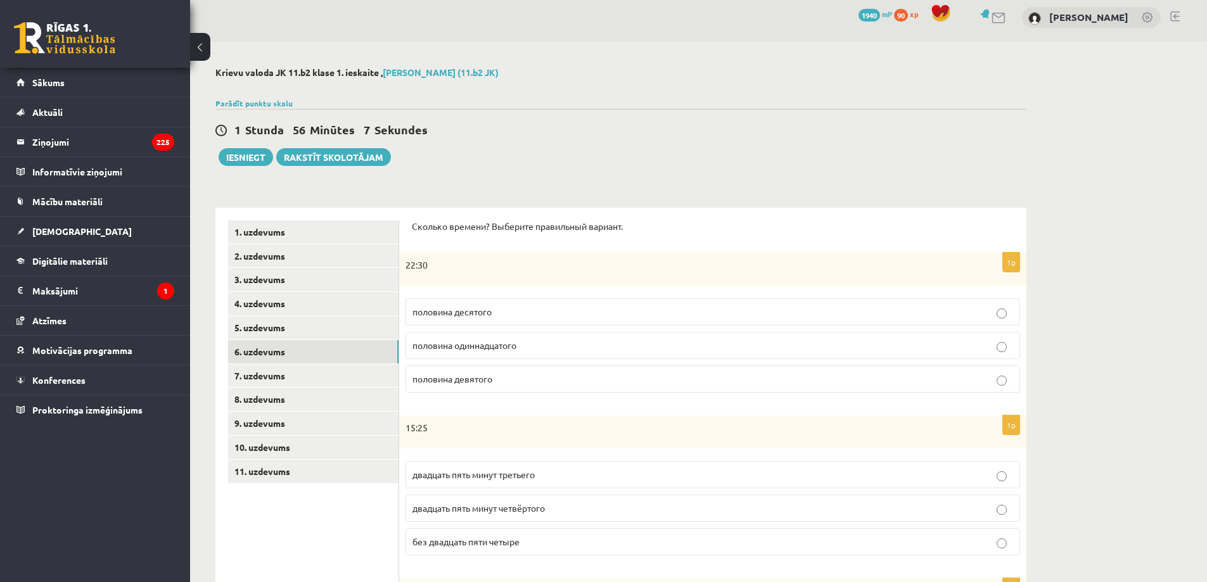
click at [487, 348] on span "половина одиннадцатого" at bounding box center [464, 344] width 104 height 11
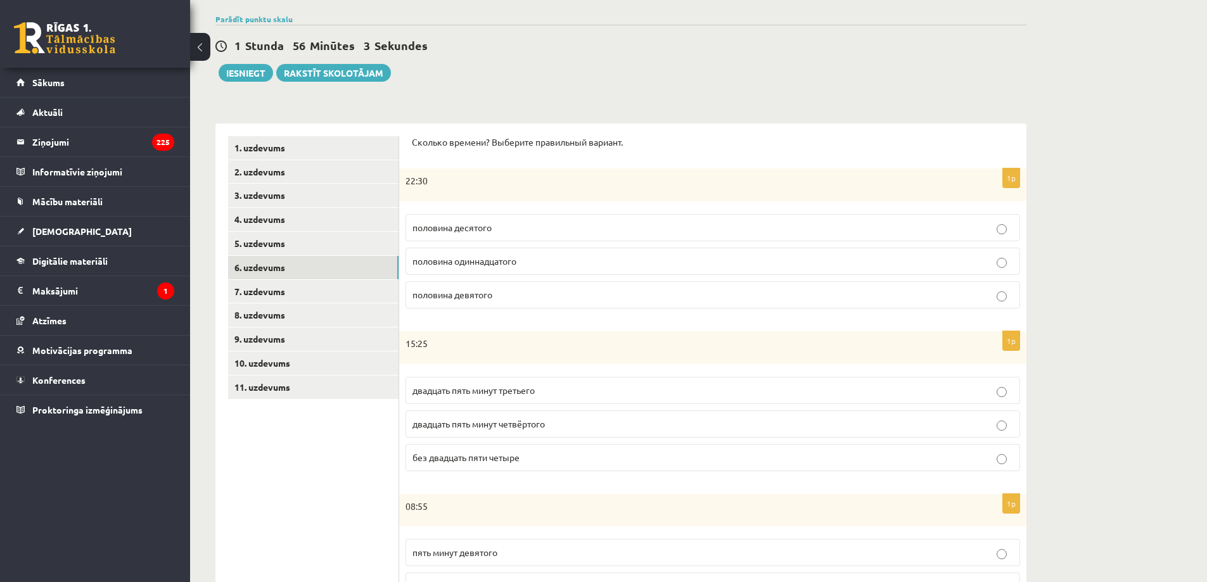
click at [490, 433] on label "двадцать пять минут четвёртого" at bounding box center [712, 423] width 614 height 27
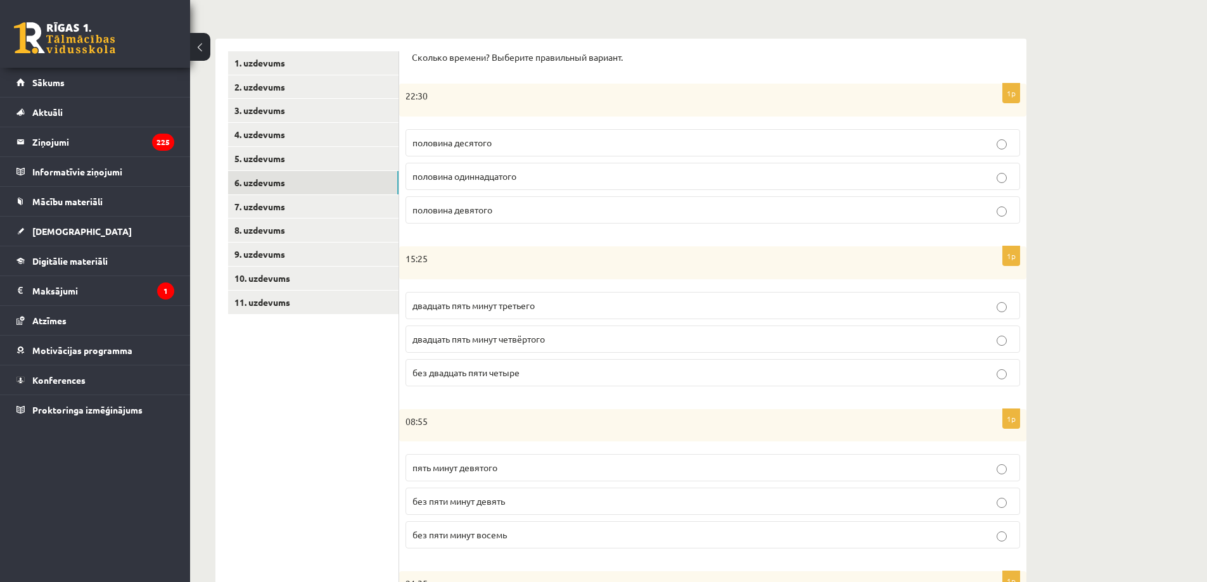
scroll to position [260, 0]
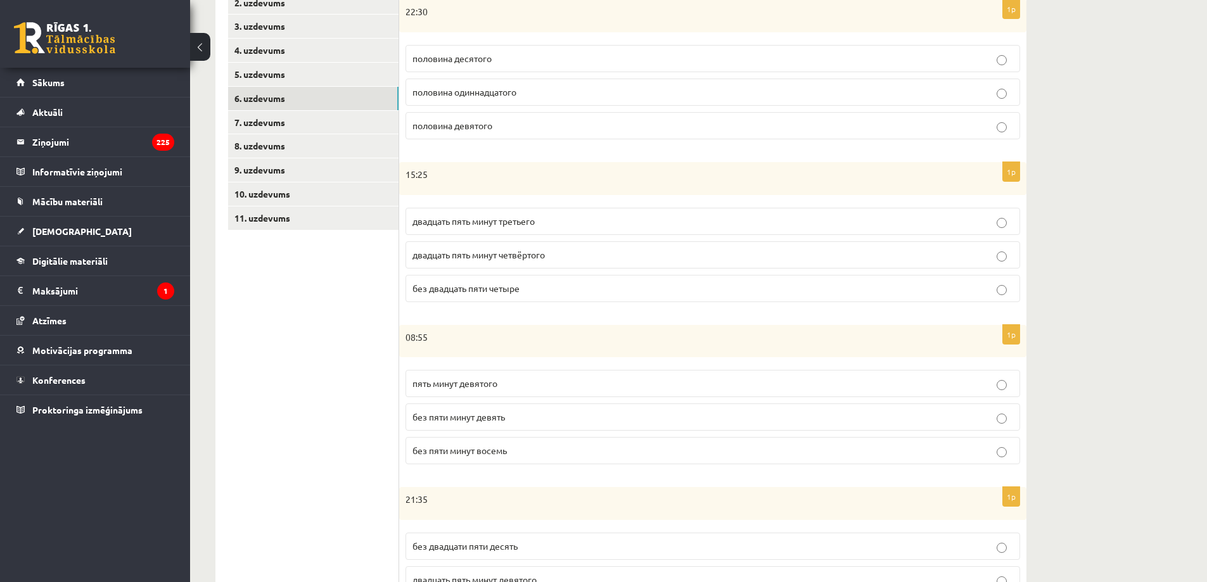
click at [512, 421] on p "без пяти минут девять" at bounding box center [712, 416] width 600 height 13
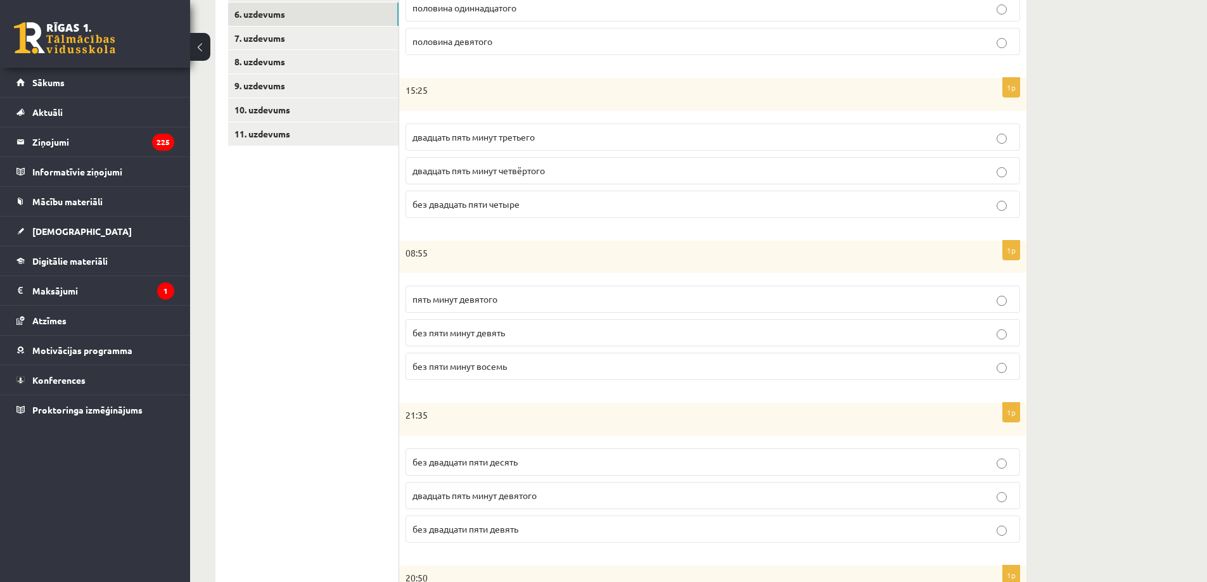
scroll to position [429, 0]
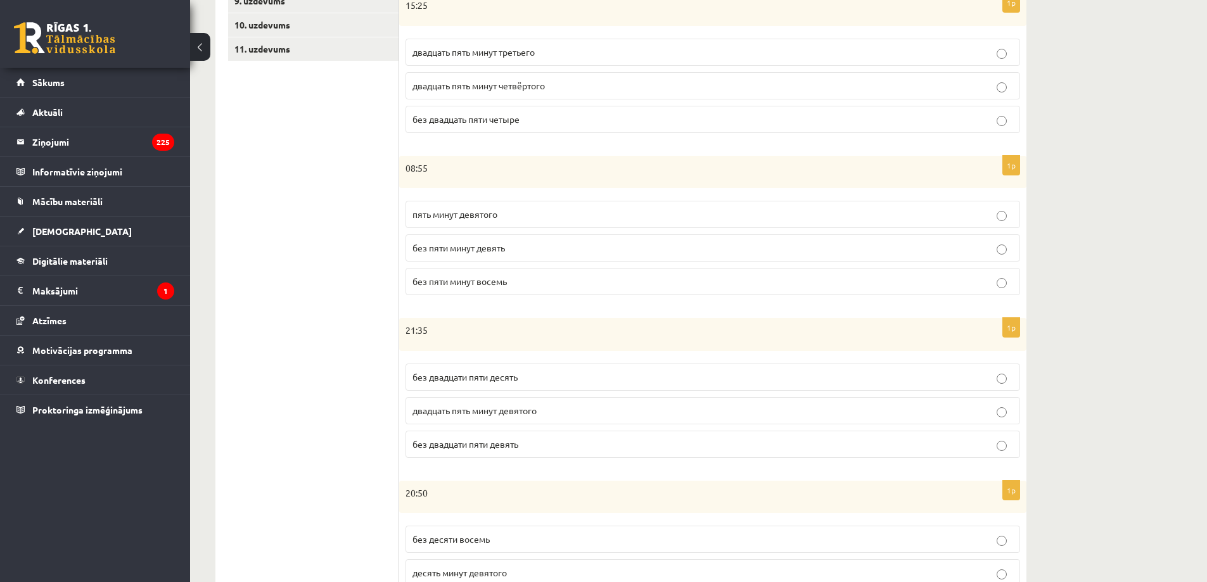
click at [550, 376] on p "без двадцати пяти десять" at bounding box center [712, 377] width 600 height 13
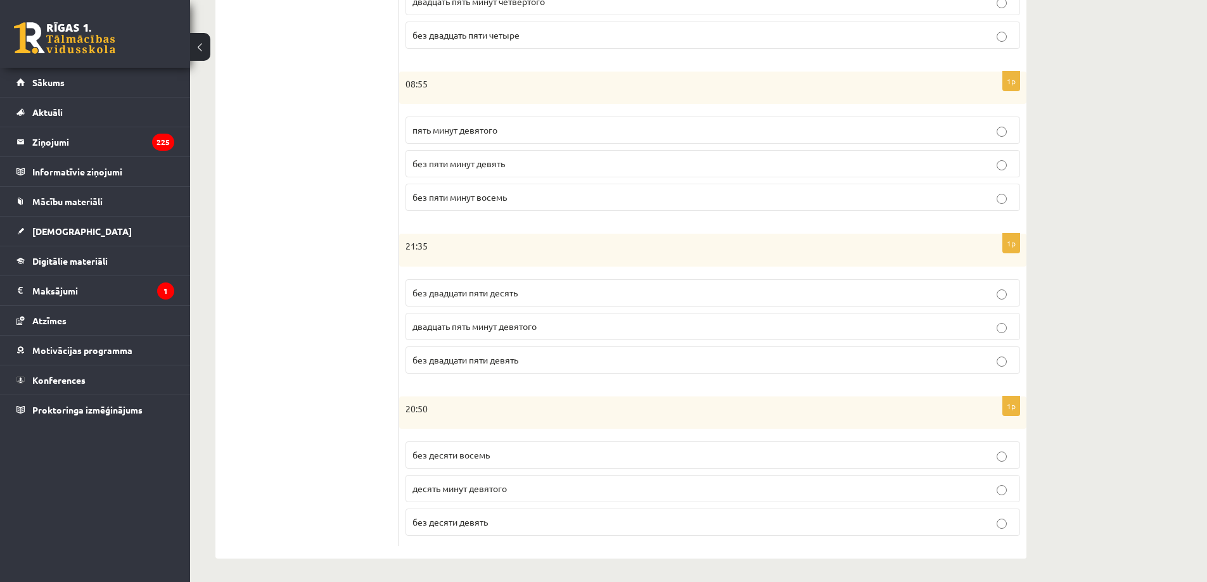
scroll to position [516, 0]
click at [505, 522] on p "без десяти девять" at bounding box center [712, 520] width 600 height 13
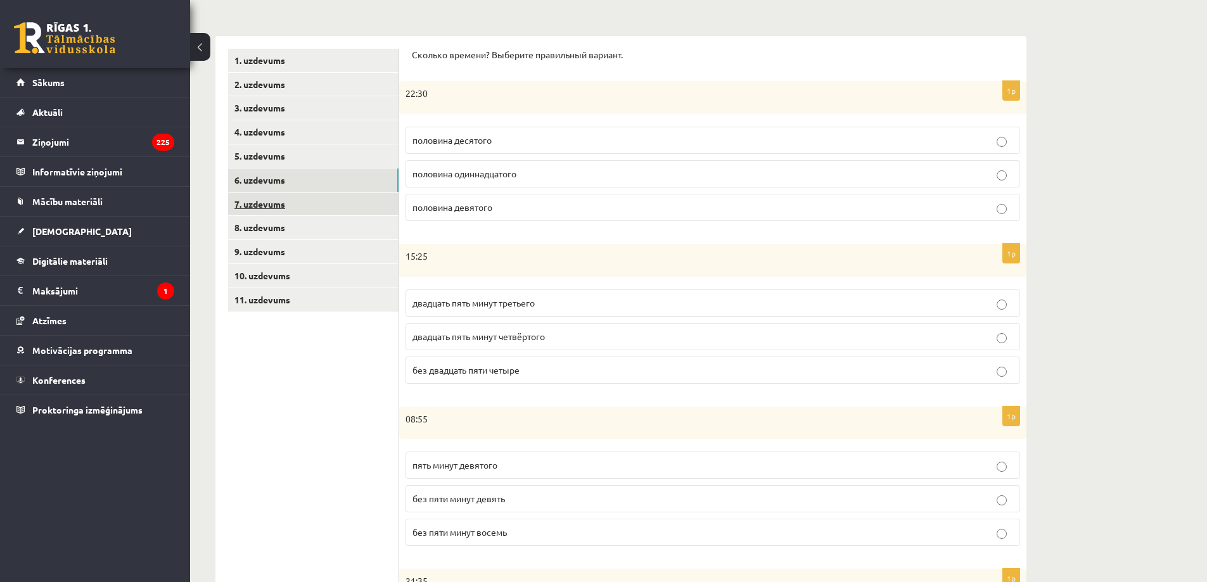
click at [267, 211] on link "7. uzdevums" at bounding box center [313, 204] width 170 height 23
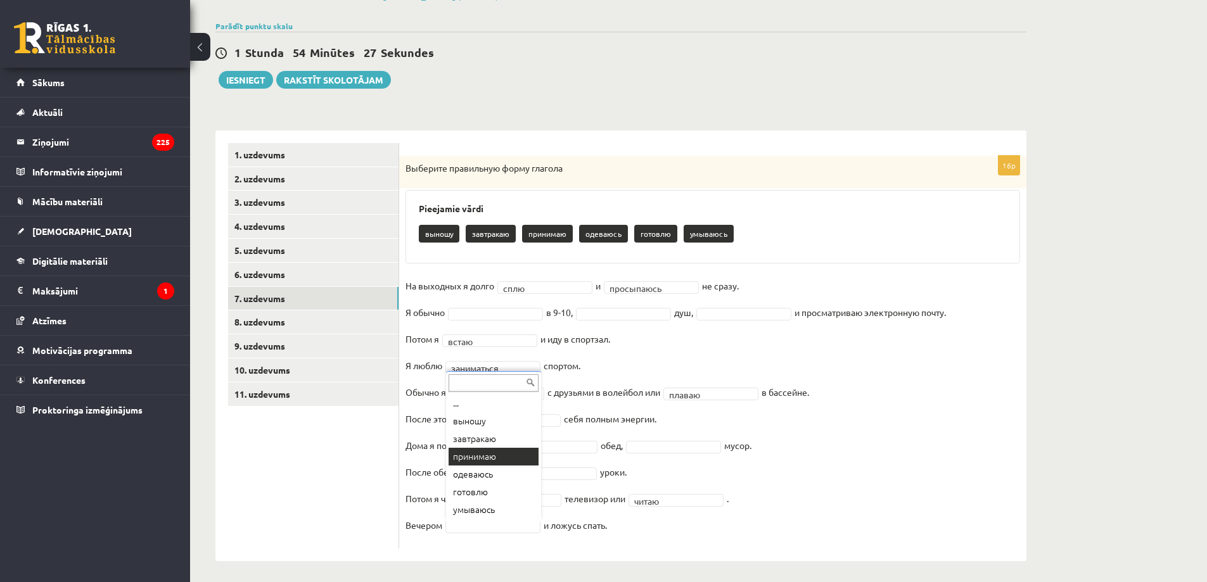
scroll to position [89, 0]
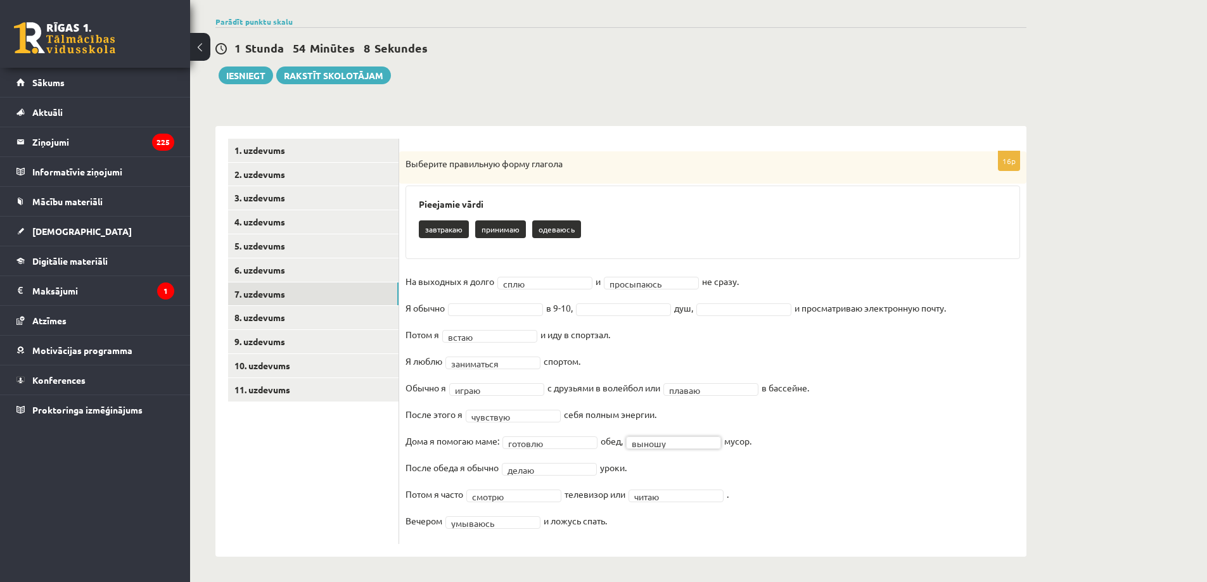
click at [506, 317] on fieldset "**********" at bounding box center [712, 405] width 614 height 266
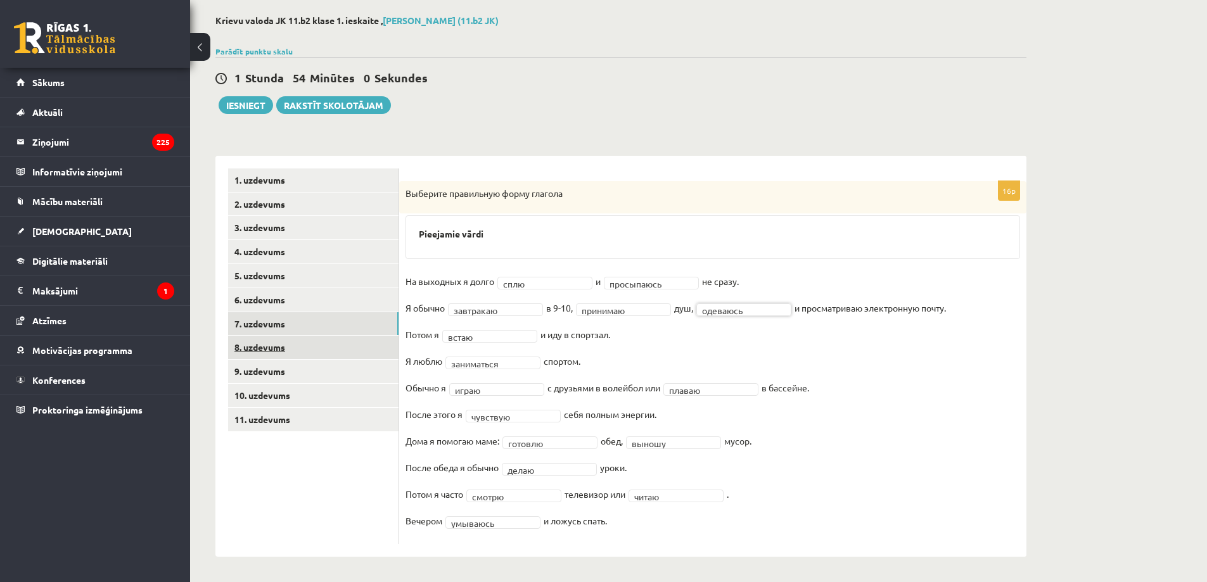
click at [289, 350] on link "8. uzdevums" at bounding box center [313, 347] width 170 height 23
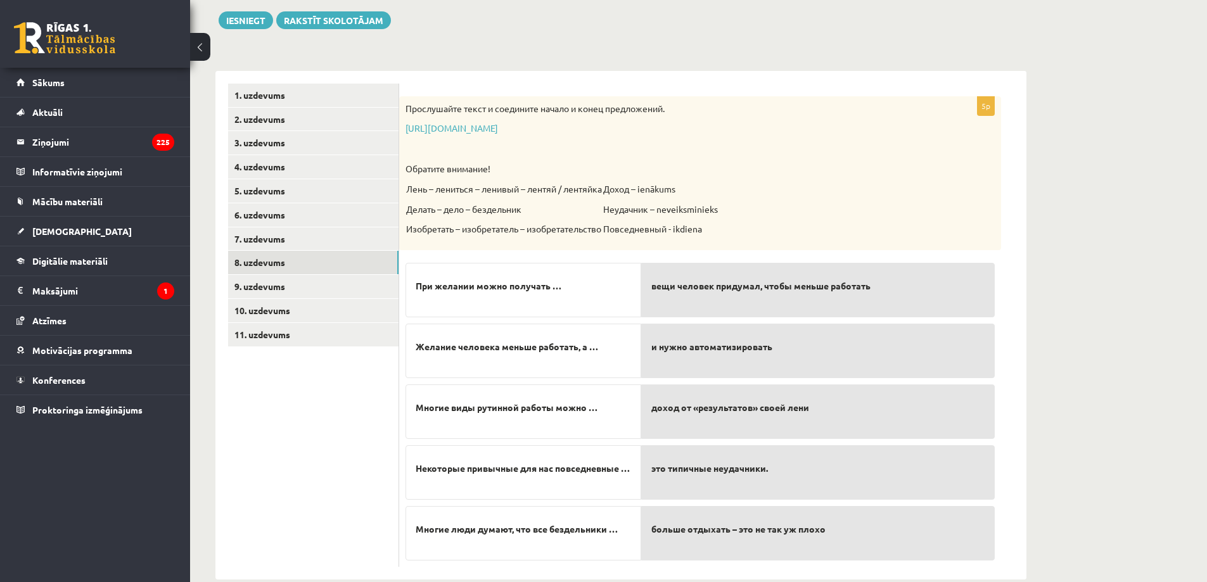
scroll to position [167, 0]
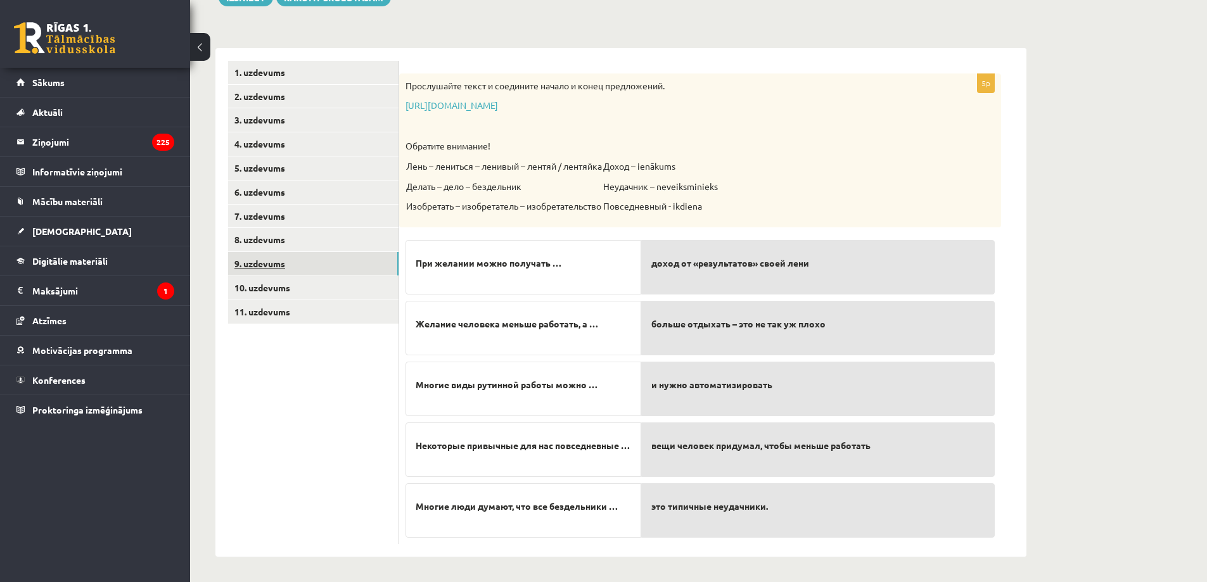
click at [258, 257] on link "9. uzdevums" at bounding box center [313, 263] width 170 height 23
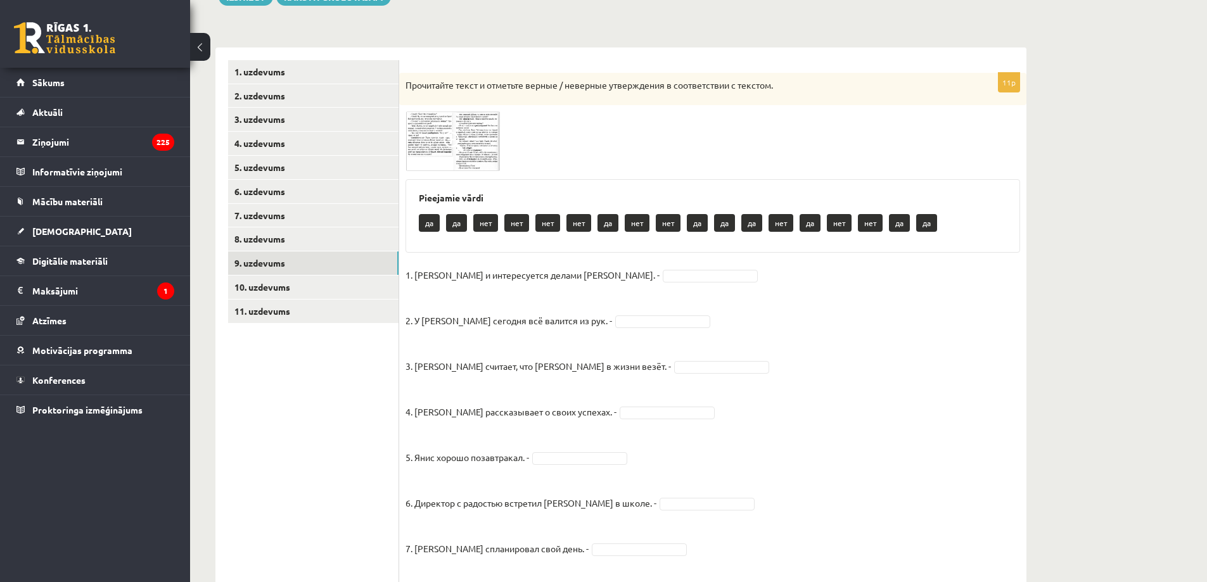
click at [467, 157] on img at bounding box center [452, 141] width 95 height 60
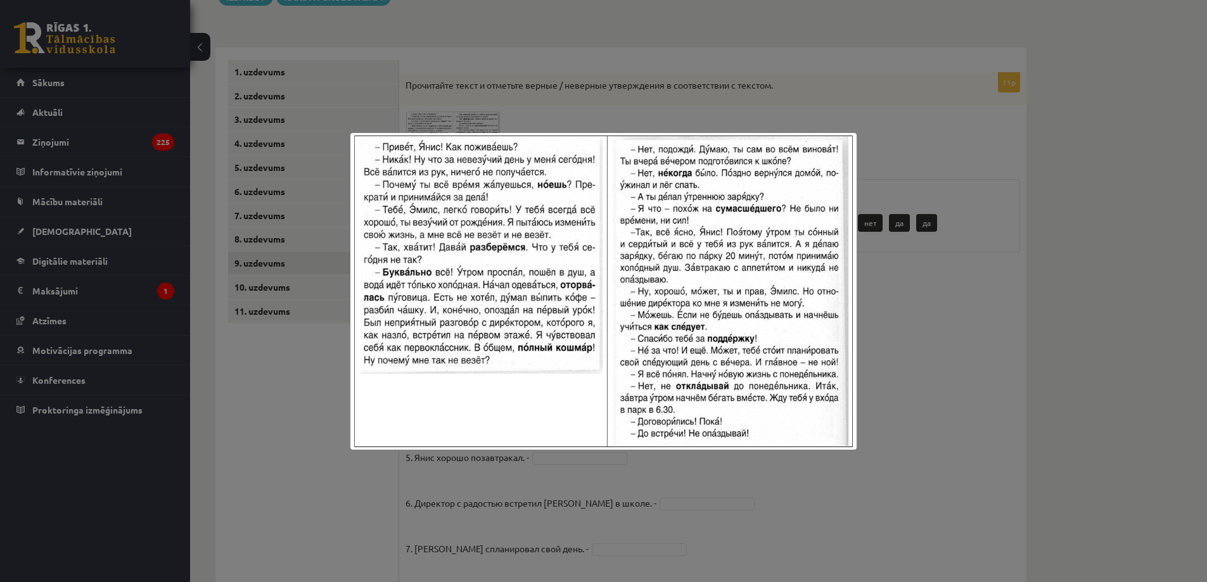
click at [684, 96] on div at bounding box center [603, 291] width 1207 height 582
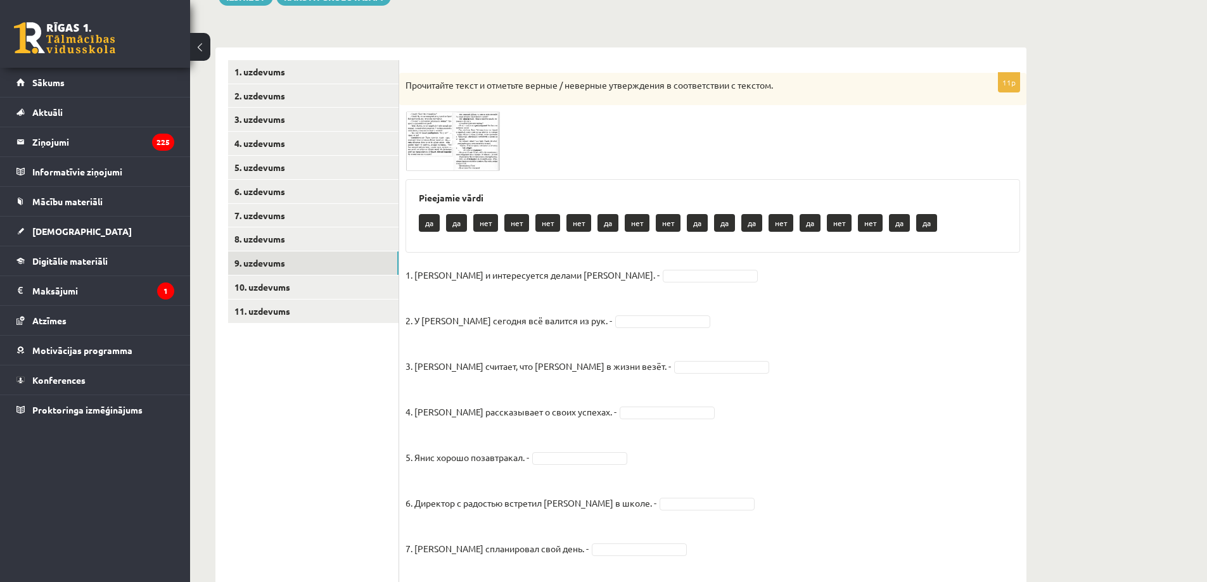
click at [482, 142] on img at bounding box center [452, 141] width 95 height 60
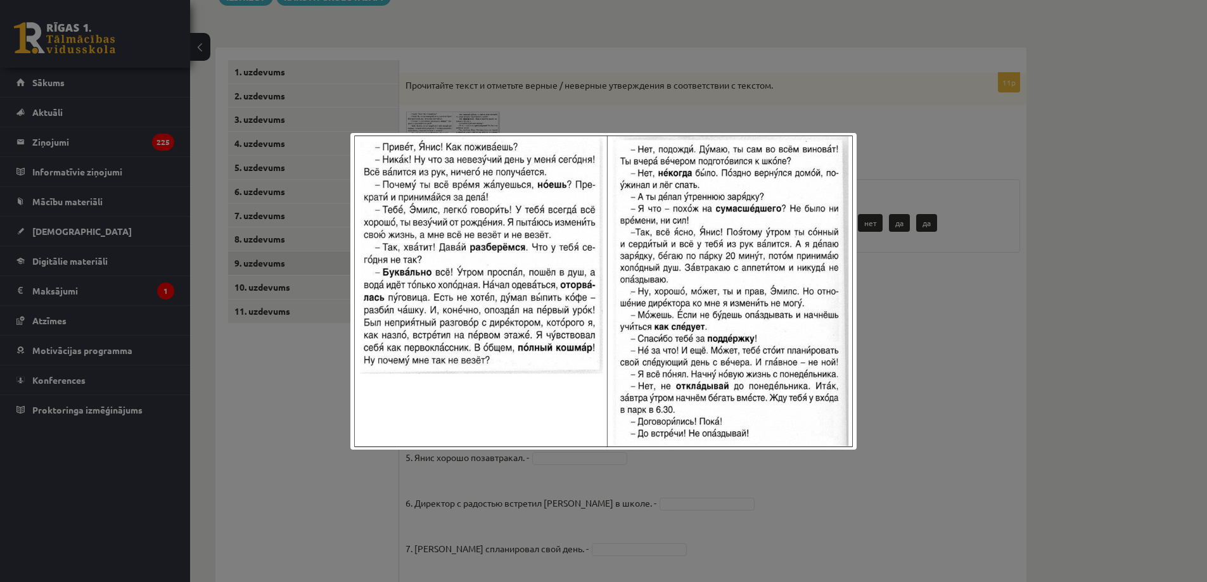
click at [970, 132] on div at bounding box center [603, 291] width 1207 height 582
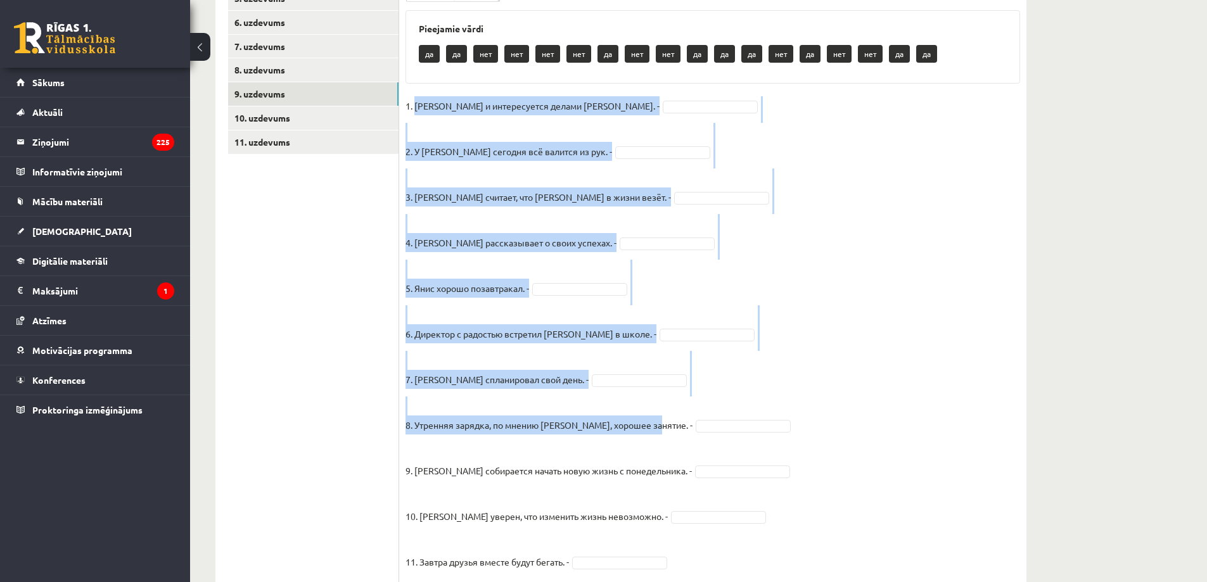
scroll to position [397, 0]
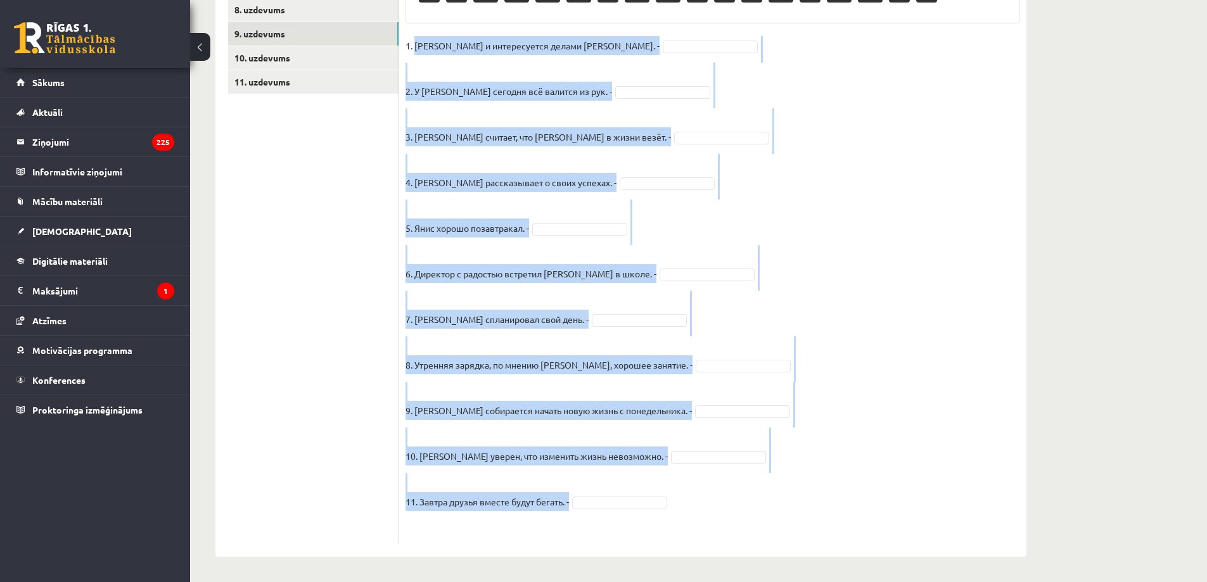
drag, startPoint x: 414, startPoint y: 276, endPoint x: 629, endPoint y: 488, distance: 301.9
click at [629, 488] on fieldset "1. Эмилс и интересуется делами Яниса. - 2. У Яниса сегодня всё валится из рук. …" at bounding box center [712, 287] width 614 height 502
copy fieldset "Эмилс и интересуется делами Яниса. - 2. У Яниса сегодня всё валится из рук. - 3…"
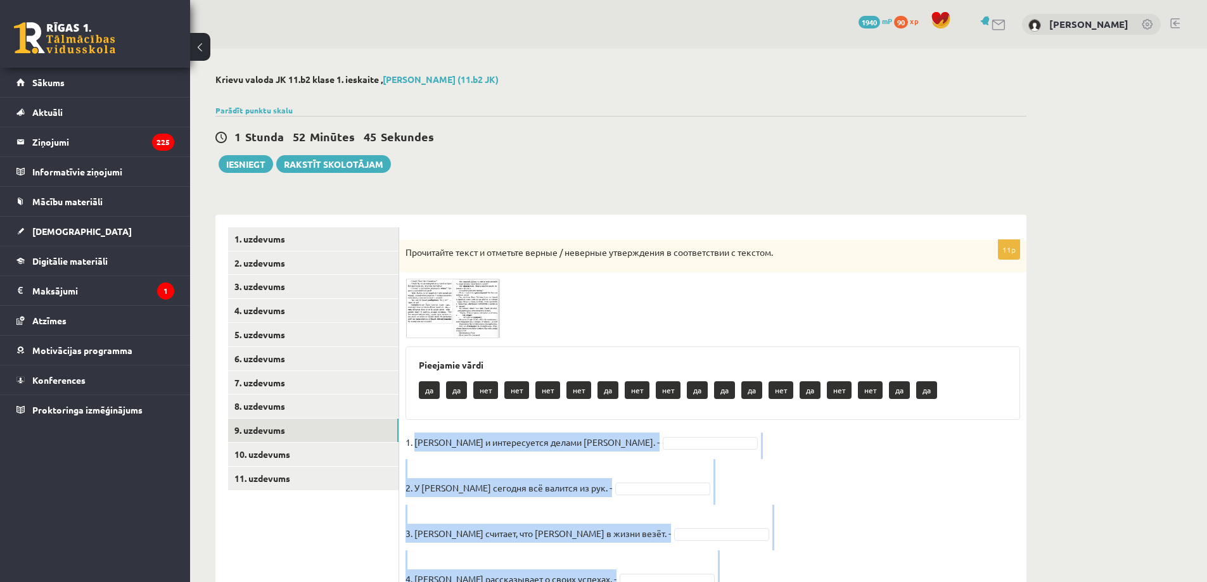
scroll to position [169, 0]
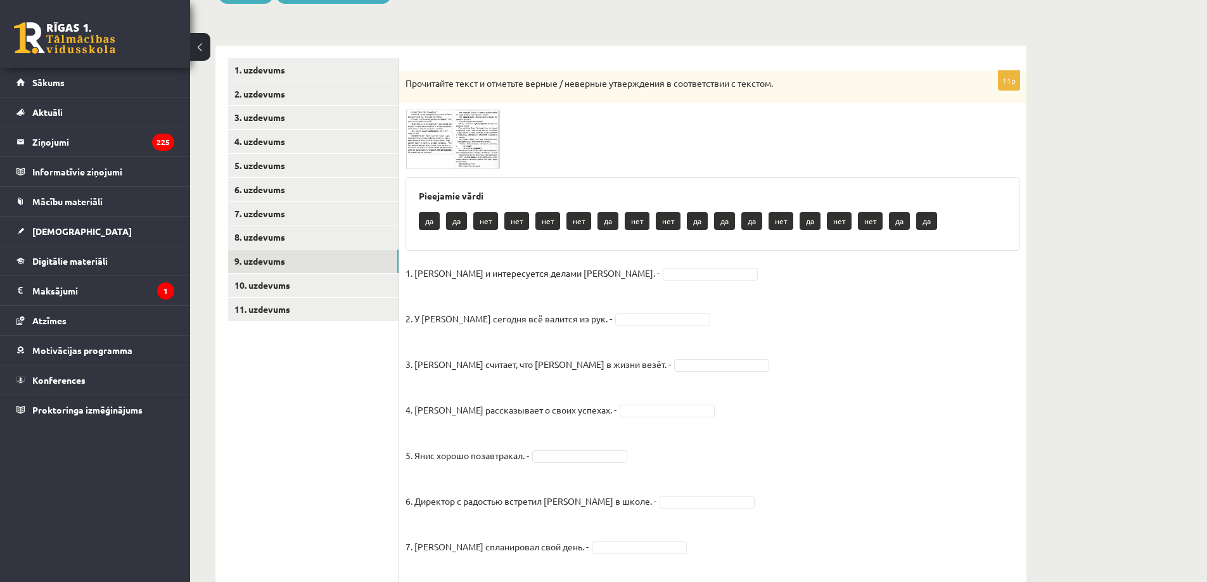
click at [338, 466] on ul "1. uzdevums 2. uzdevums 3. uzdevums 4. uzdevums 5. uzdevums 6. uzdevums 7. uzde…" at bounding box center [313, 414] width 171 height 713
drag, startPoint x: 586, startPoint y: 320, endPoint x: 604, endPoint y: 331, distance: 20.7
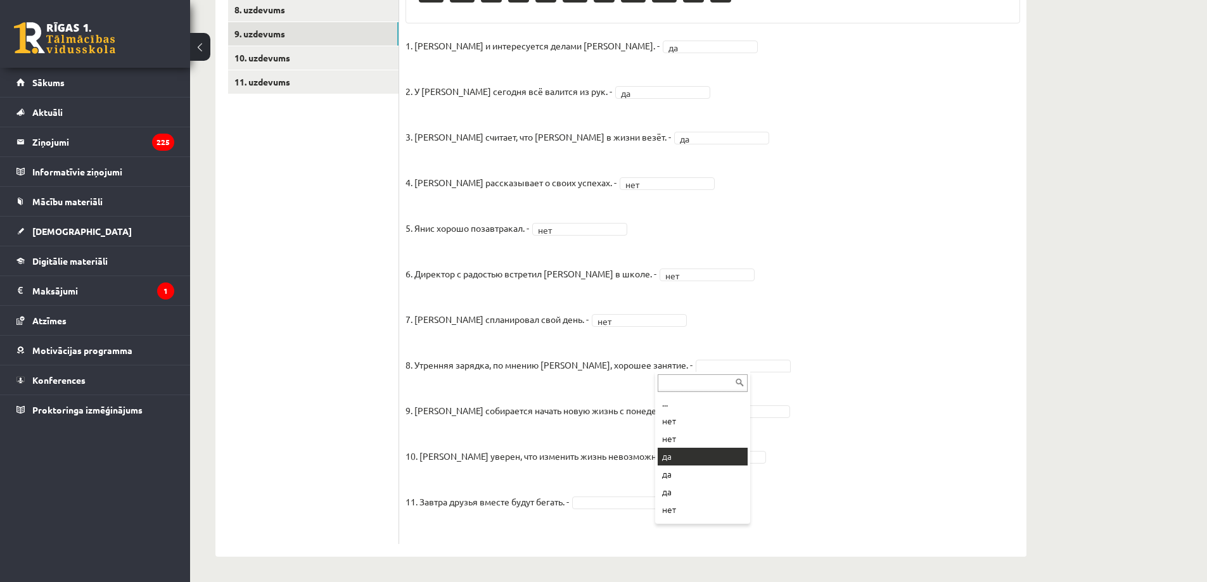
scroll to position [84, 0]
drag, startPoint x: 678, startPoint y: 365, endPoint x: 680, endPoint y: 372, distance: 7.1
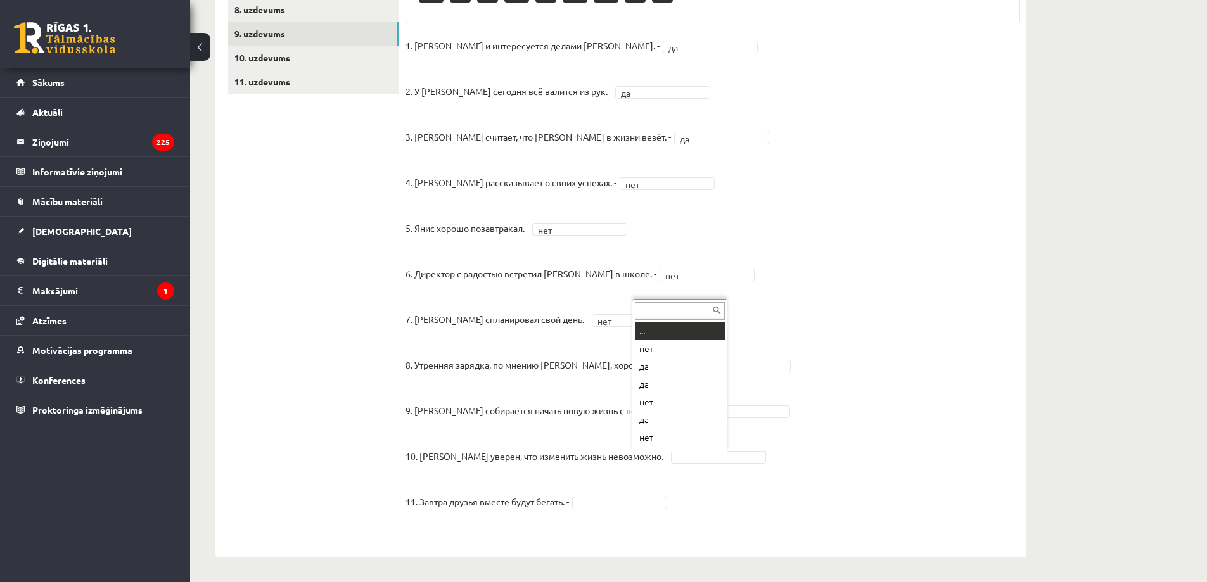
scroll to position [15, 0]
click at [643, 498] on fieldset "1. Эмилс и интересуется делами Яниса. - да ** 2. У Яниса сегодня всё валится из…" at bounding box center [712, 287] width 614 height 502
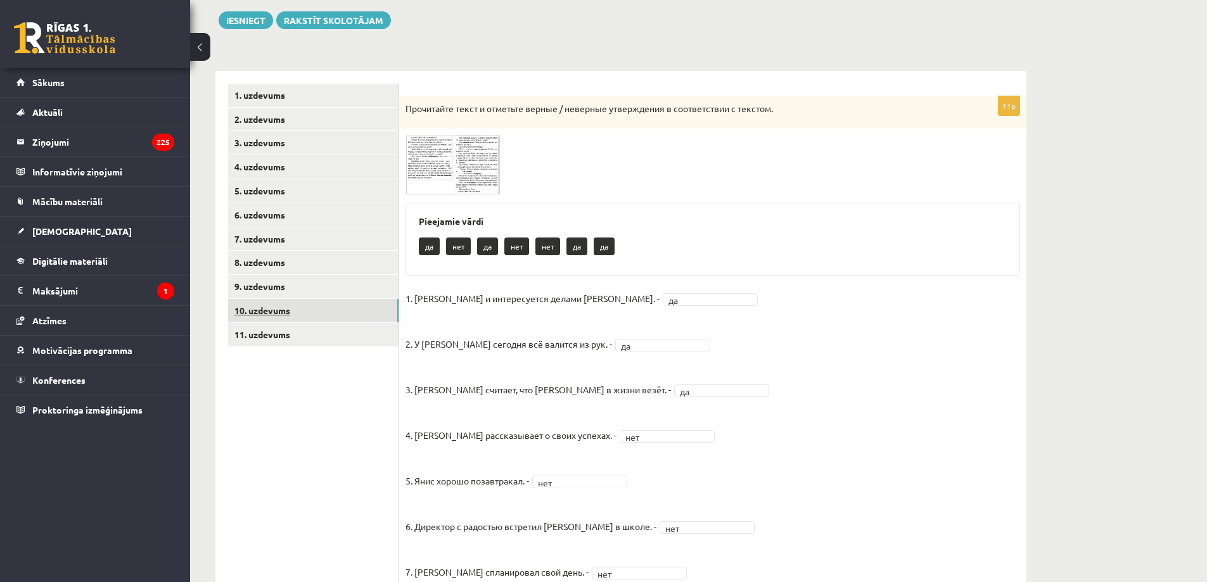
click at [293, 311] on link "10. uzdevums" at bounding box center [313, 310] width 170 height 23
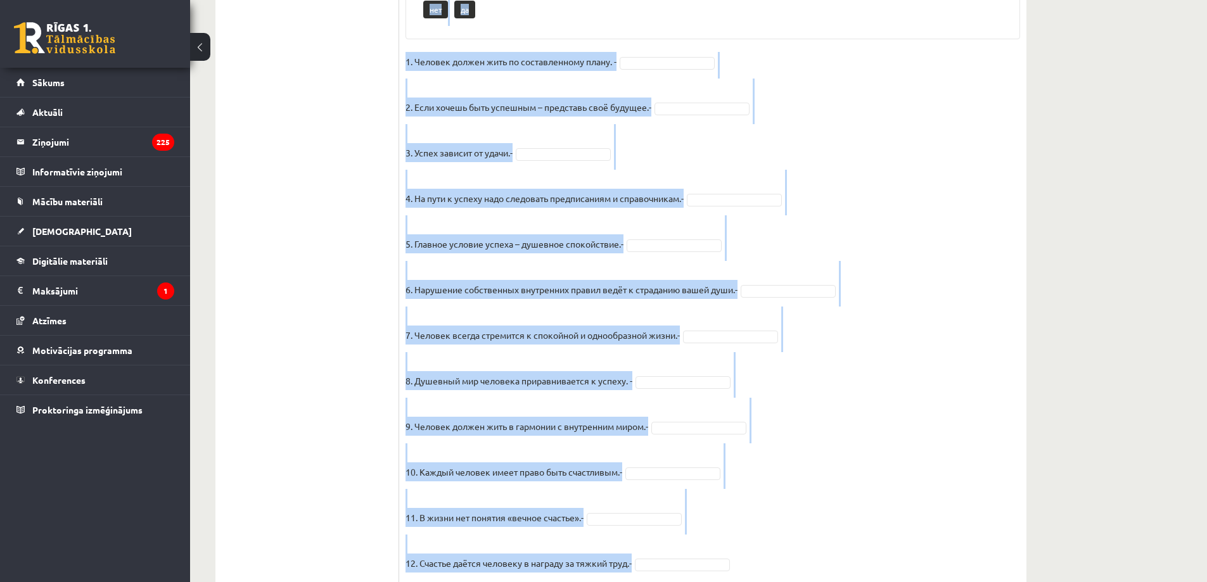
scroll to position [927, 0]
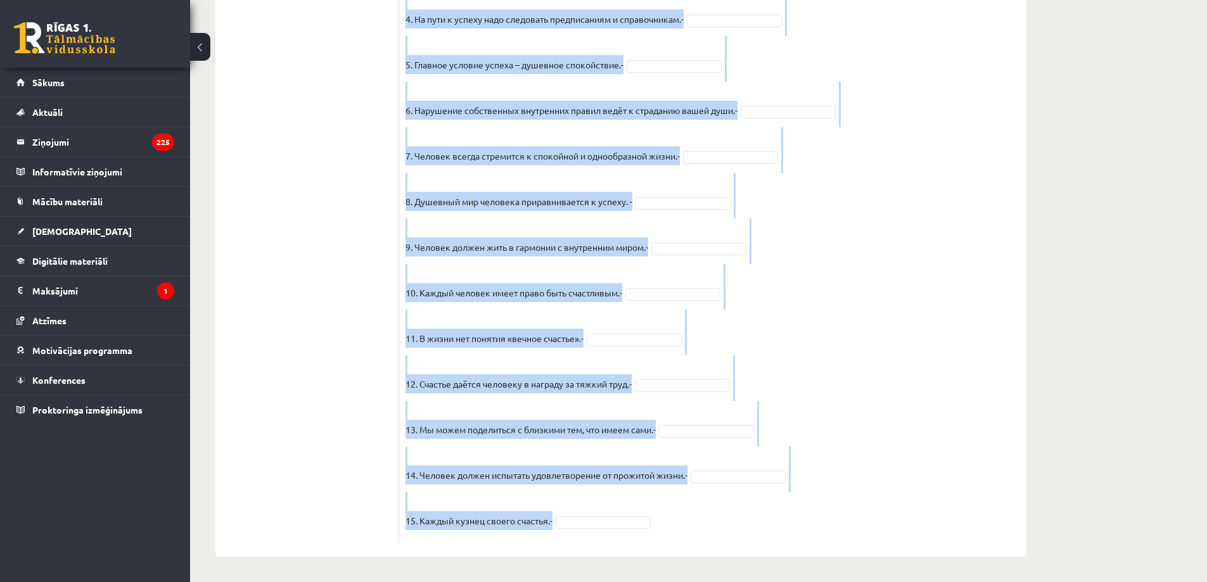
drag, startPoint x: 403, startPoint y: 193, endPoint x: 721, endPoint y: 505, distance: 446.1
copy div "Прочитайте текст и отметьте верные / неверные утверждения в соответствии с текс…"
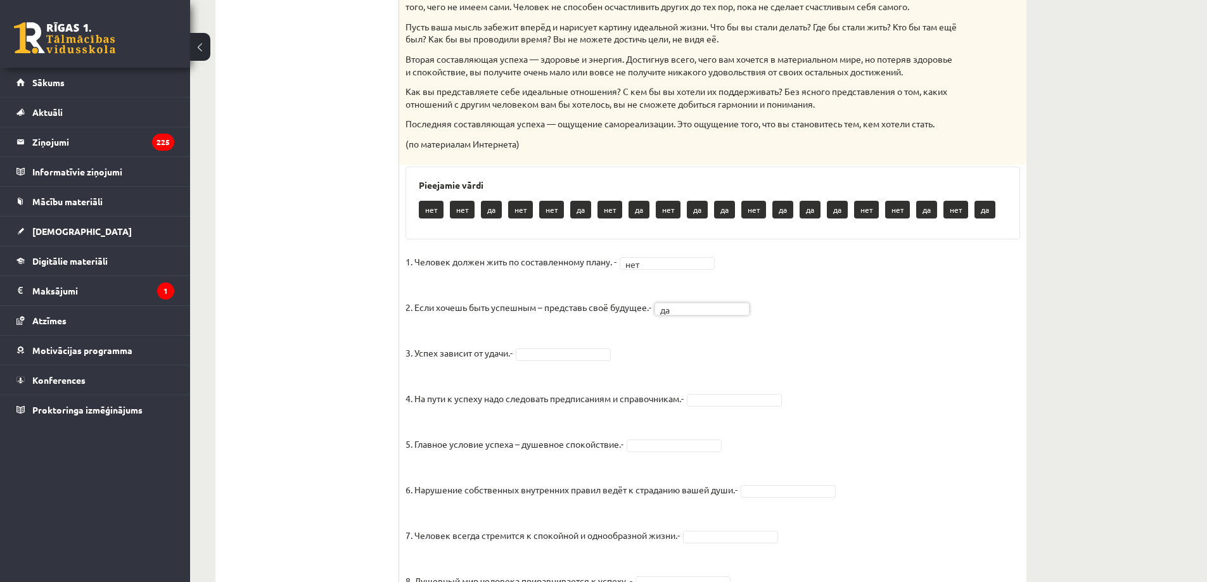
drag, startPoint x: 577, startPoint y: 369, endPoint x: 590, endPoint y: 377, distance: 15.1
drag, startPoint x: 728, startPoint y: 409, endPoint x: 720, endPoint y: 412, distance: 8.2
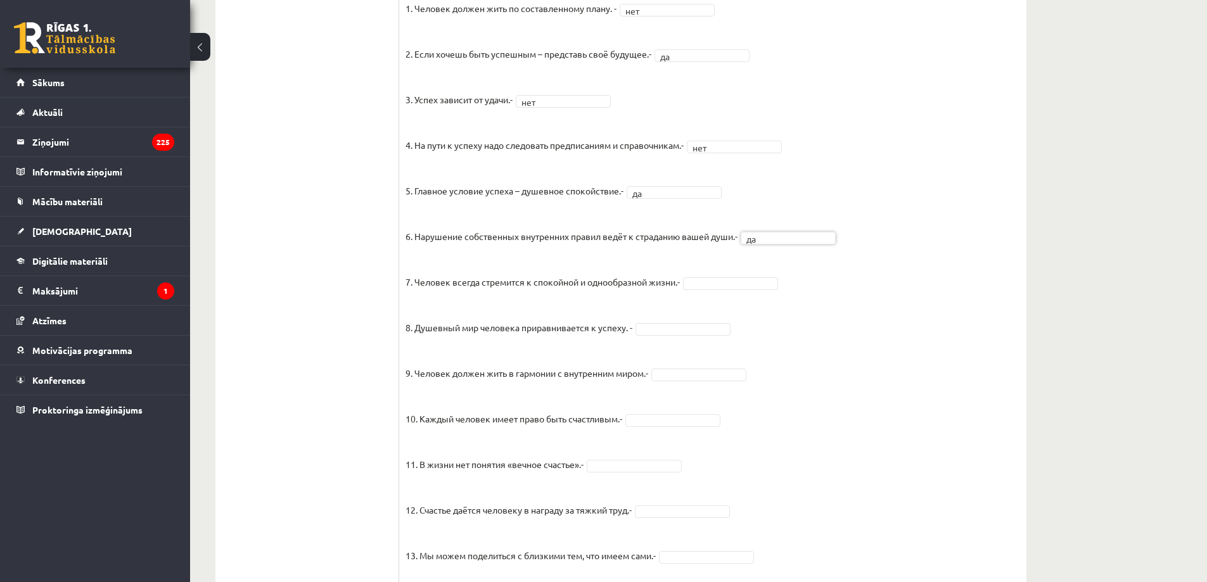
scroll to position [843, 0]
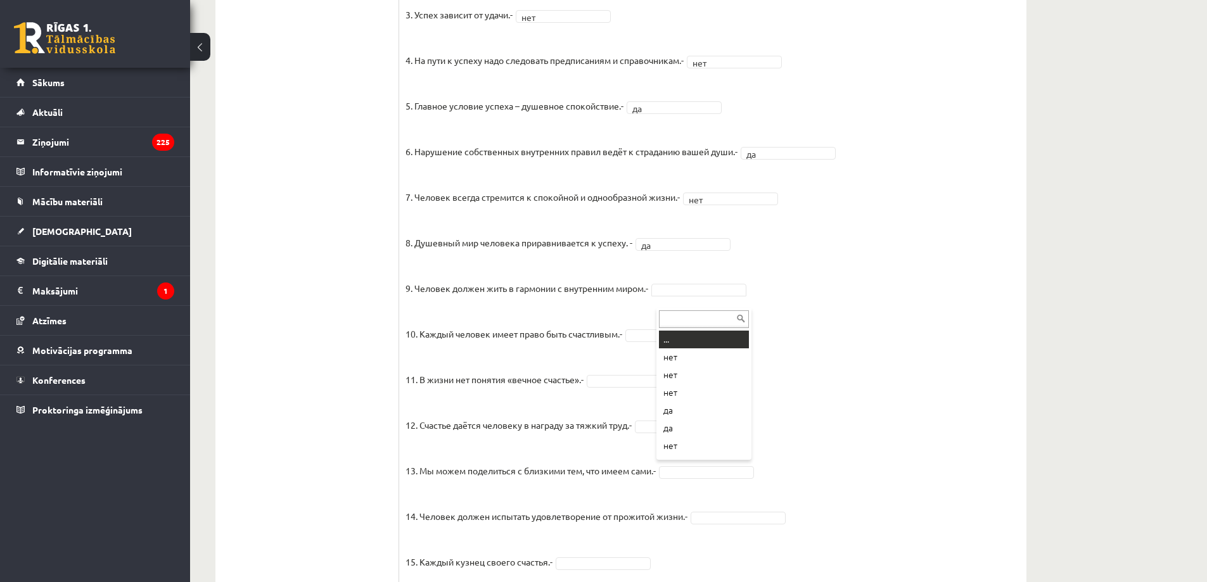
drag, startPoint x: 674, startPoint y: 305, endPoint x: 677, endPoint y: 317, distance: 11.8
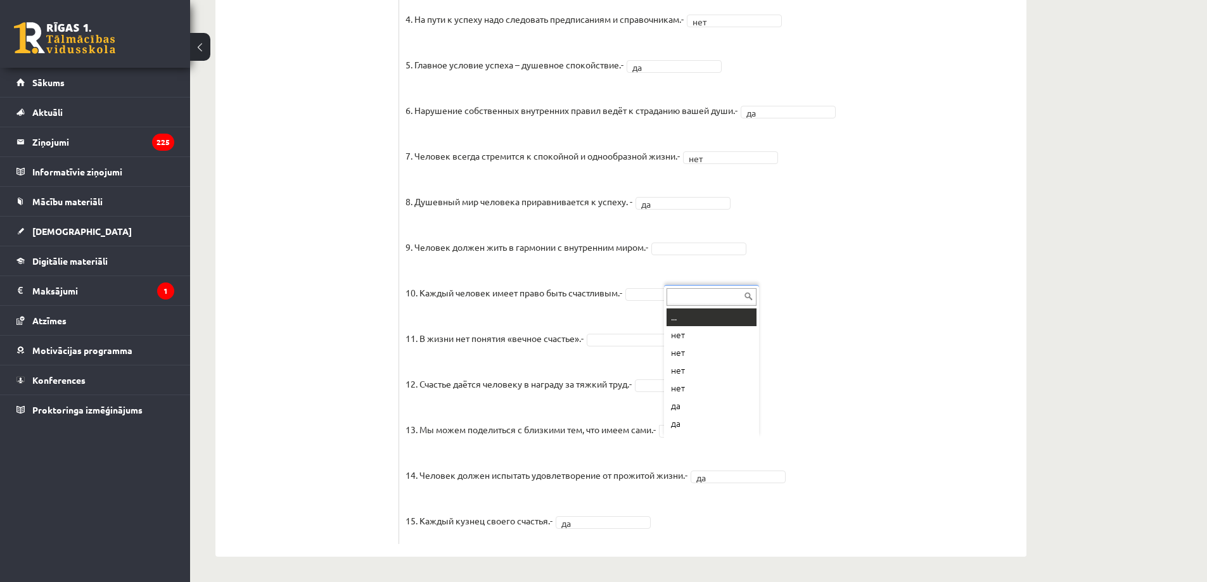
scroll to position [15, 0]
drag, startPoint x: 687, startPoint y: 250, endPoint x: 687, endPoint y: 258, distance: 7.6
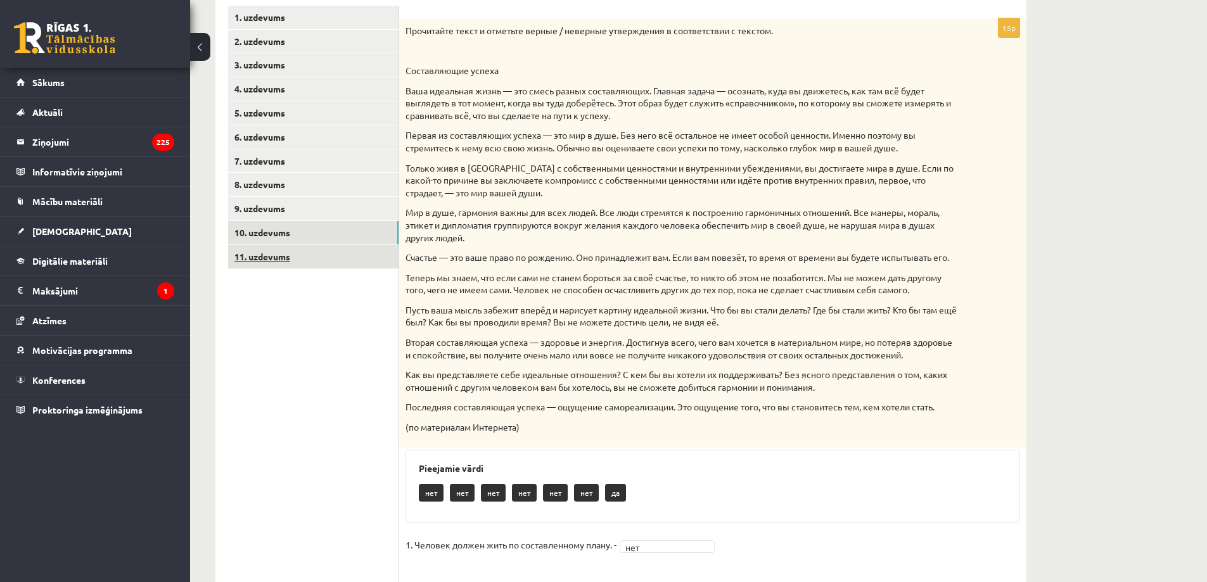
click at [303, 254] on link "11. uzdevums" at bounding box center [313, 256] width 170 height 23
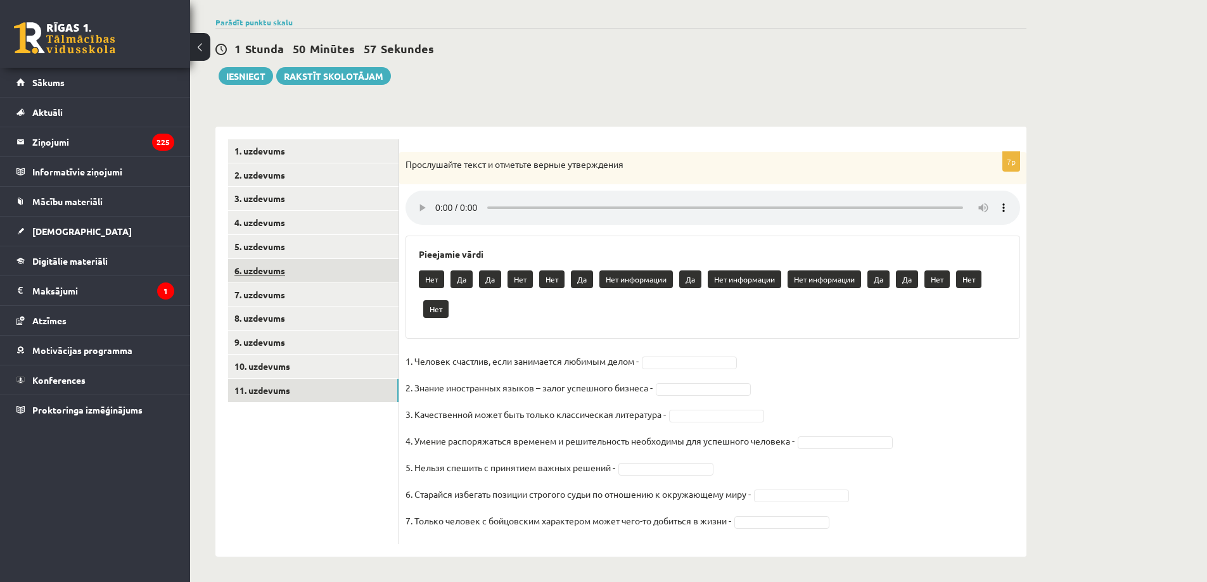
scroll to position [89, 0]
click at [389, 576] on div "Krievu valoda JK 11.b2 klase 1. ieskaite , Daņila Ņikitins (11.b2 JK) Parādīt p…" at bounding box center [620, 271] width 861 height 621
click at [1129, 308] on div "Krievu valoda JK 11.b2 klase 1. ieskaite , Daņila Ņikitins (11.b2 JK) Parādīt p…" at bounding box center [698, 271] width 1017 height 621
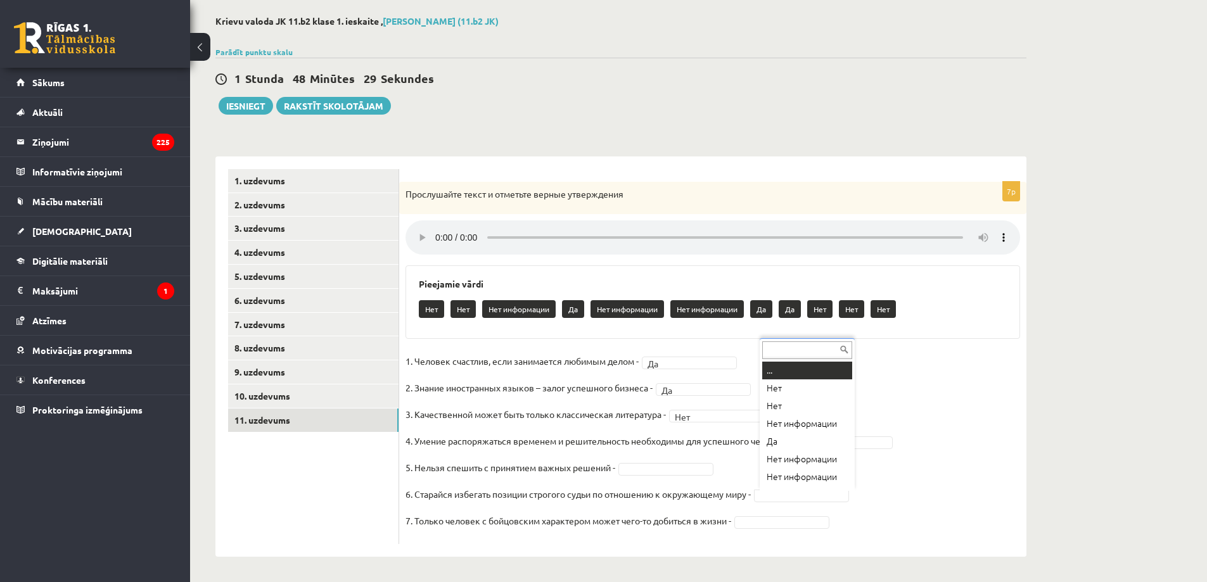
scroll to position [15, 0]
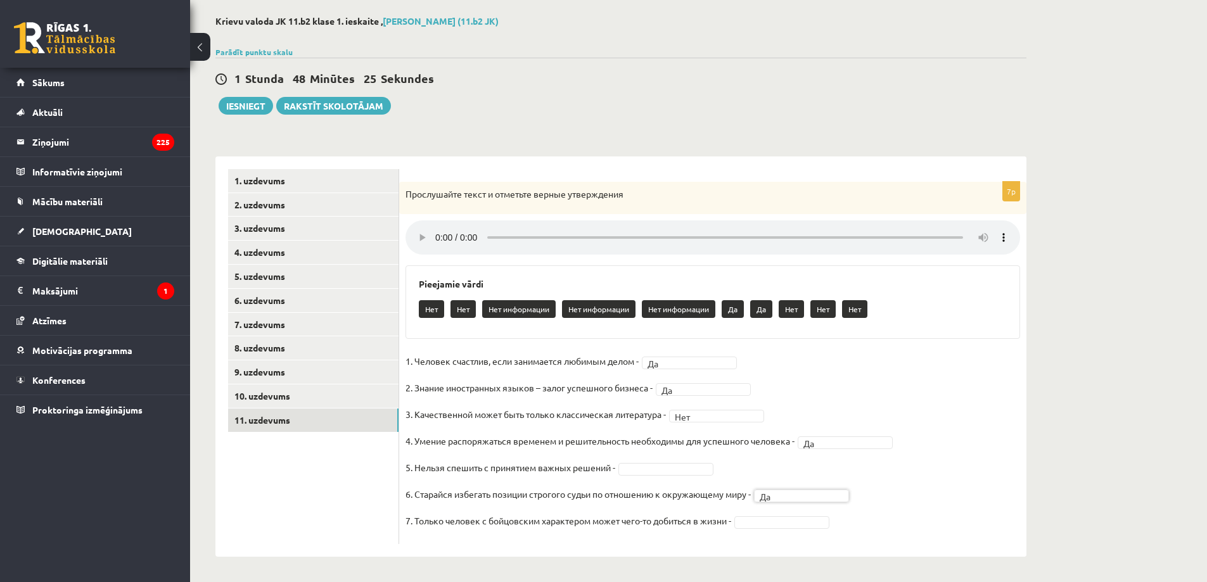
click at [664, 476] on fieldset "1. Человек счастлив, если занимается любимым делом - Да ** 2. Знание иностранны…" at bounding box center [712, 445] width 614 height 186
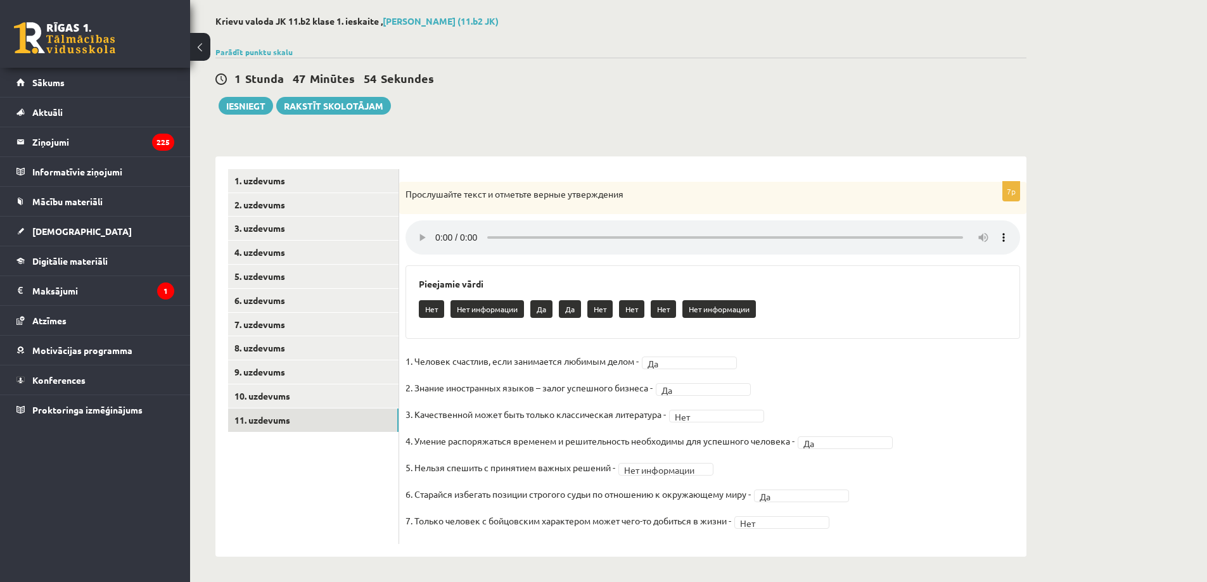
click at [1147, 352] on div "Krievu valoda JK 11.b2 klase 1. ieskaite , Daņila Ņikitins (11.b2 JK) Parādīt p…" at bounding box center [698, 286] width 1017 height 592
